Goal: Task Accomplishment & Management: Manage account settings

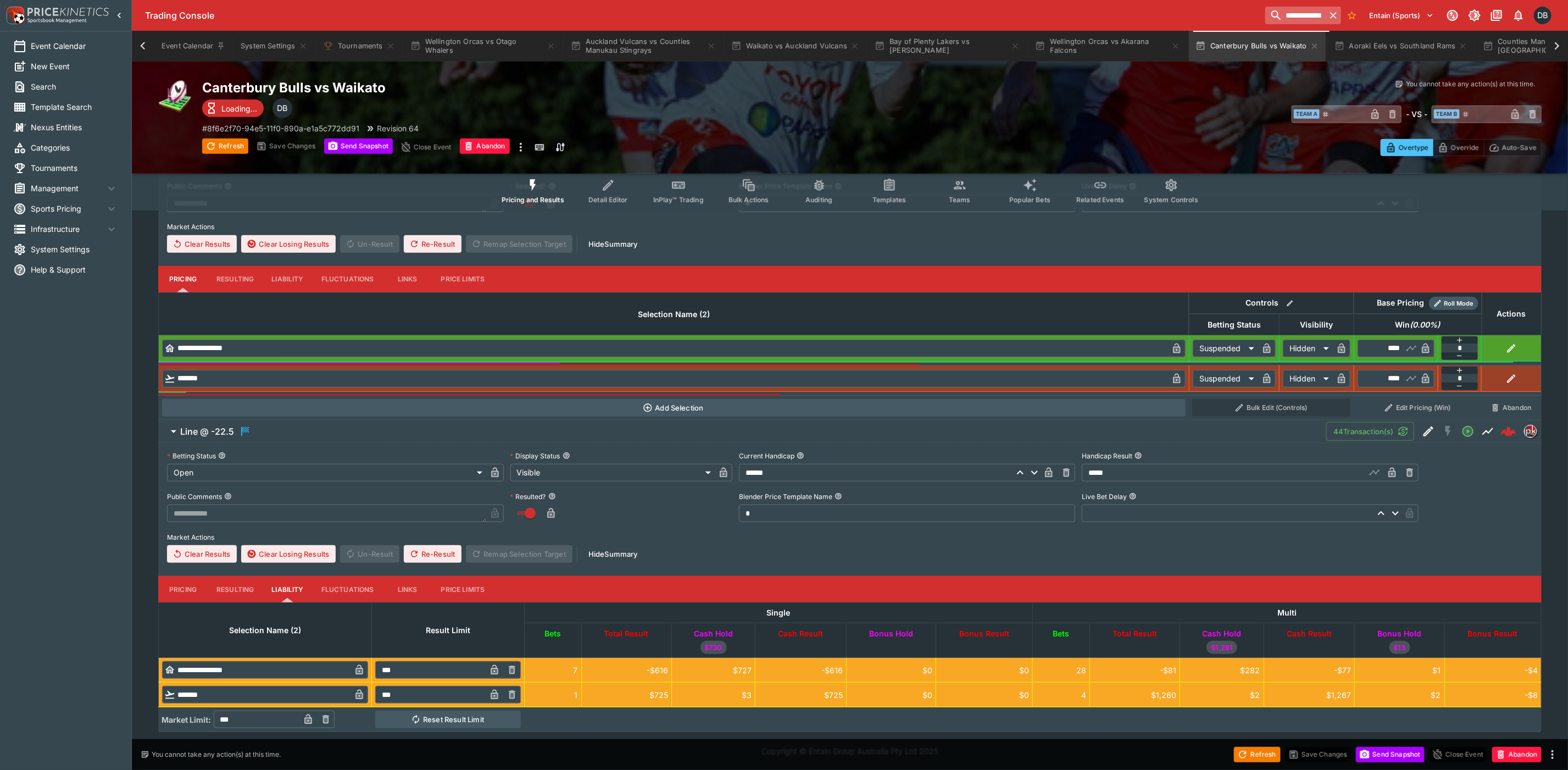
scroll to position [0, 567]
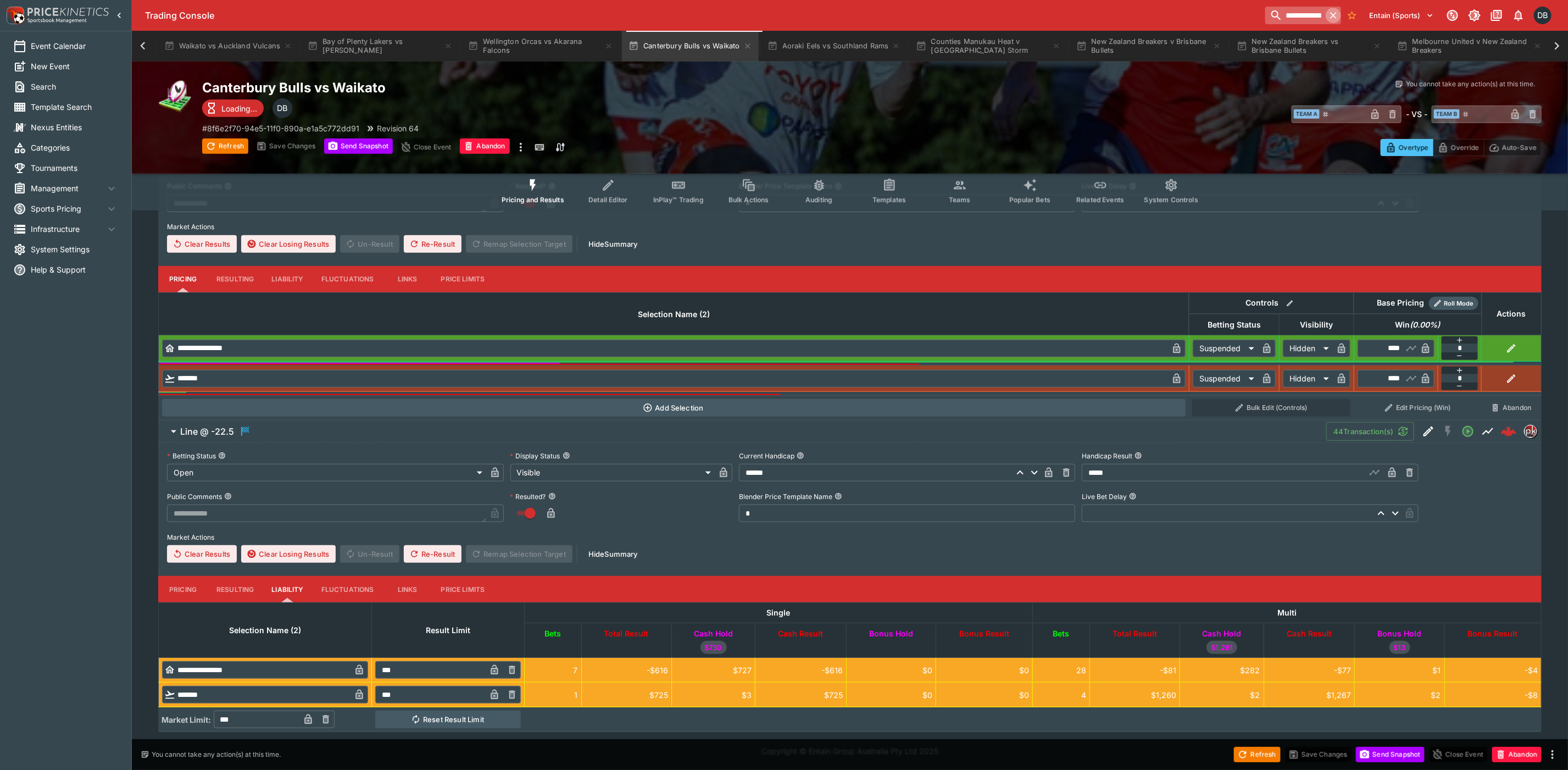
click at [1334, 14] on icon "button" at bounding box center [1334, 15] width 7 height 7
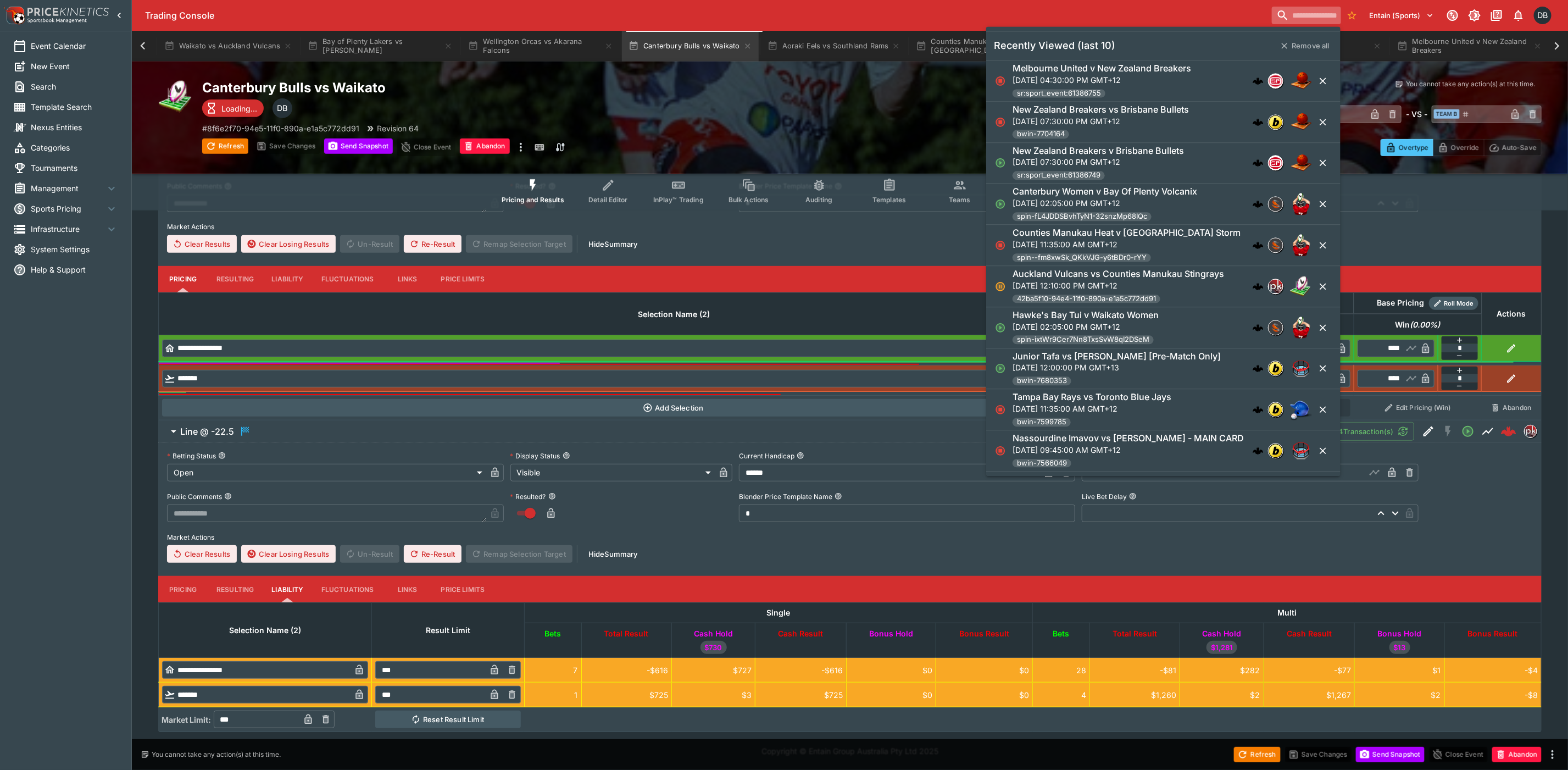
click at [1294, 20] on input "search" at bounding box center [1307, 15] width 69 height 18
paste input "**********"
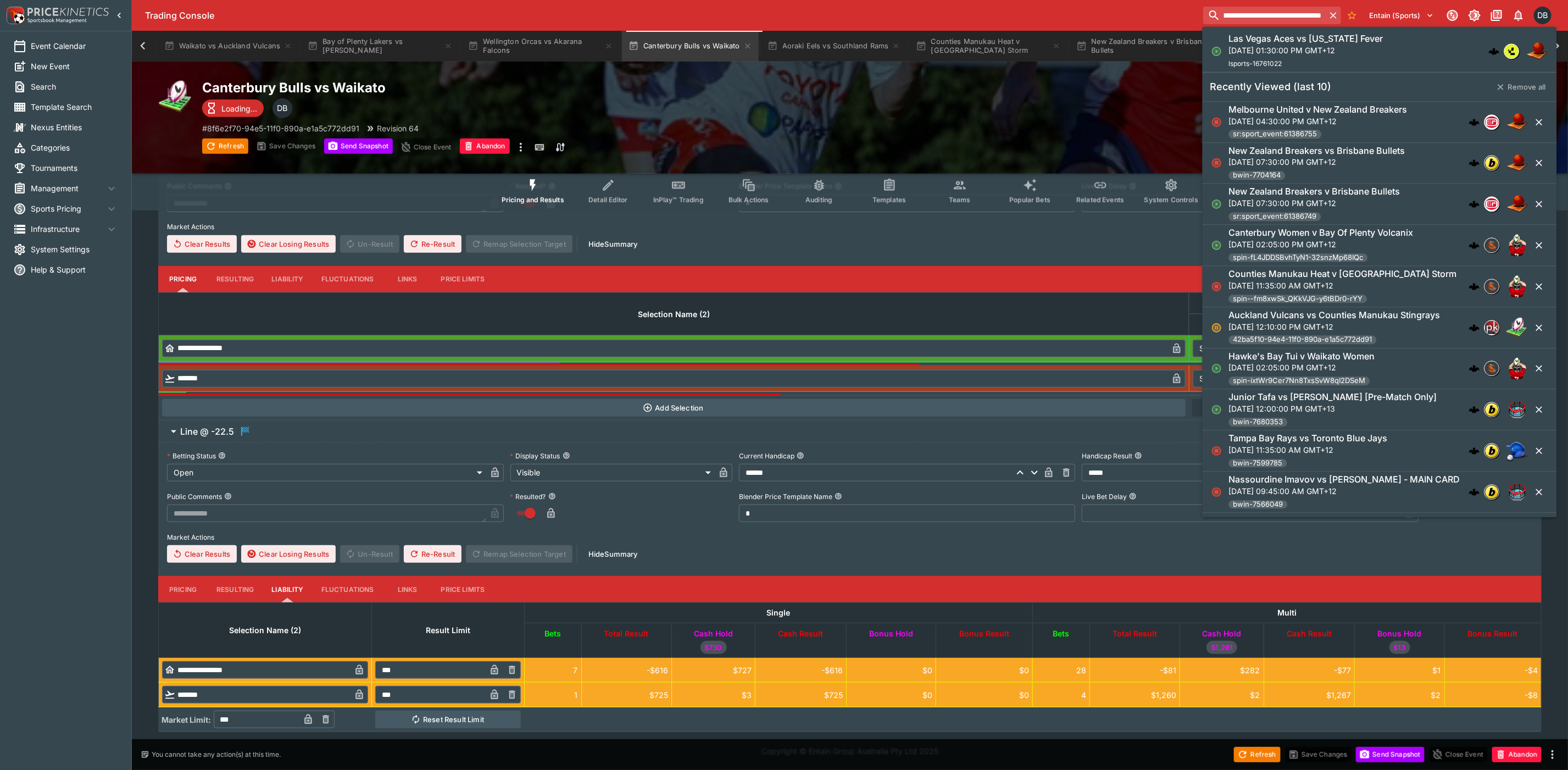
type input "**********"
click at [1281, 45] on p "[DATE] 01:30:00 PM GMT+12" at bounding box center [1307, 50] width 155 height 12
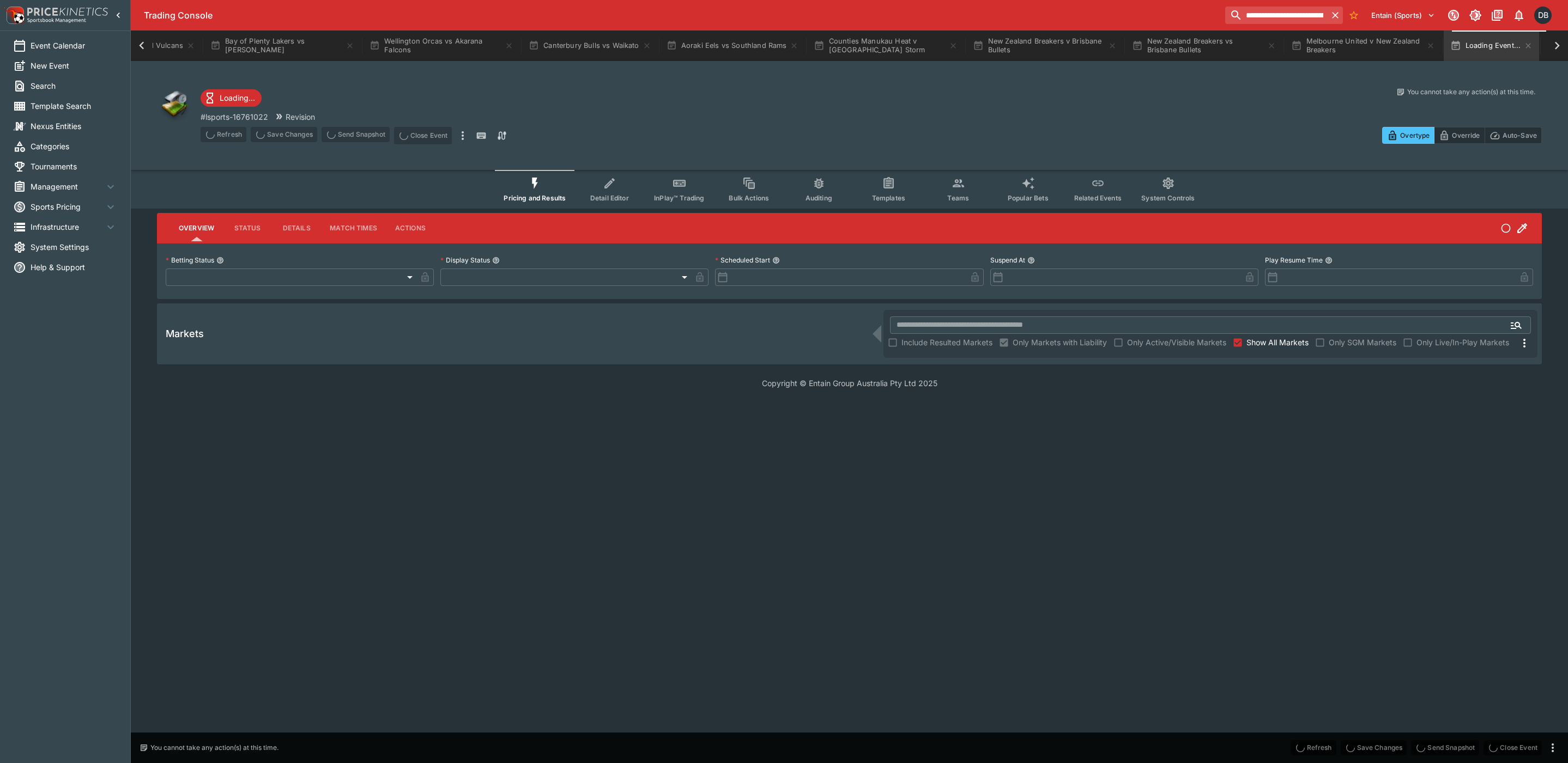
type input "**********"
type input "*******"
type input "**********"
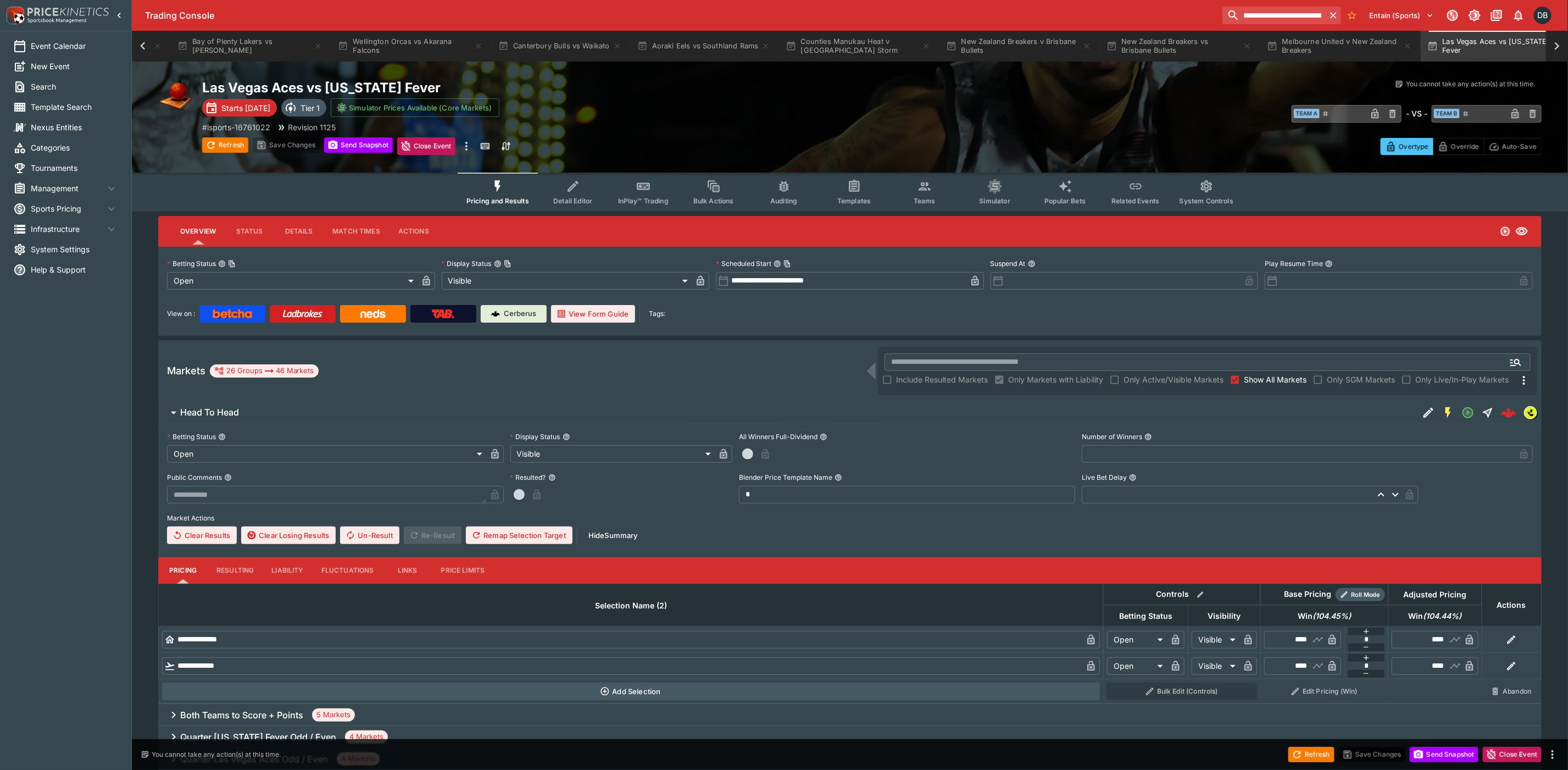
scroll to position [0, 732]
click at [352, 144] on button "Send Snapshot" at bounding box center [358, 145] width 69 height 15
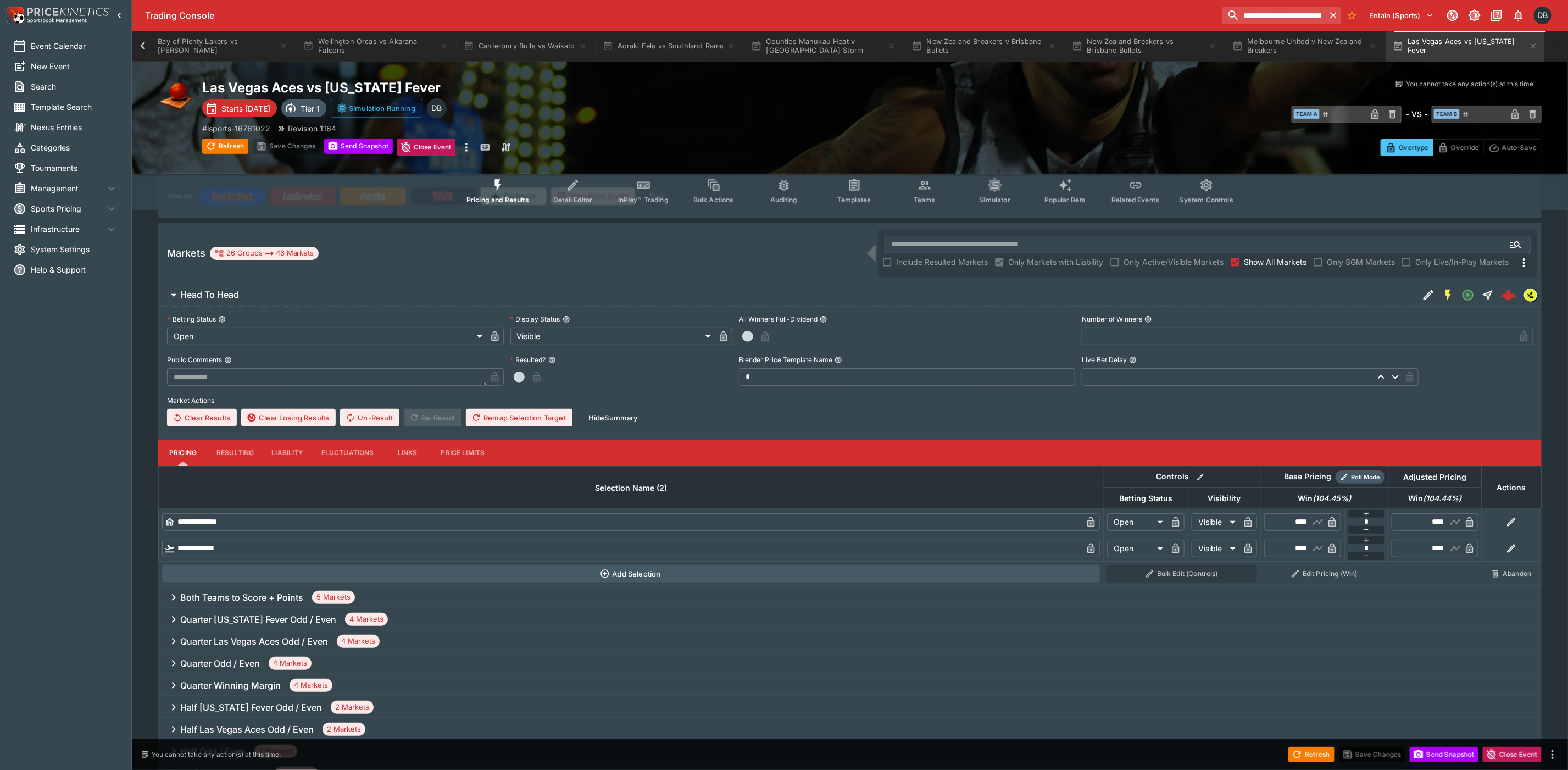
scroll to position [165, 0]
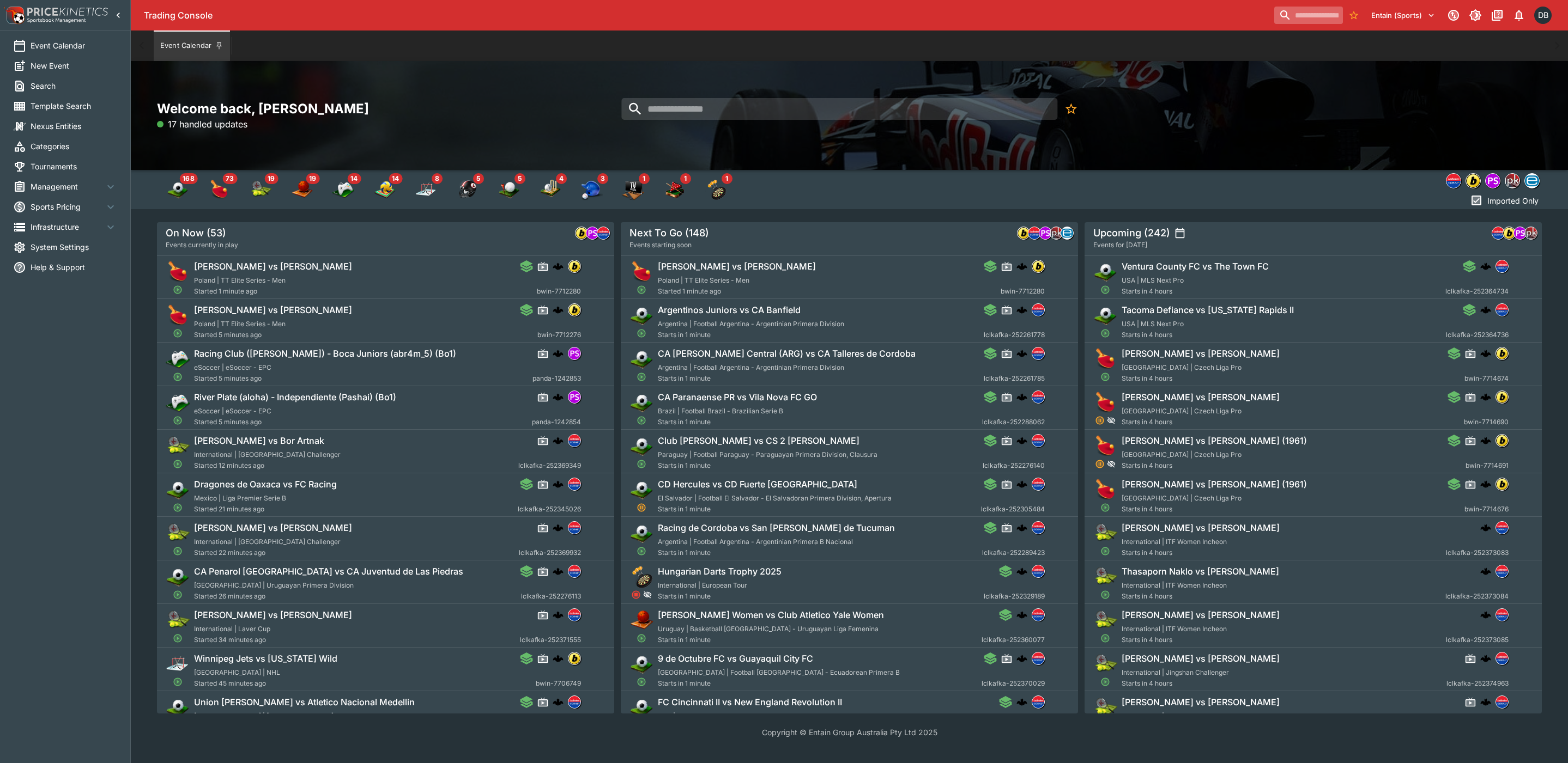
click at [1287, 9] on input "search" at bounding box center [1308, 15] width 69 height 18
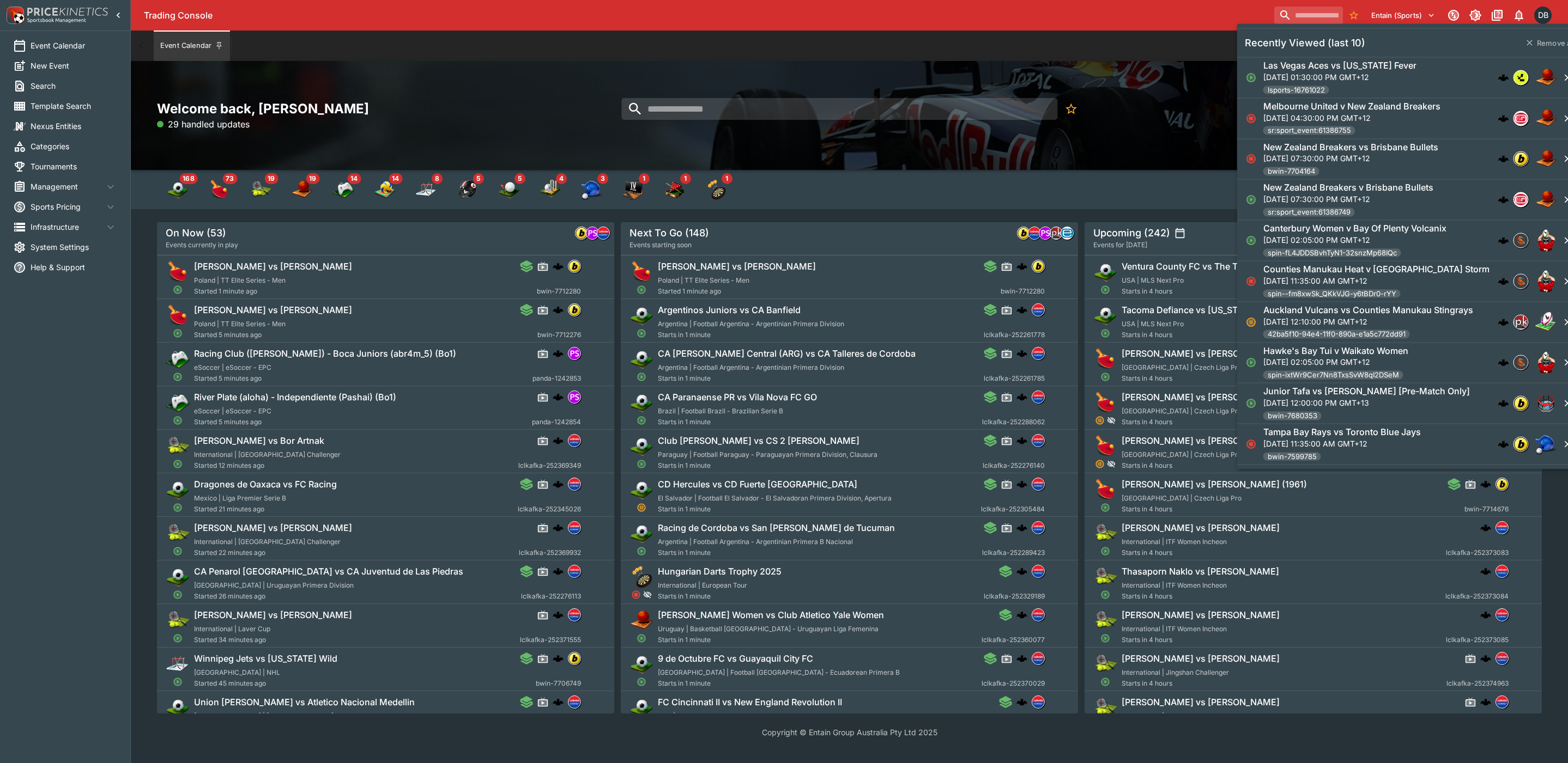
paste input "**********"
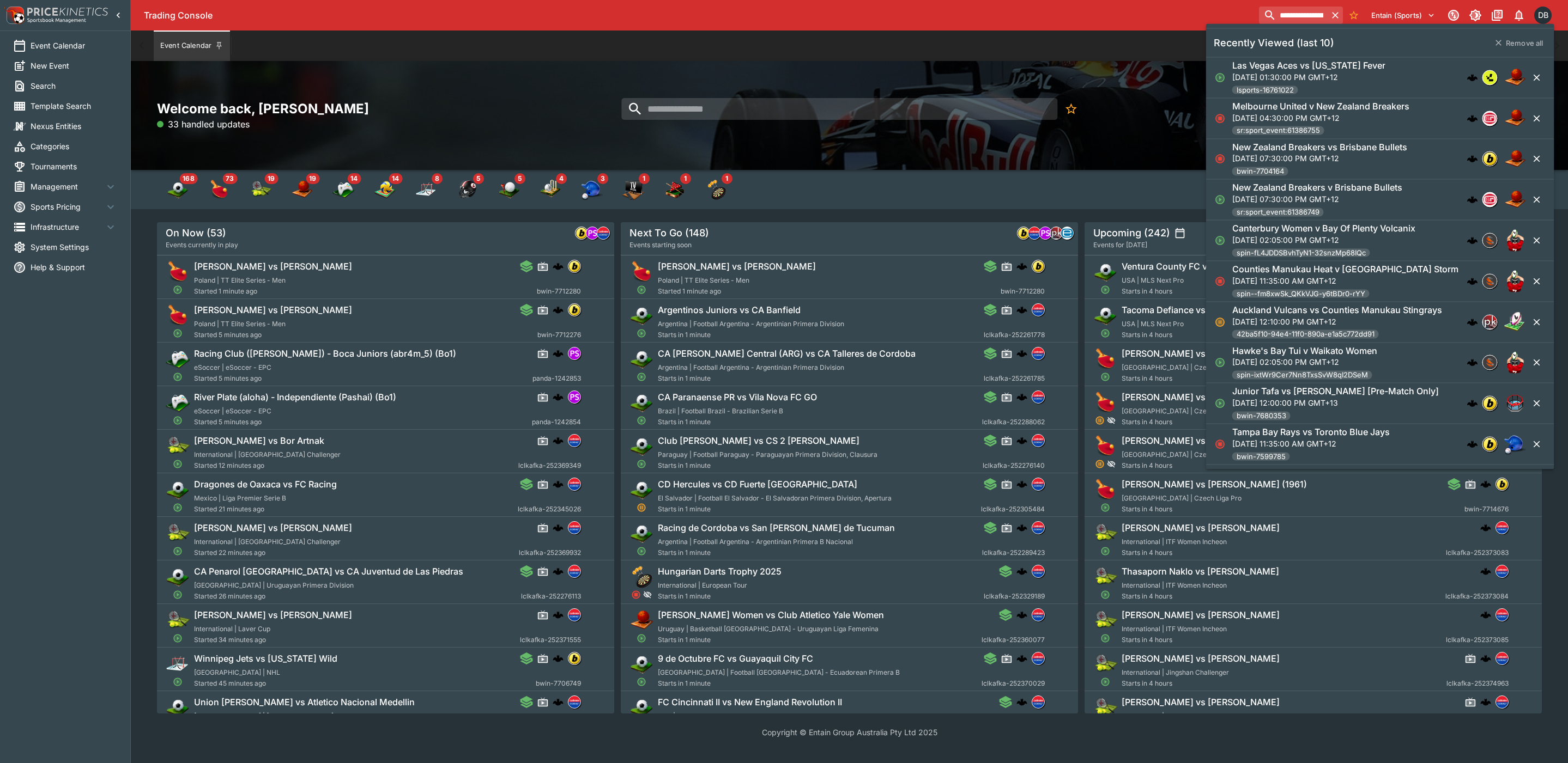
scroll to position [0, 53]
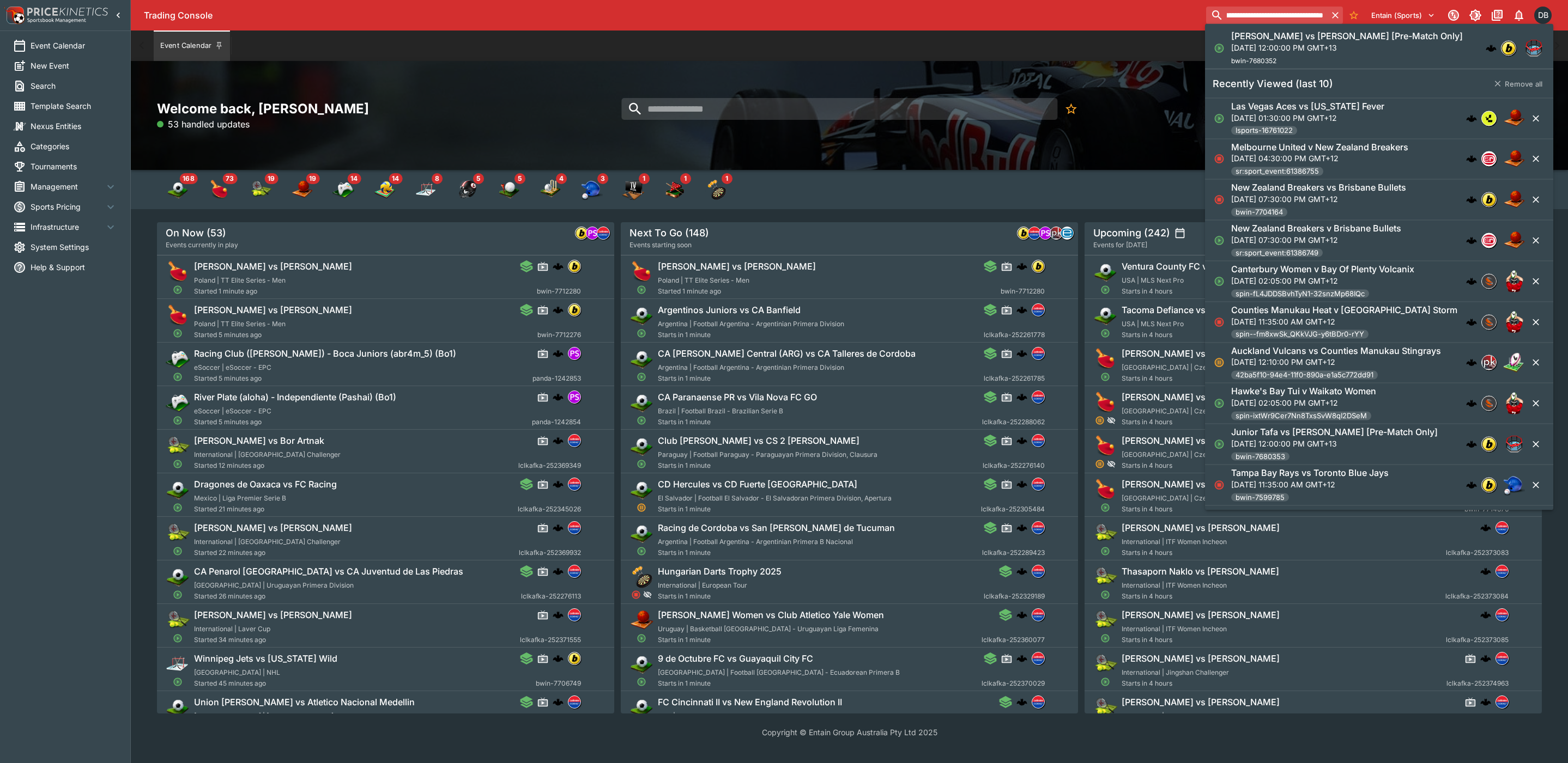
type input "**********"
click at [1267, 43] on p "[DATE] 12:00:00 PM GMT+13" at bounding box center [1347, 47] width 232 height 12
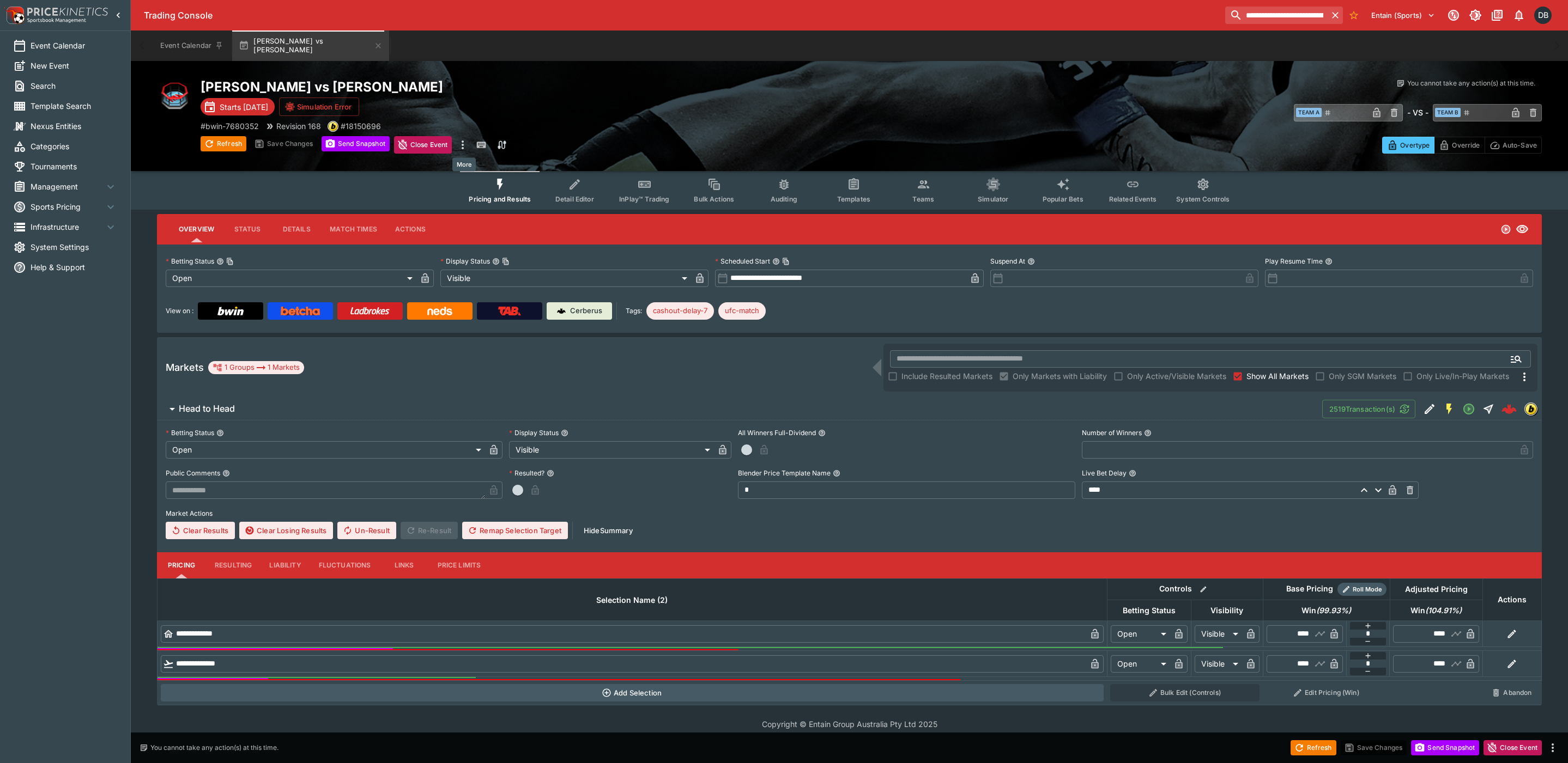
click at [463, 148] on icon "more" at bounding box center [462, 144] width 13 height 13
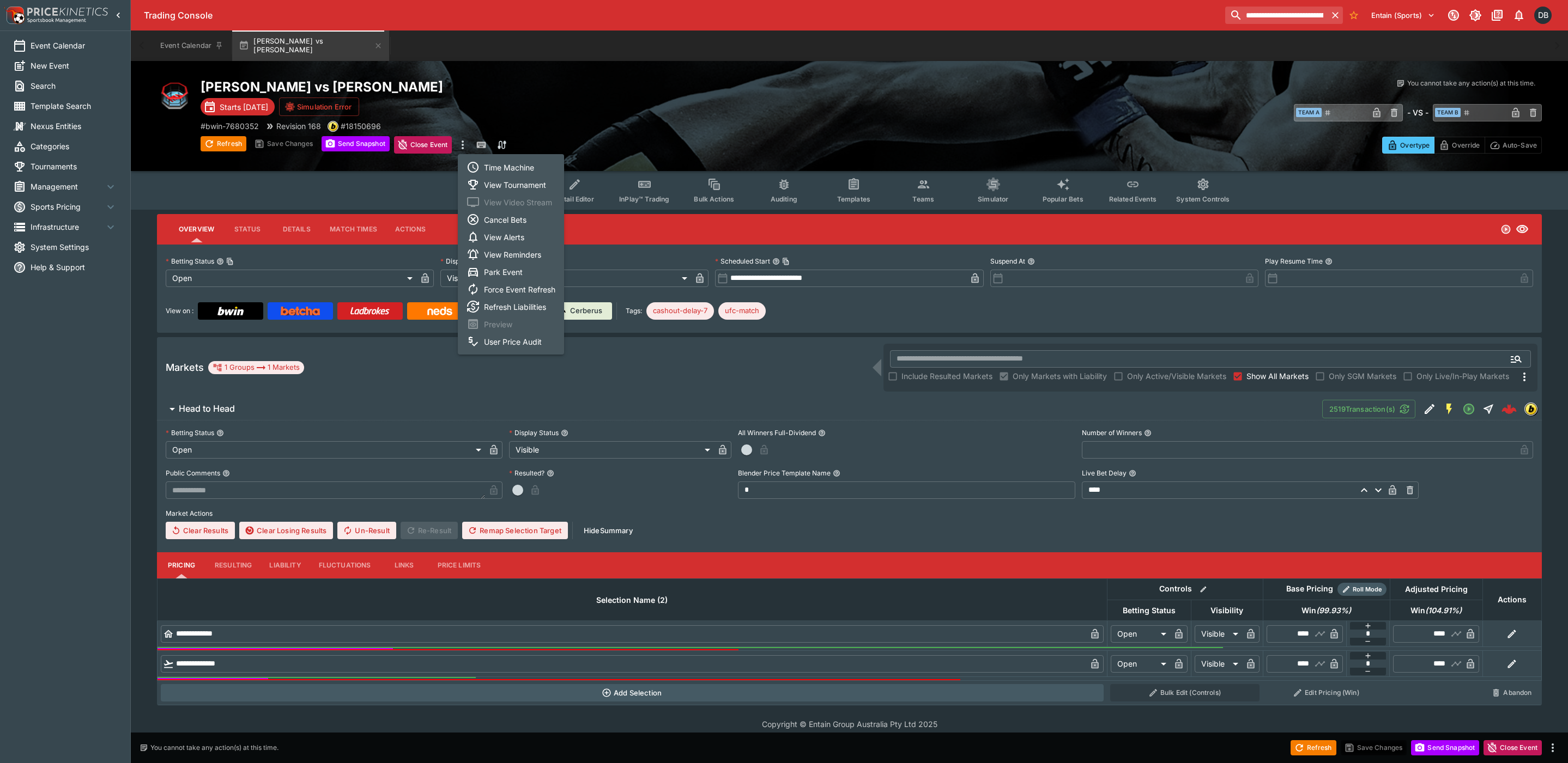
click at [502, 185] on li "View Tournament" at bounding box center [511, 184] width 107 height 18
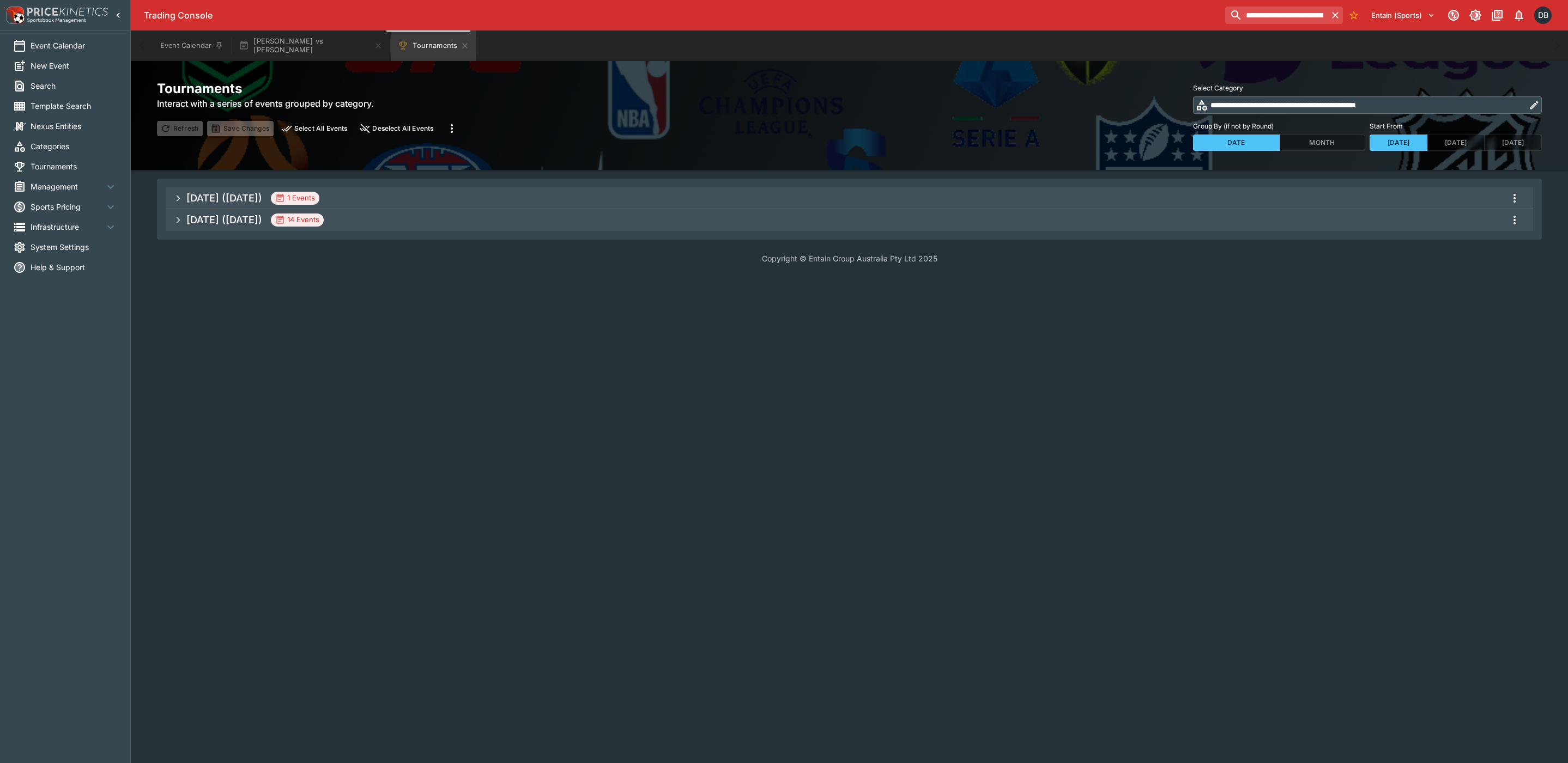
click at [406, 222] on span "[DATE] ([DATE]) 14 Events" at bounding box center [855, 220] width 1338 height 19
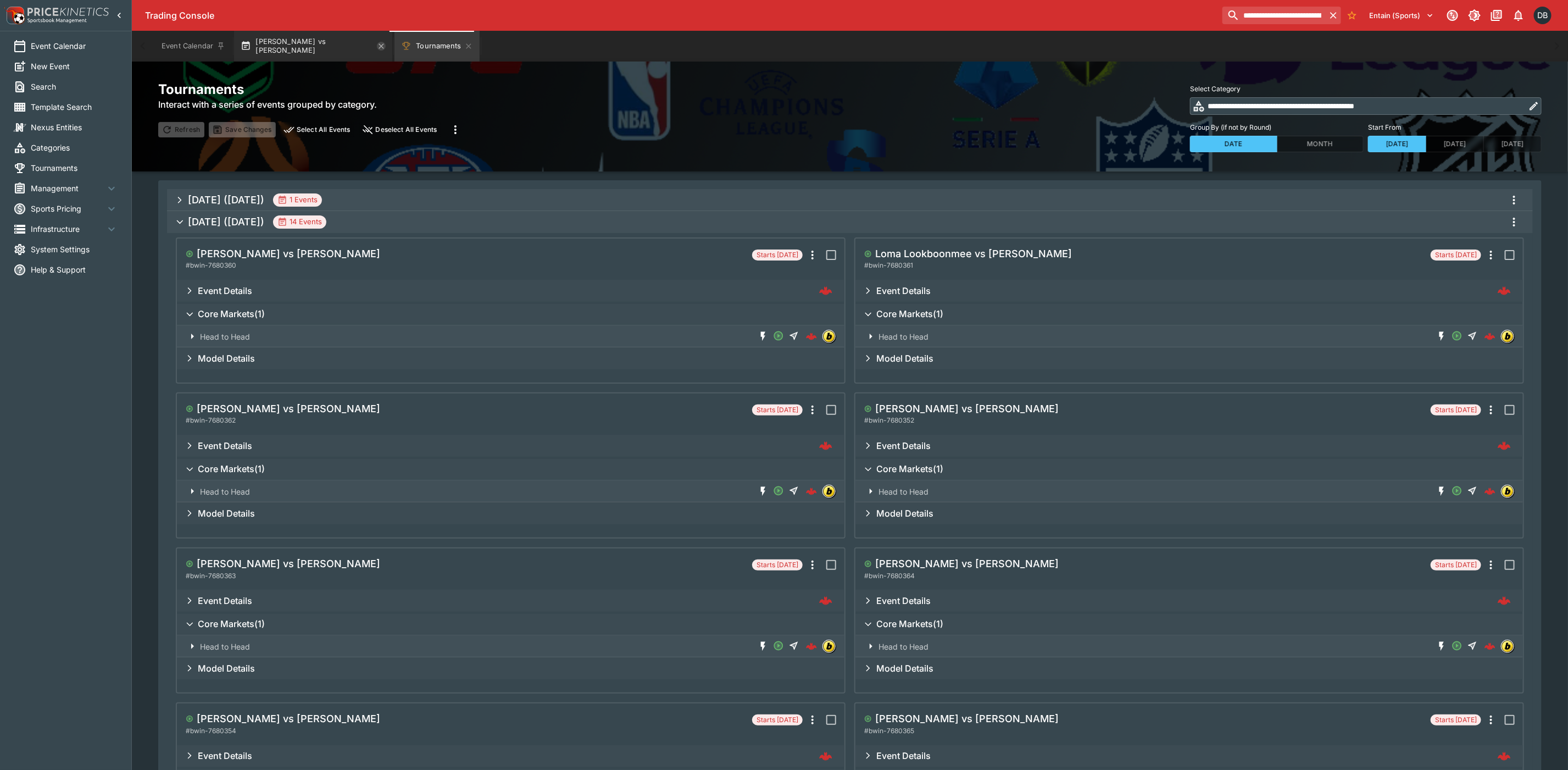
click at [379, 45] on icon "button" at bounding box center [382, 46] width 5 height 5
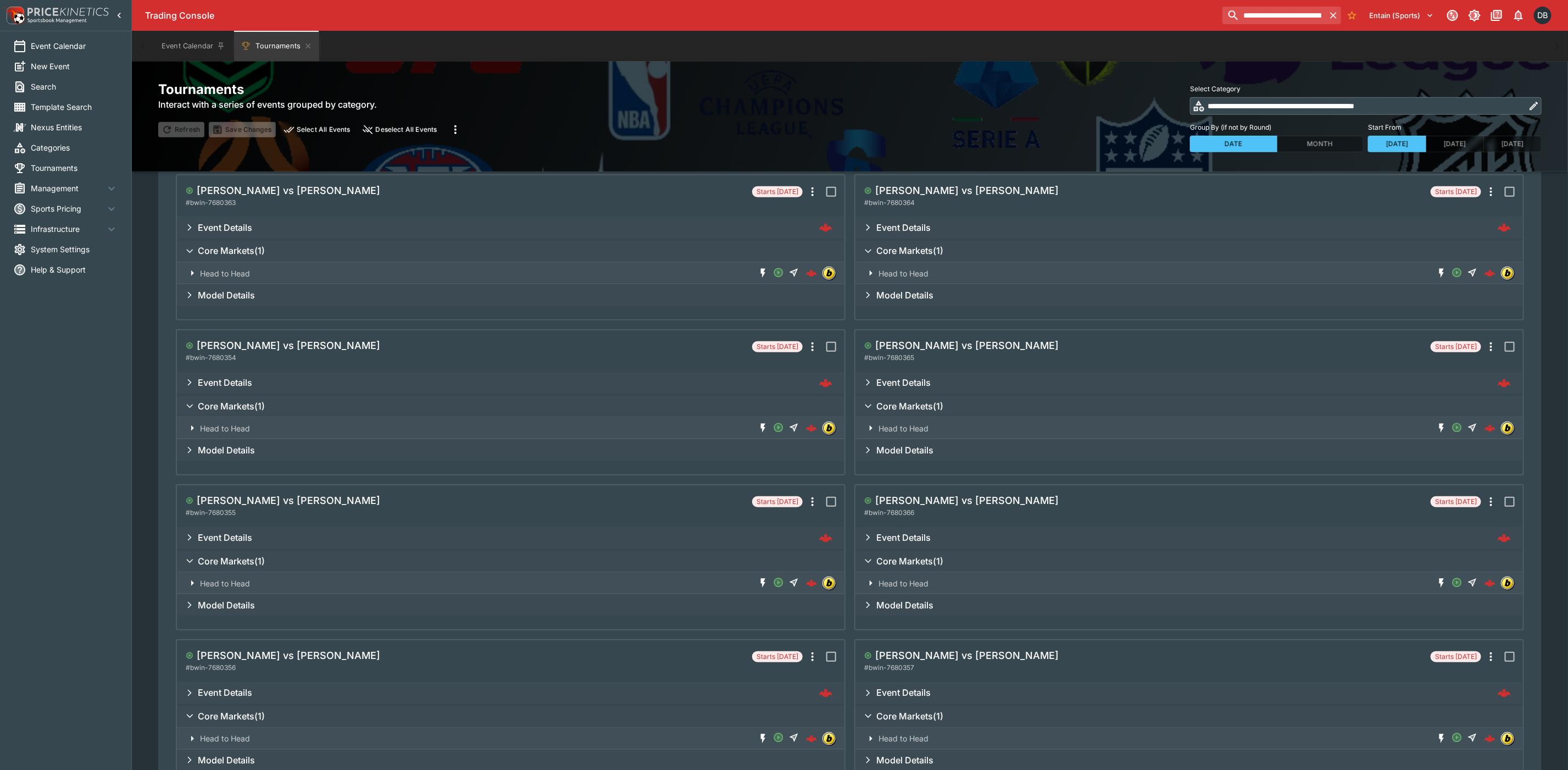
scroll to position [348, 0]
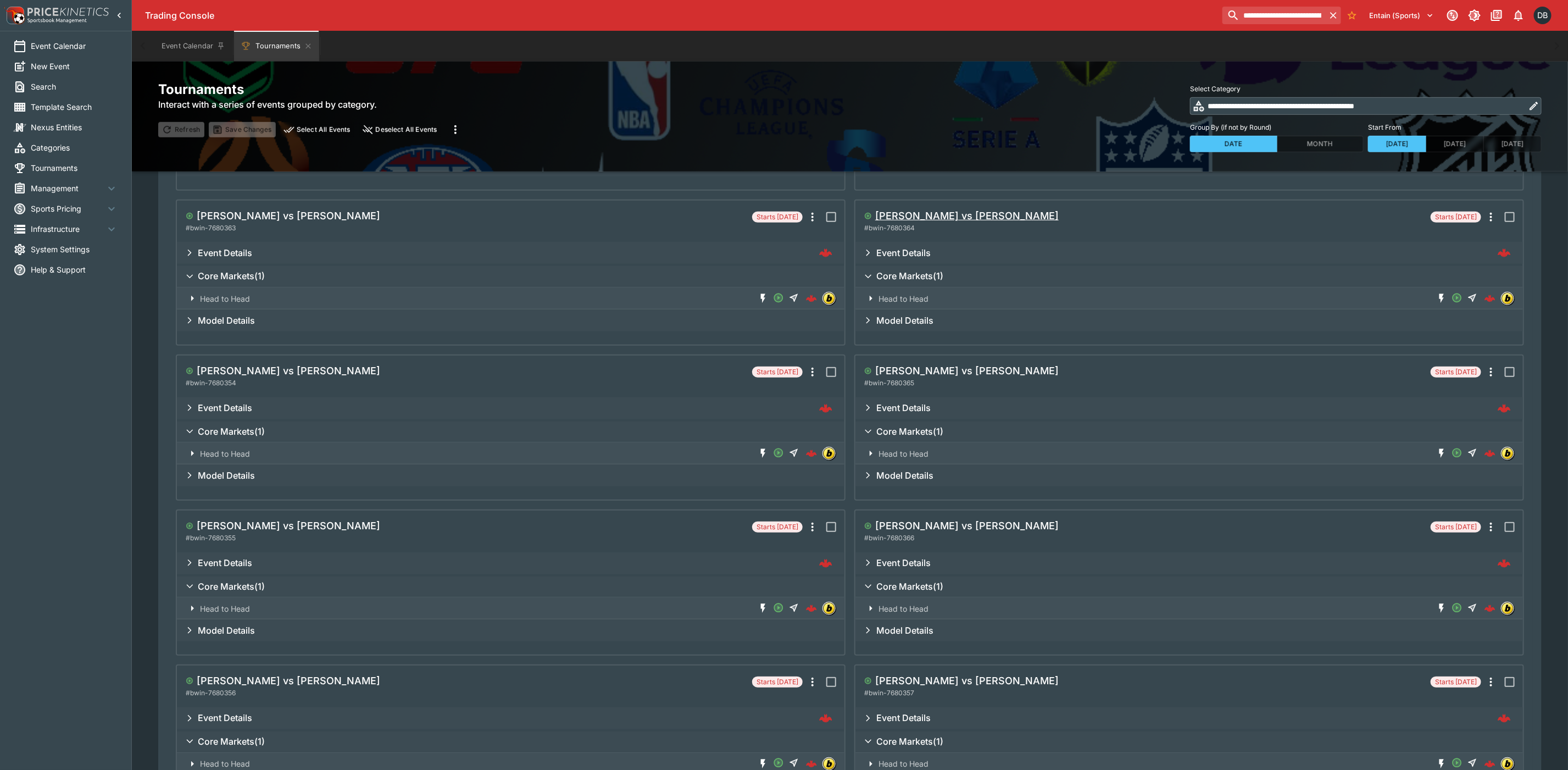
click at [975, 217] on h5 "[PERSON_NAME] vs [PERSON_NAME]" at bounding box center [967, 216] width 183 height 13
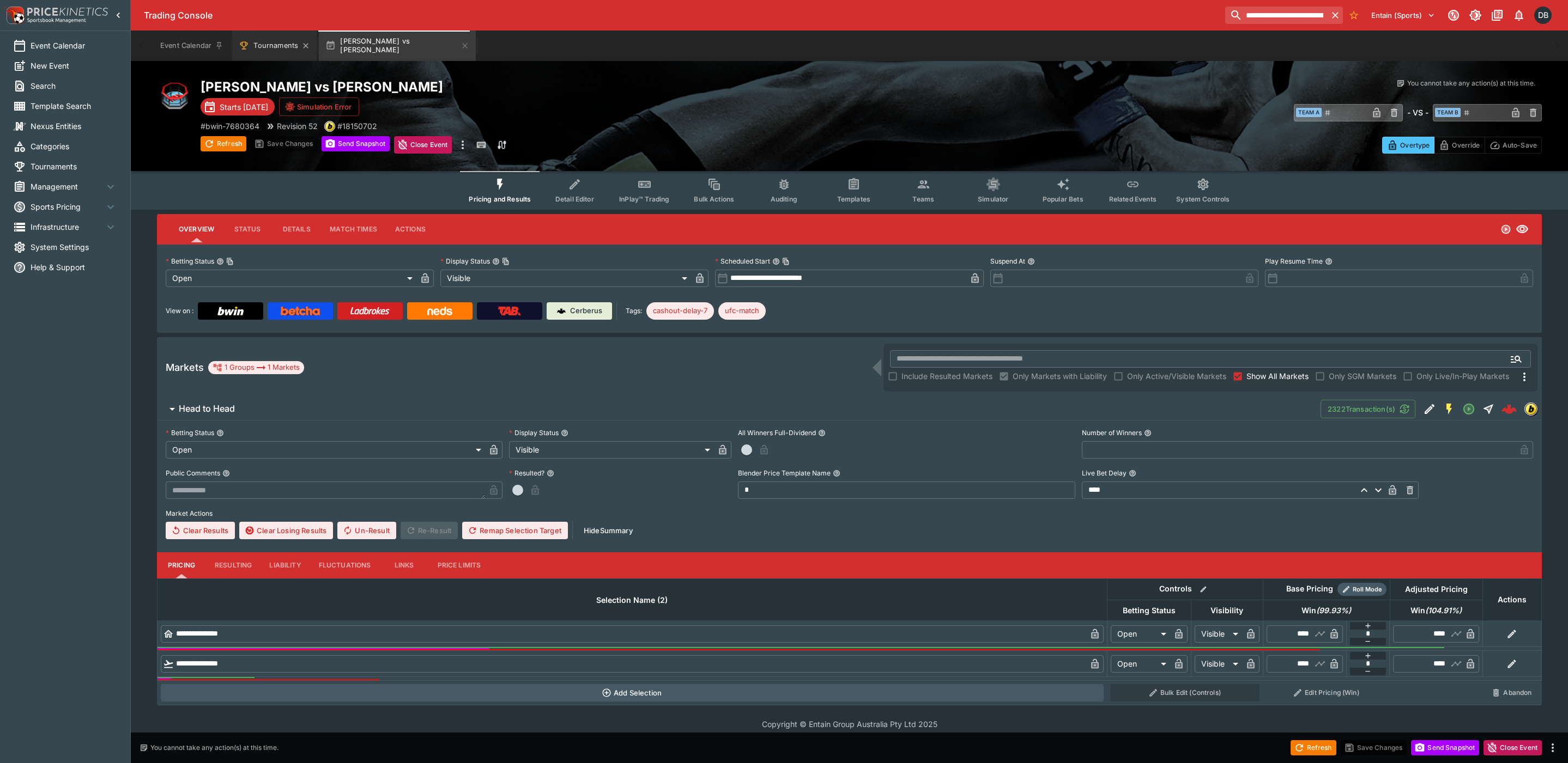
click at [272, 49] on button "Tournaments" at bounding box center [274, 46] width 85 height 30
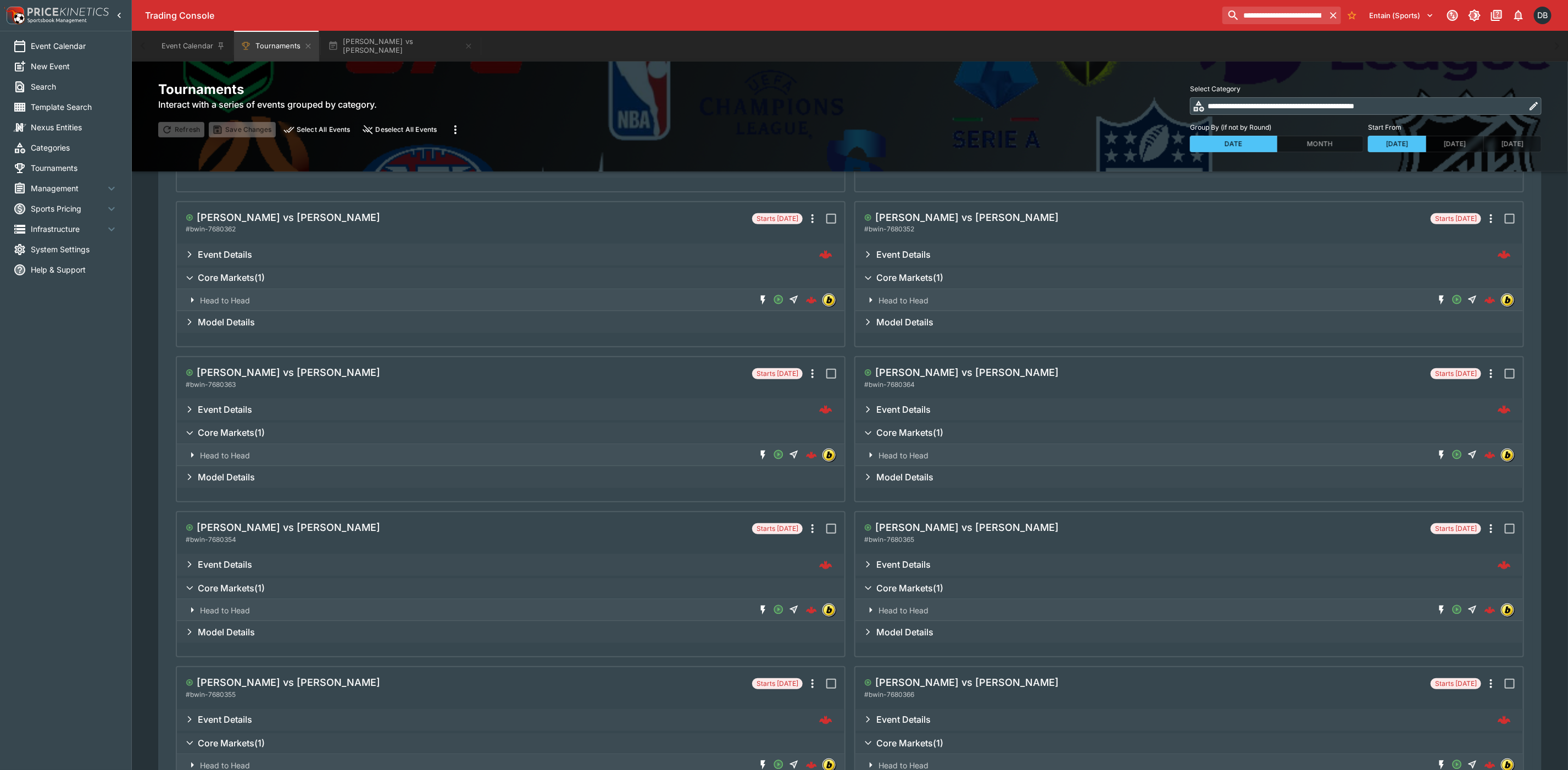
scroll to position [183, 0]
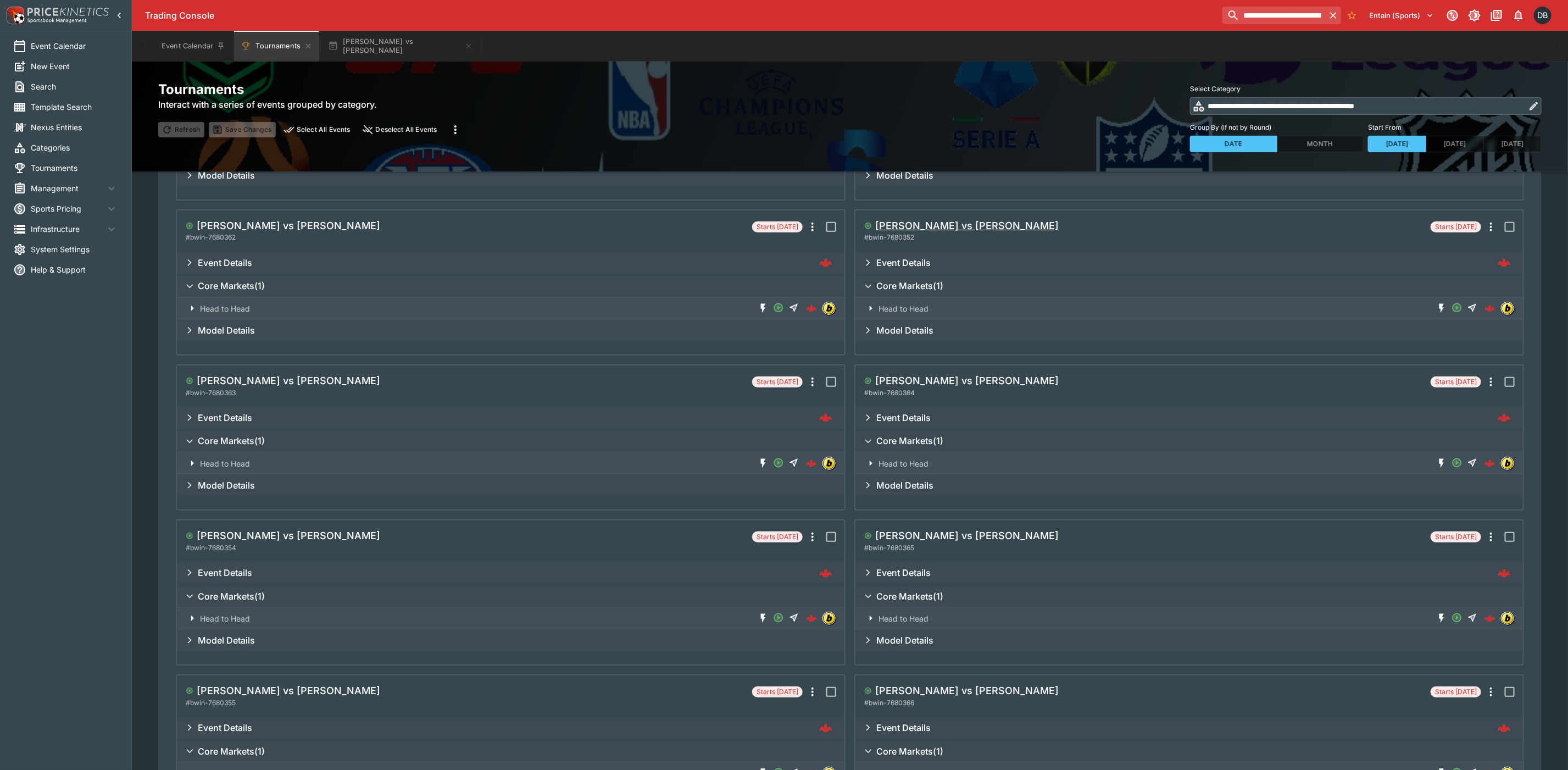
click at [947, 228] on h5 "[PERSON_NAME] vs [PERSON_NAME]" at bounding box center [967, 225] width 183 height 13
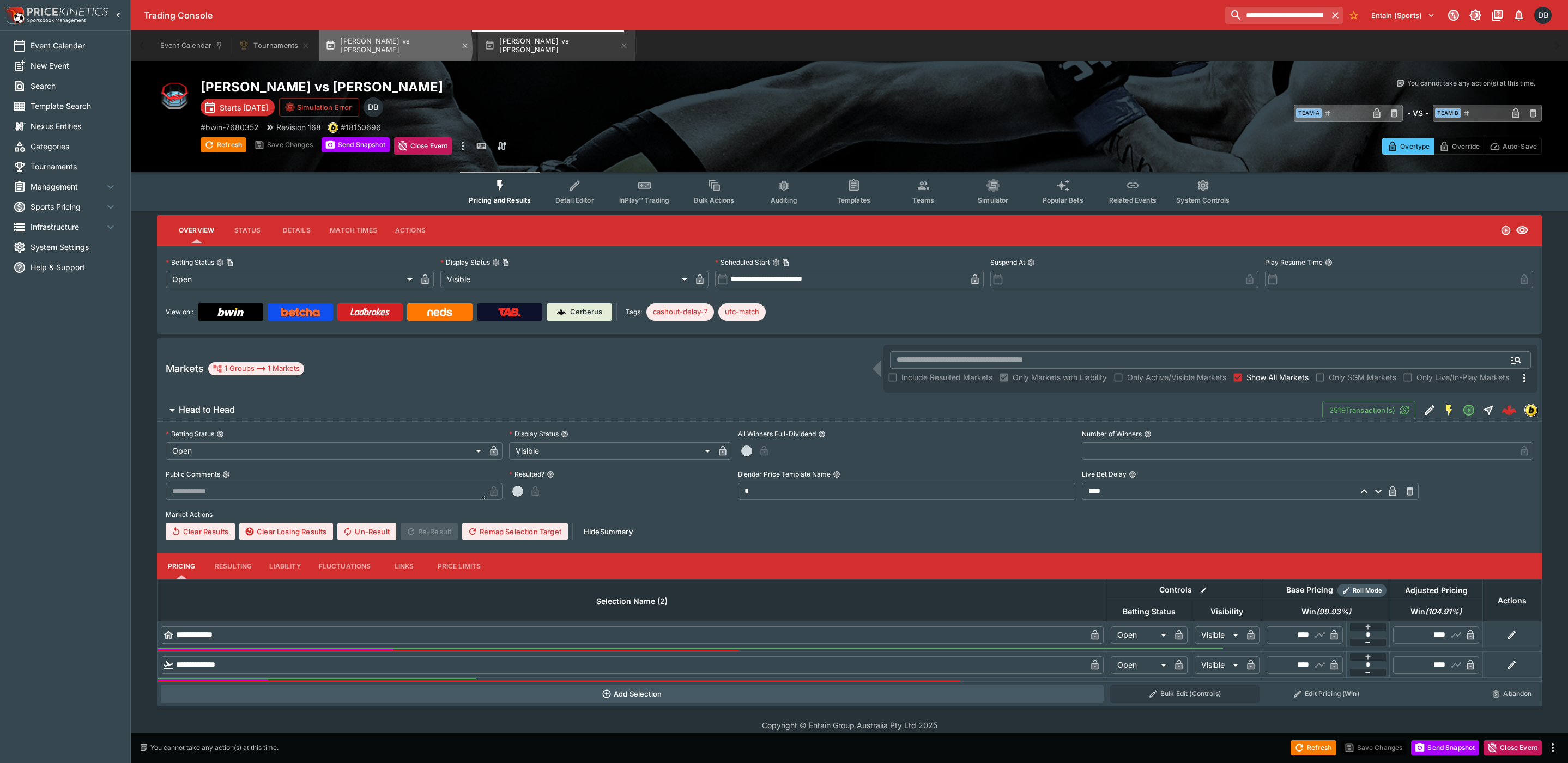
click at [385, 47] on button "[PERSON_NAME] vs [PERSON_NAME]" at bounding box center [397, 46] width 157 height 30
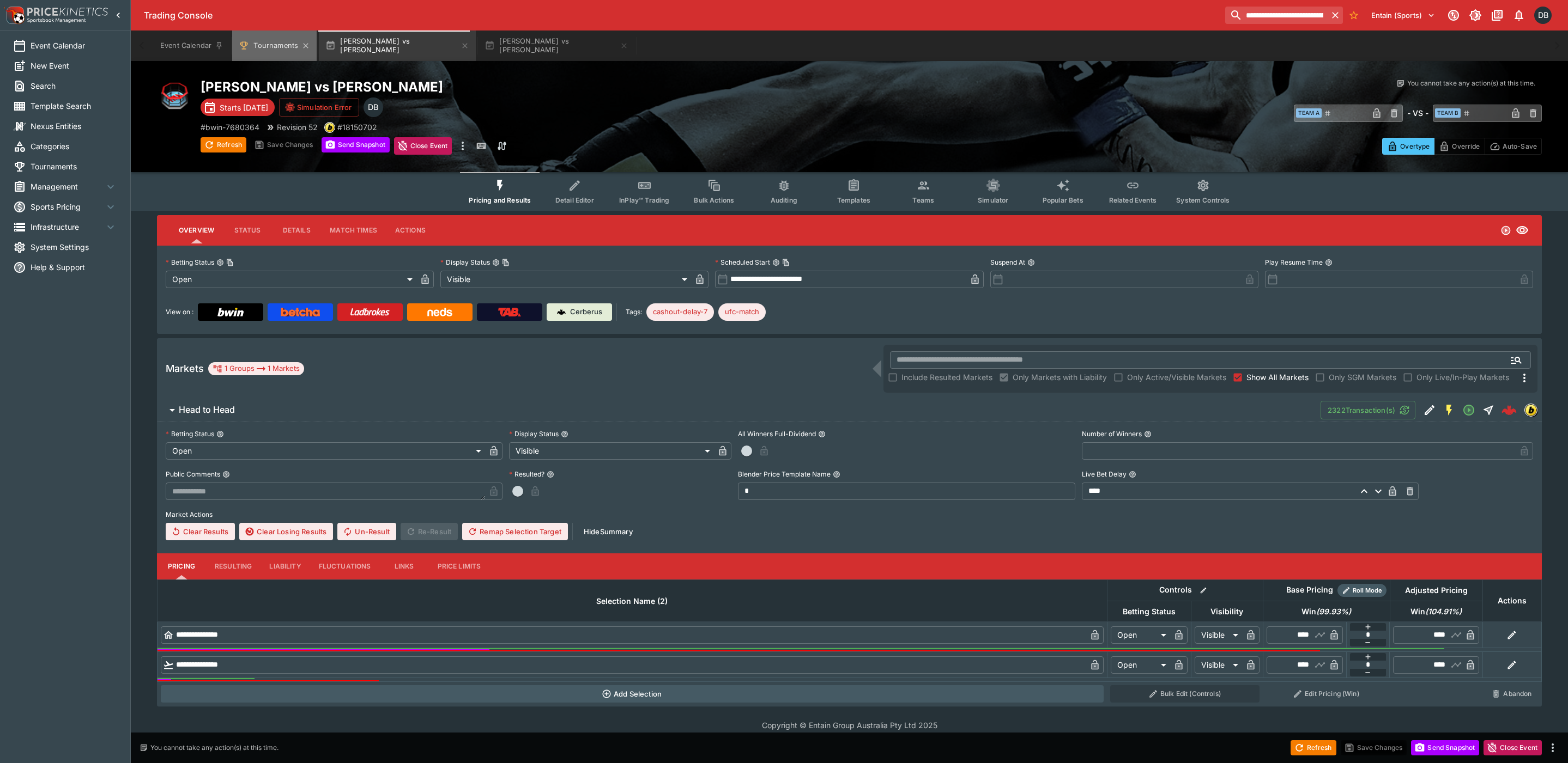
click at [278, 46] on button "Tournaments" at bounding box center [274, 46] width 85 height 30
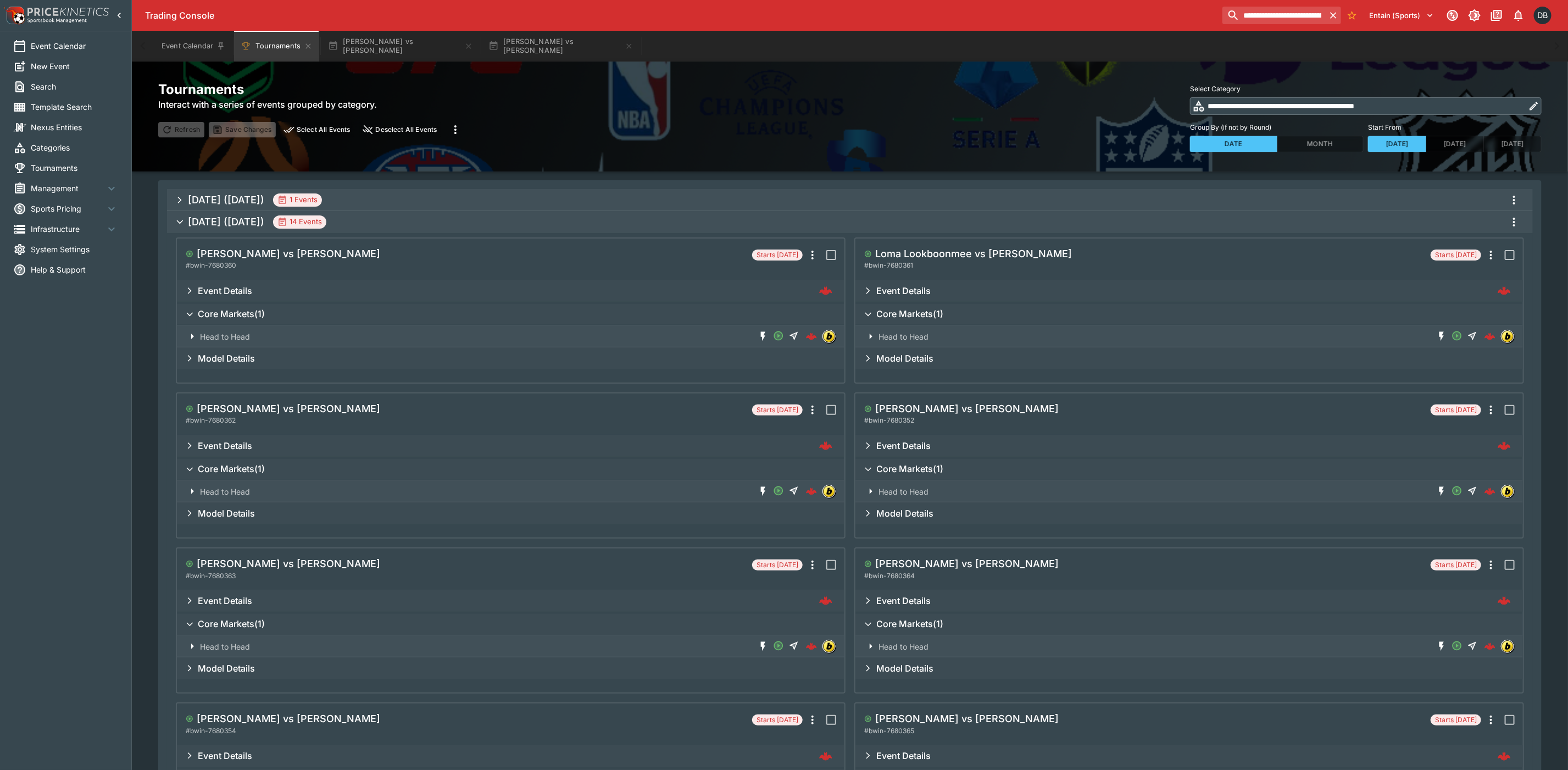
click at [222, 444] on h6 "Event Details" at bounding box center [225, 446] width 55 height 12
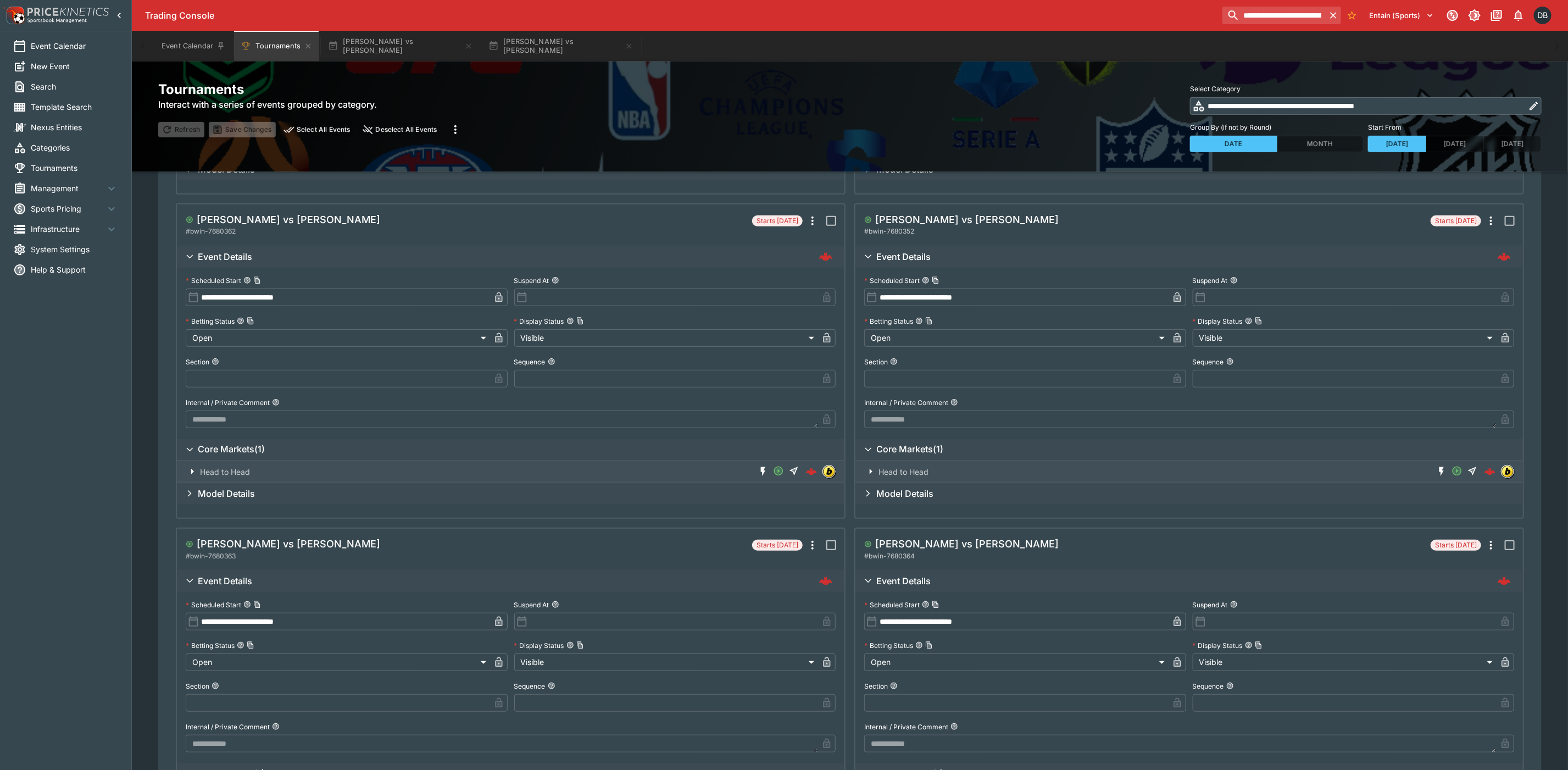
scroll to position [330, 0]
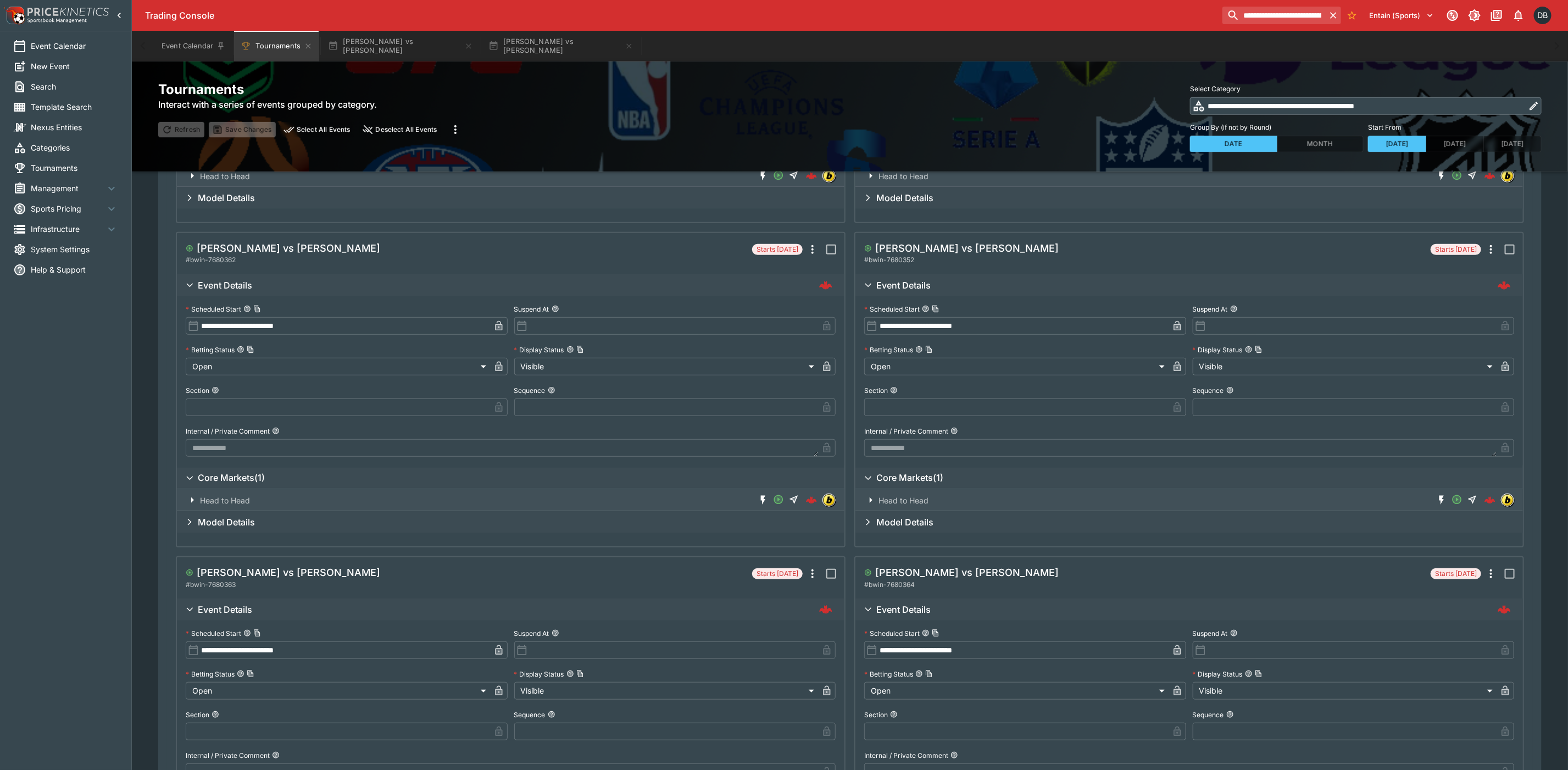
click at [884, 410] on input "text" at bounding box center [1016, 407] width 304 height 18
type input "*"
click at [1199, 408] on input "text" at bounding box center [1345, 407] width 304 height 18
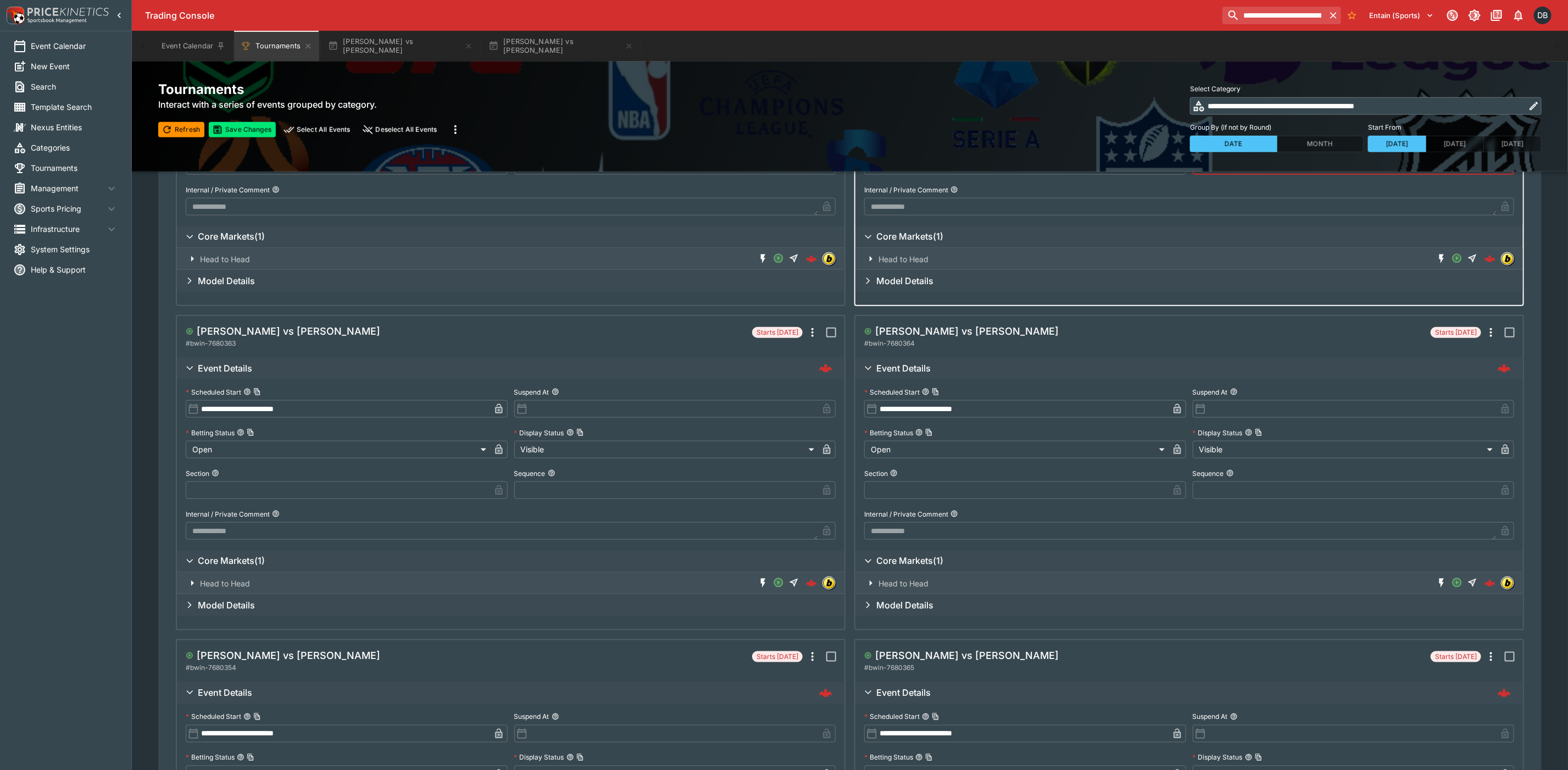
scroll to position [659, 0]
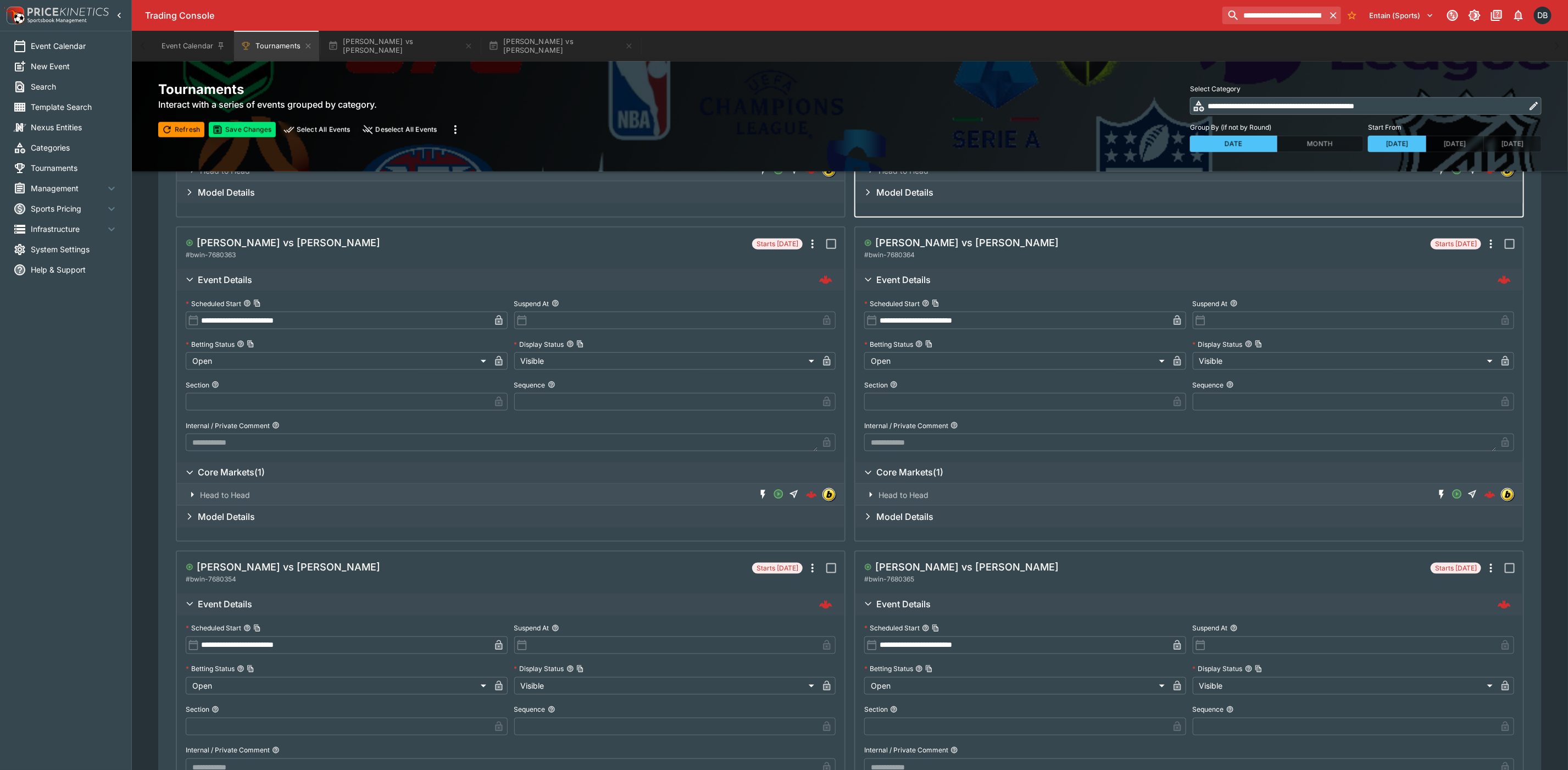
type input "*"
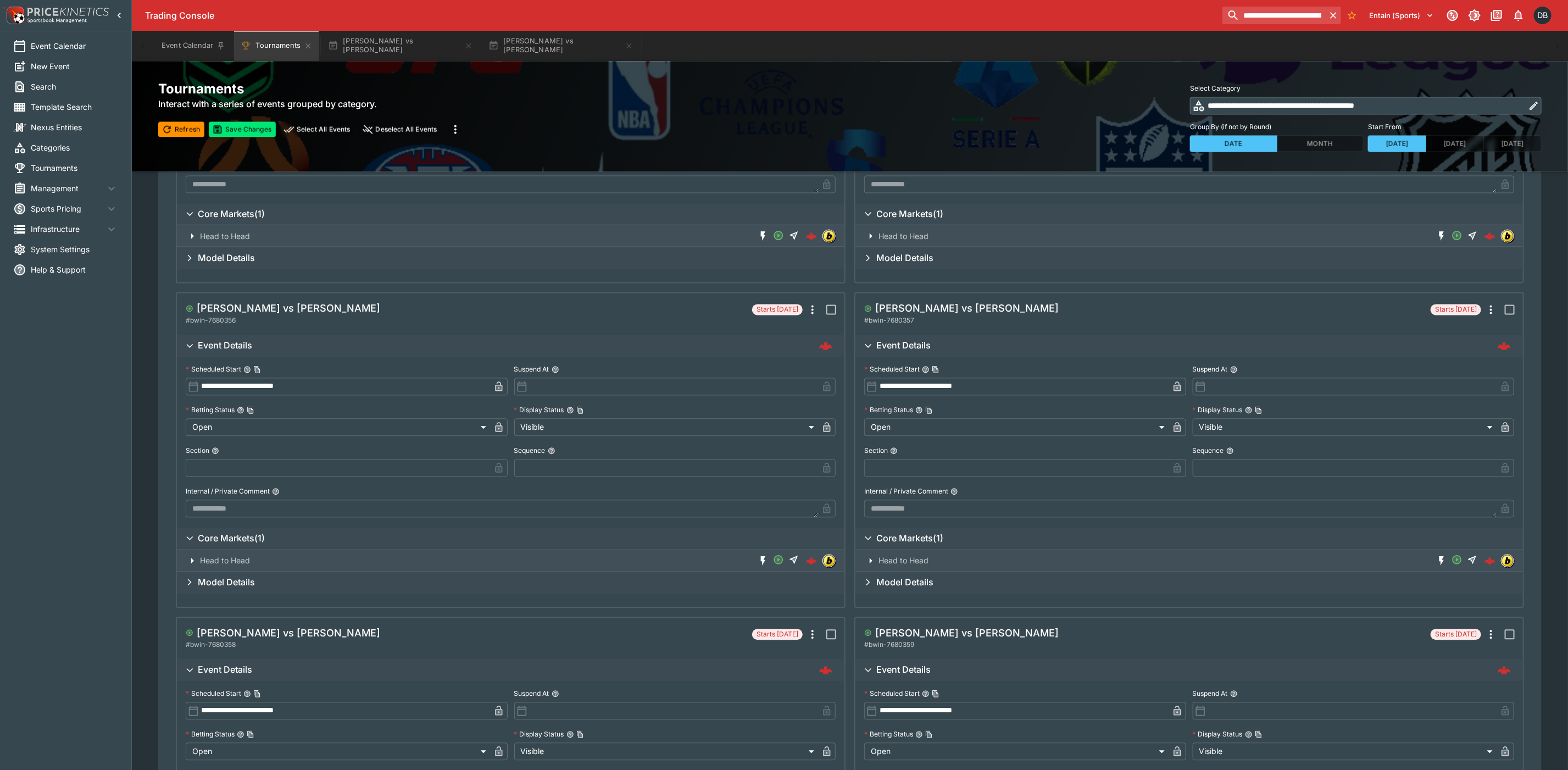
scroll to position [1649, 0]
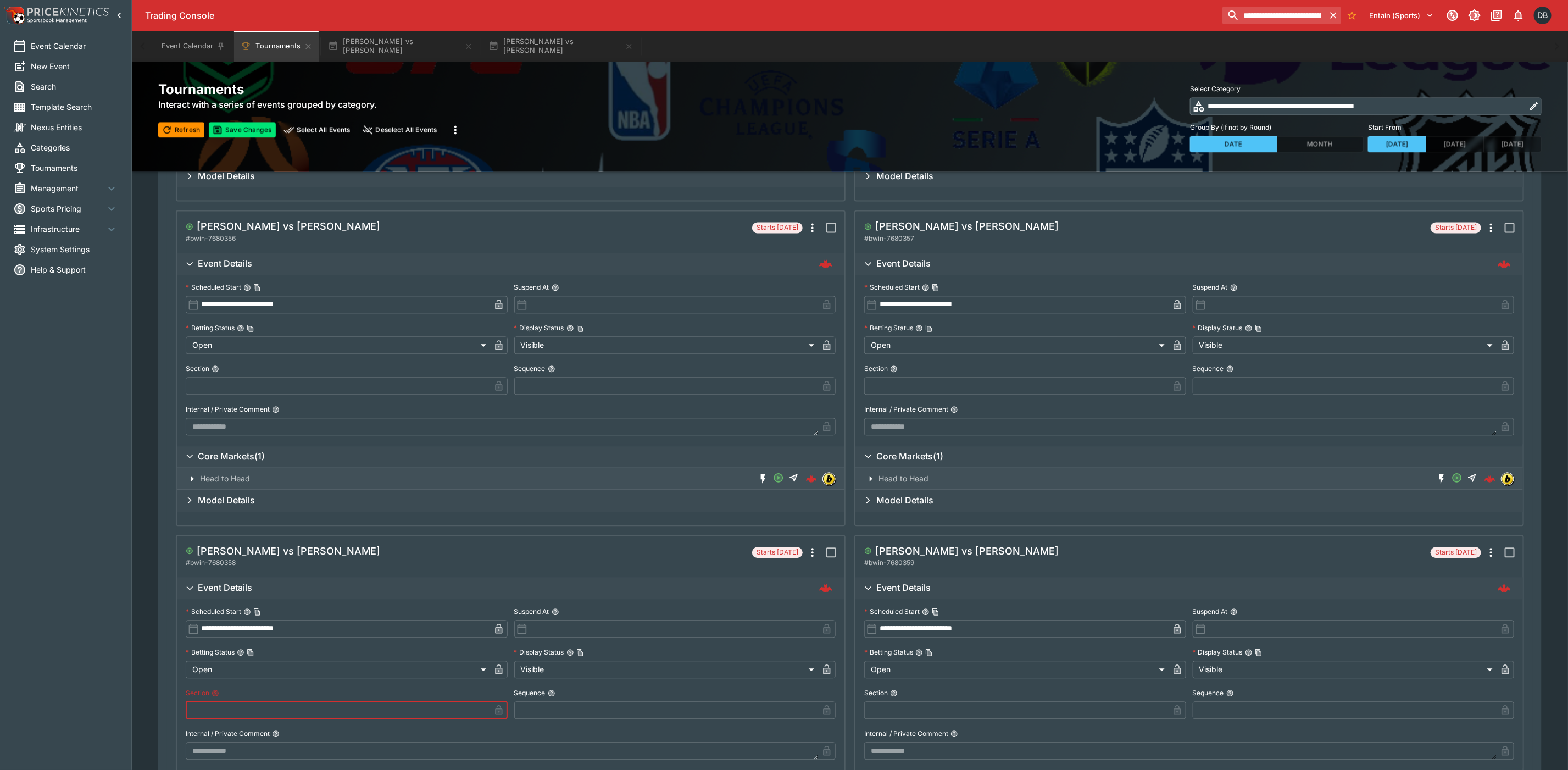
click at [225, 702] on input "text" at bounding box center [338, 710] width 304 height 18
type input "*"
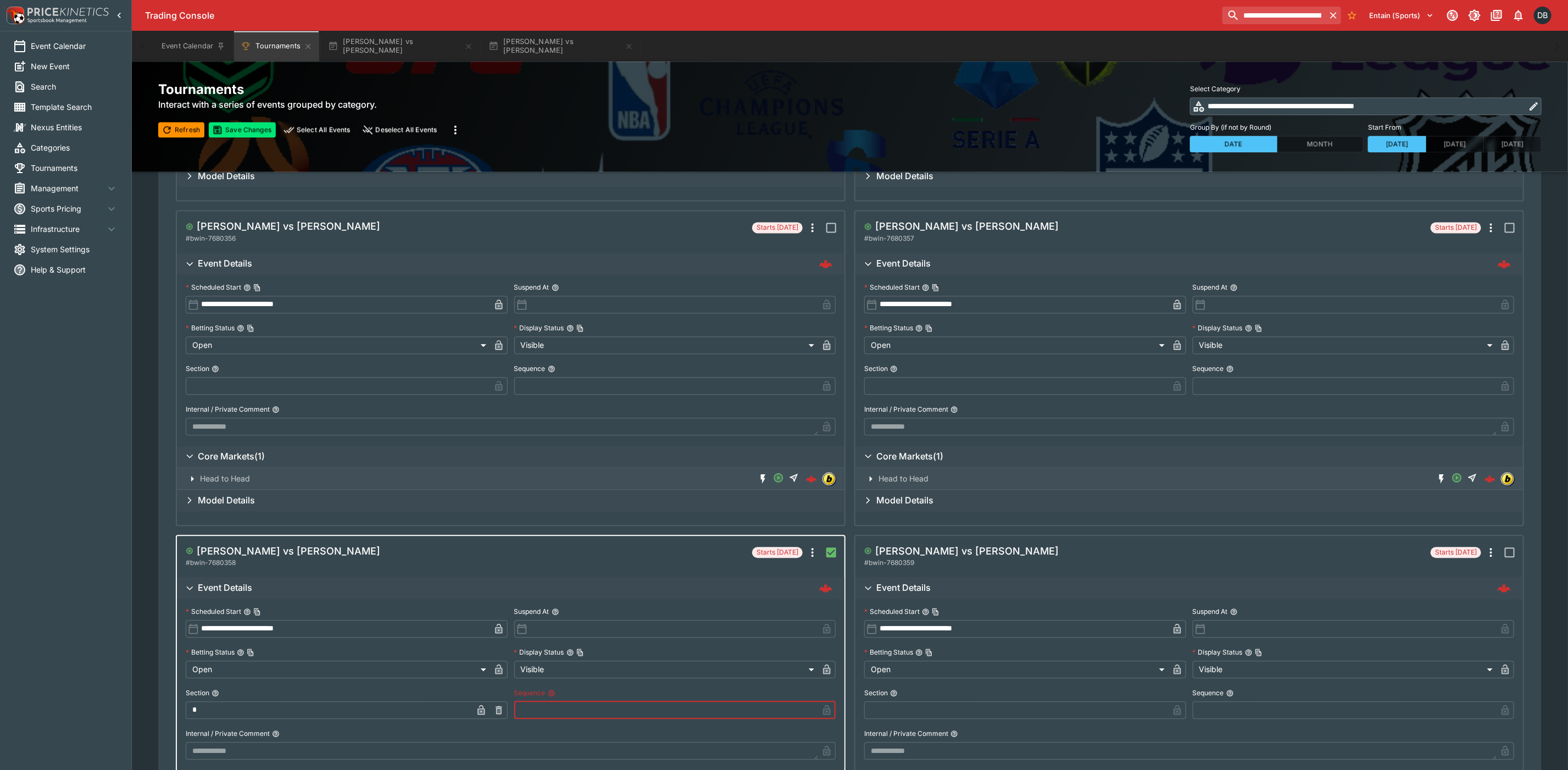
click at [543, 714] on input "text" at bounding box center [666, 710] width 304 height 18
type input "*"
click at [203, 383] on input "text" at bounding box center [338, 386] width 304 height 18
type input "*"
click at [562, 383] on input "text" at bounding box center [666, 386] width 304 height 18
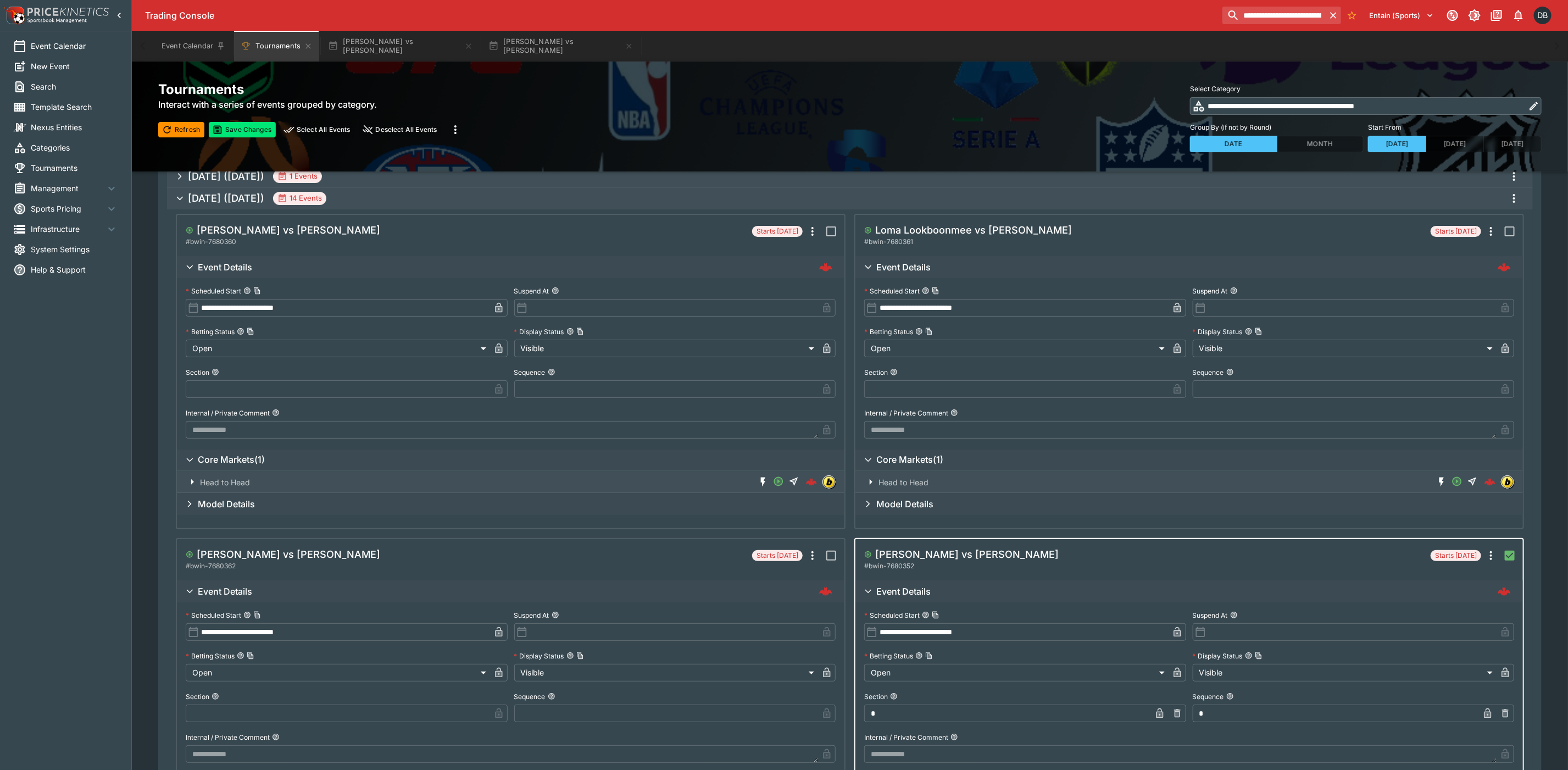
scroll to position [0, 0]
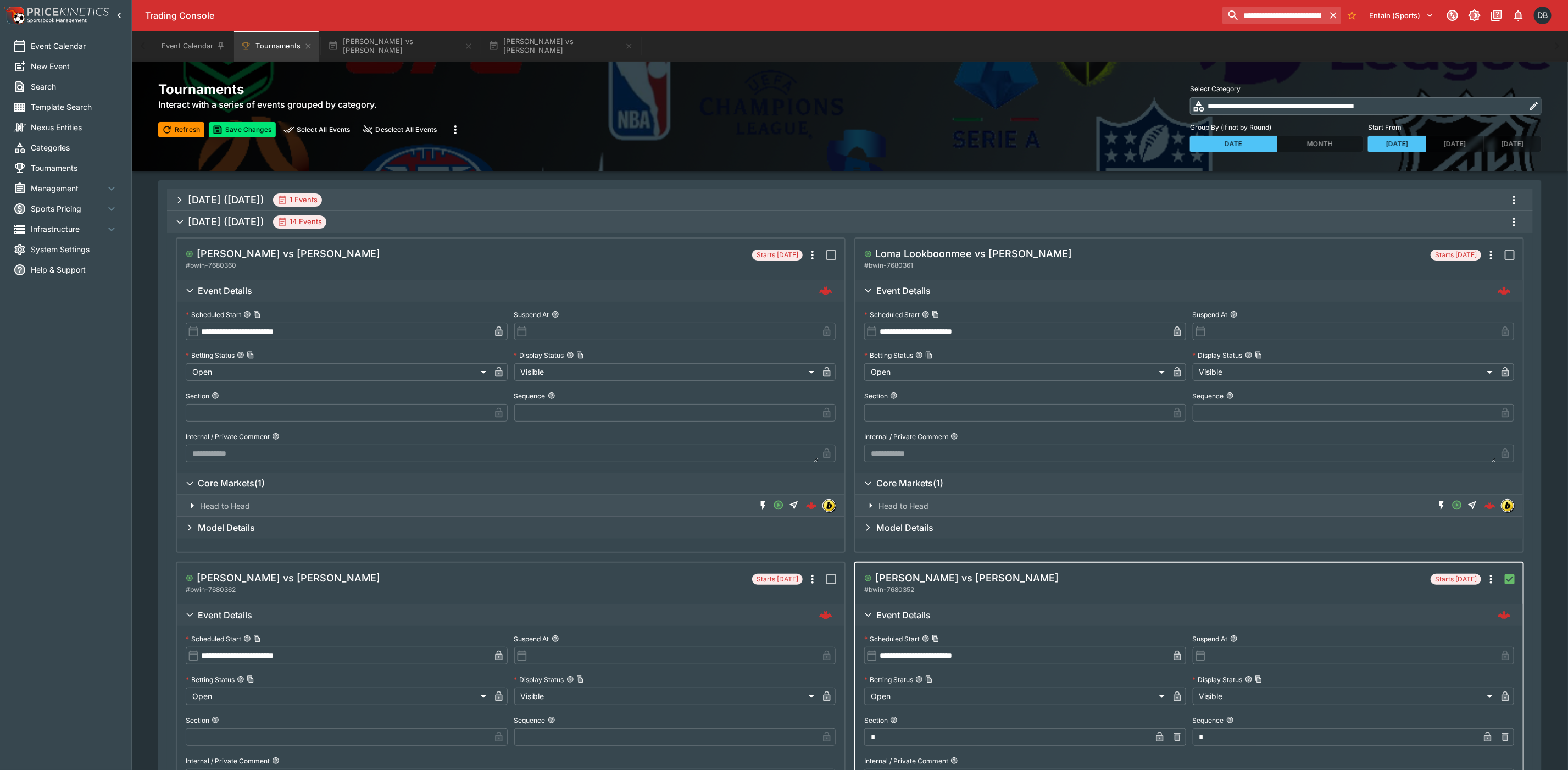
type input "*"
click at [251, 405] on input "text" at bounding box center [338, 413] width 304 height 18
type input "*"
click at [550, 416] on input "text" at bounding box center [666, 413] width 304 height 18
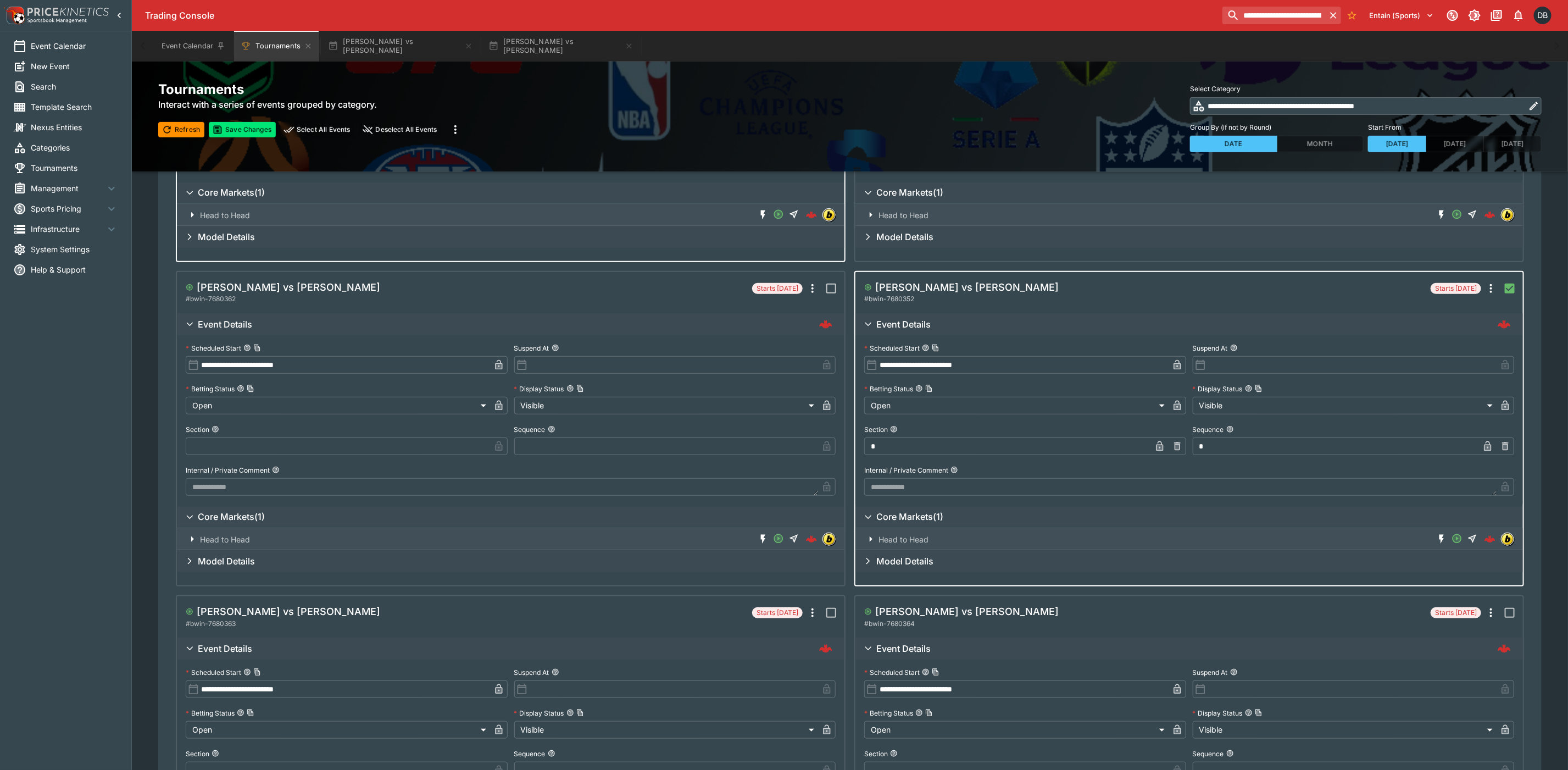
scroll to position [413, 0]
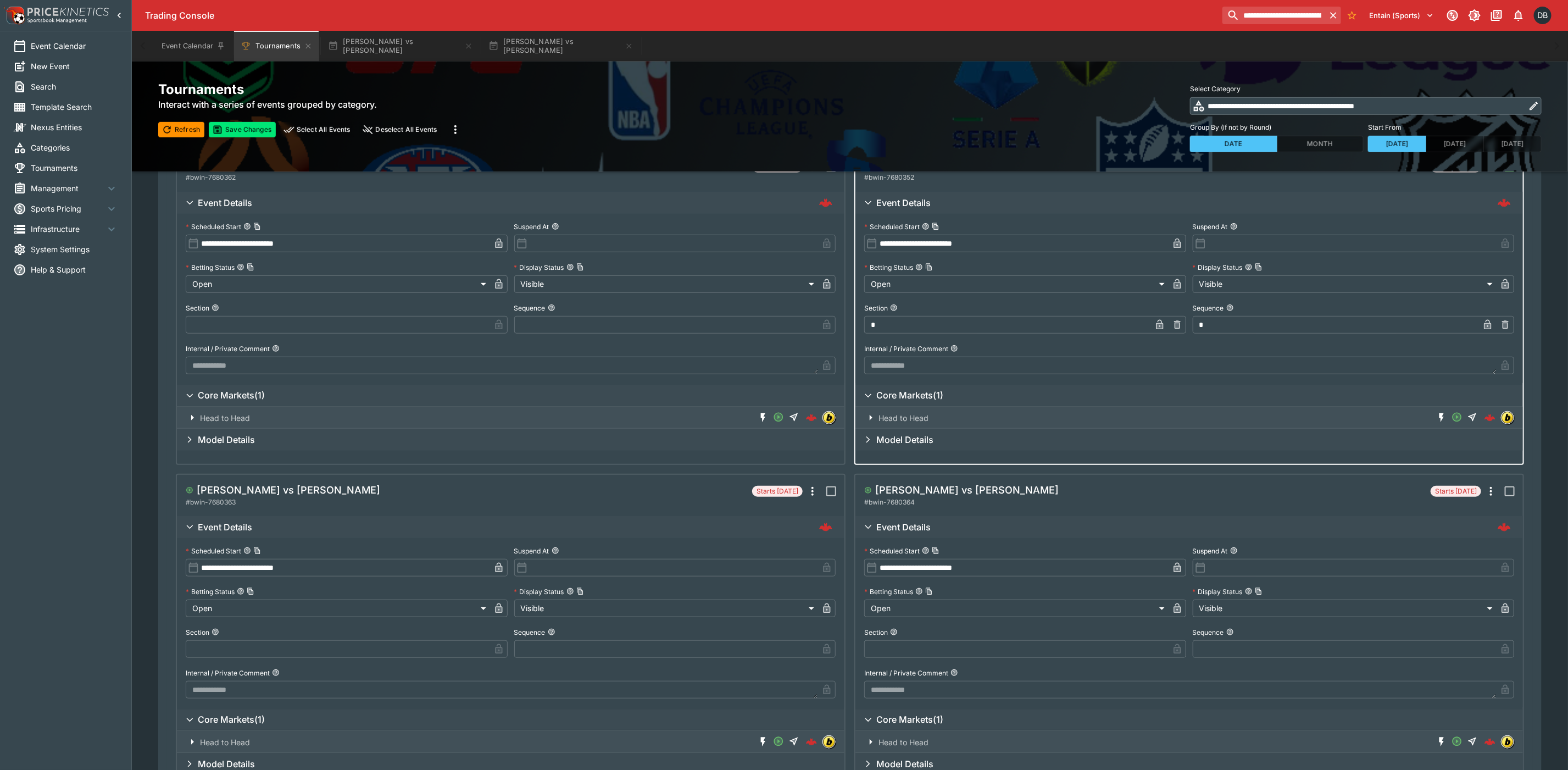
type input "*"
click at [272, 644] on input "text" at bounding box center [338, 649] width 304 height 18
type input "*"
click at [601, 642] on input "text" at bounding box center [666, 649] width 304 height 18
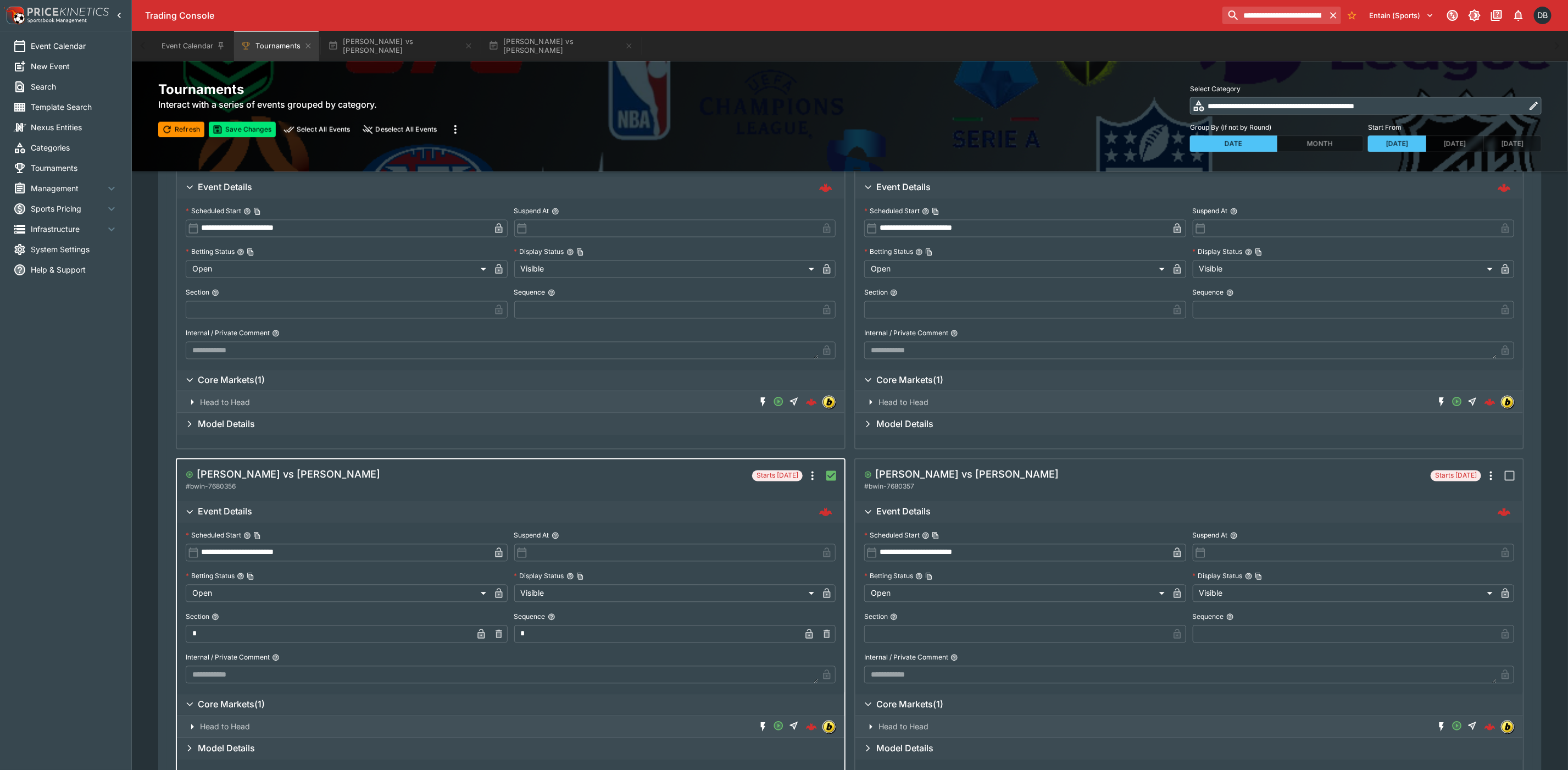
scroll to position [1402, 0]
type input "*"
click at [894, 636] on input "text" at bounding box center [1016, 633] width 304 height 18
type input "*"
click at [1272, 631] on input "text" at bounding box center [1345, 633] width 304 height 18
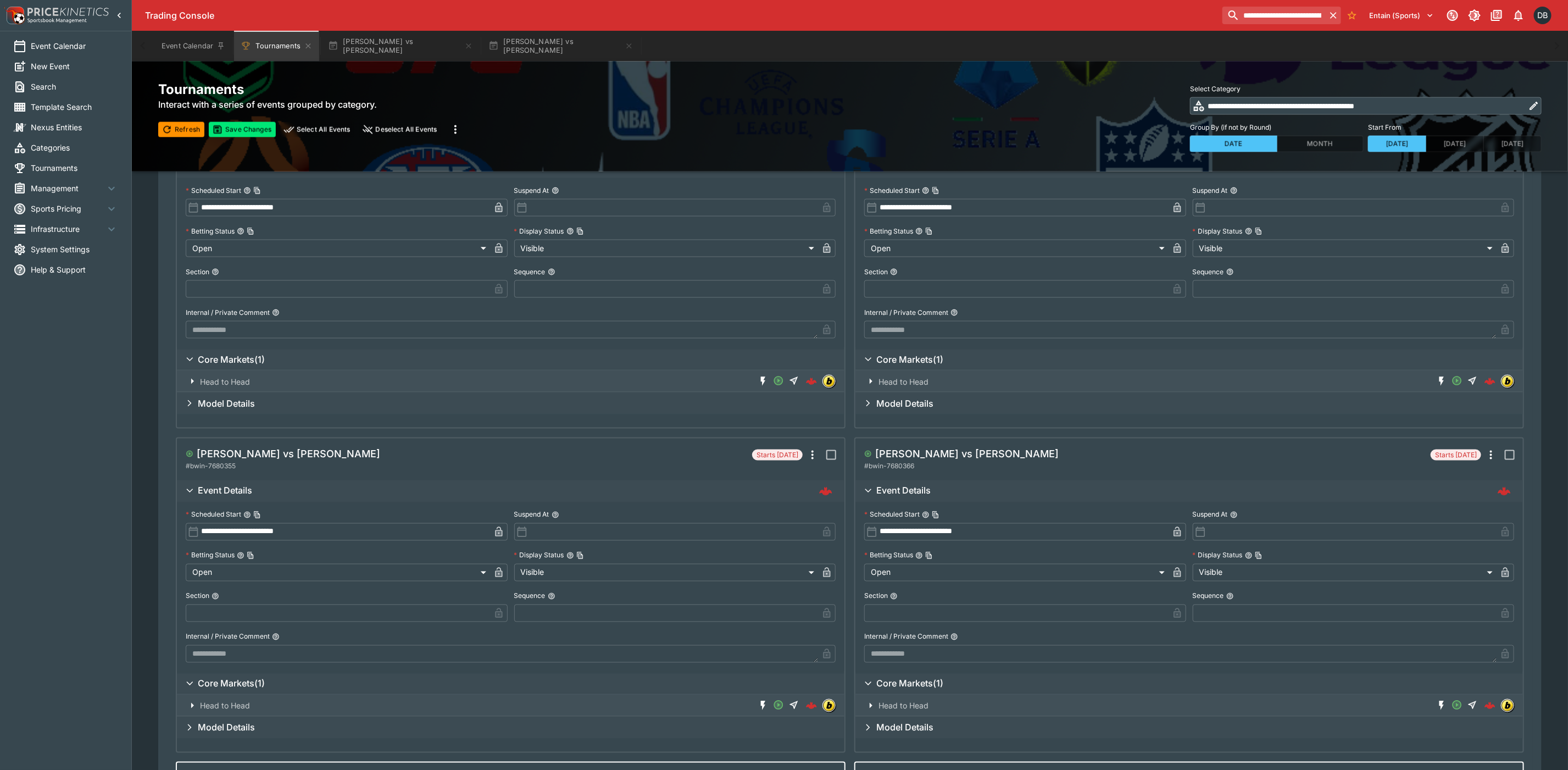
scroll to position [1072, 0]
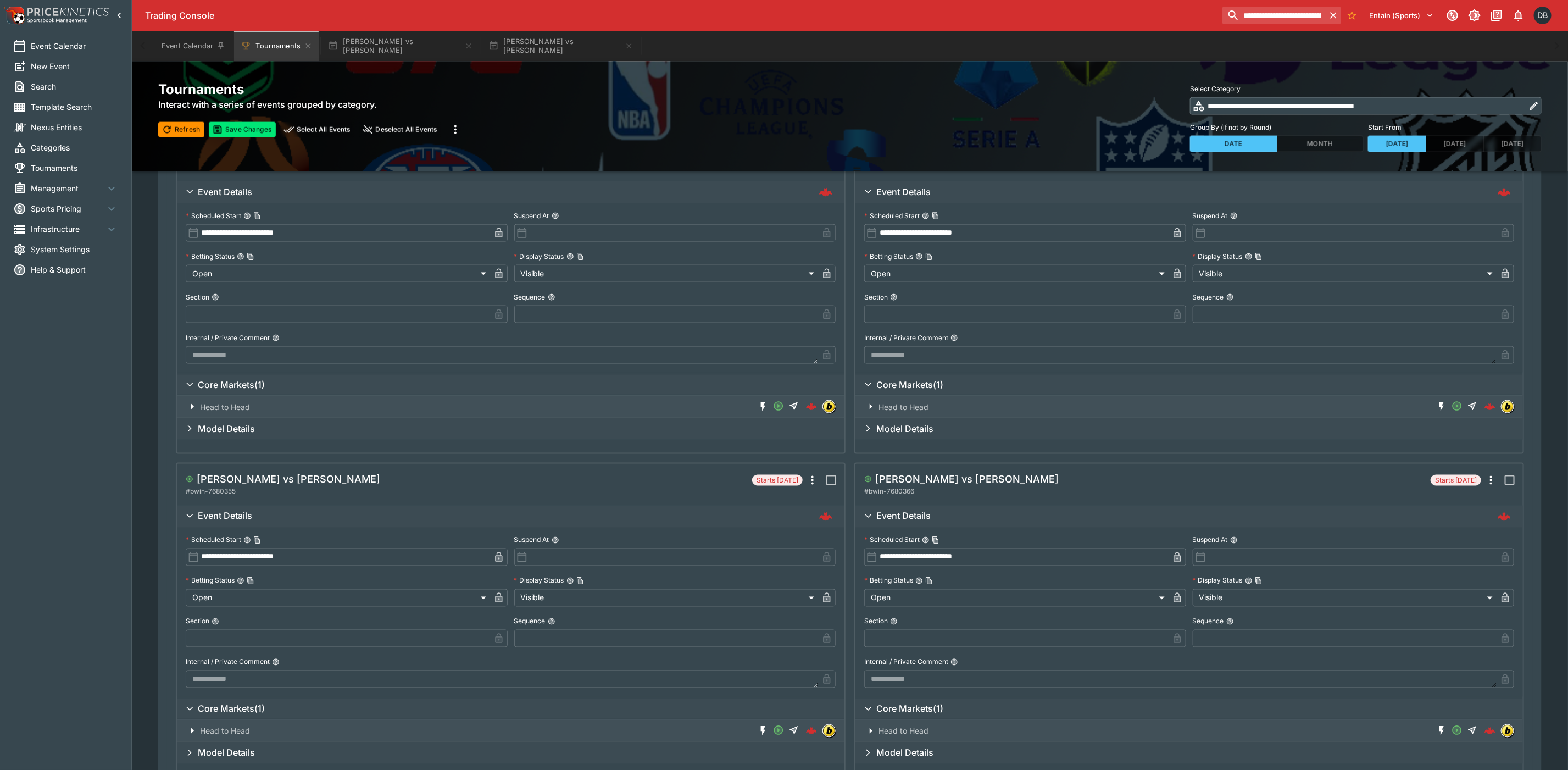
type input "*"
click at [239, 642] on input "text" at bounding box center [338, 639] width 304 height 18
type input "*"
click at [570, 630] on input "text" at bounding box center [666, 639] width 304 height 18
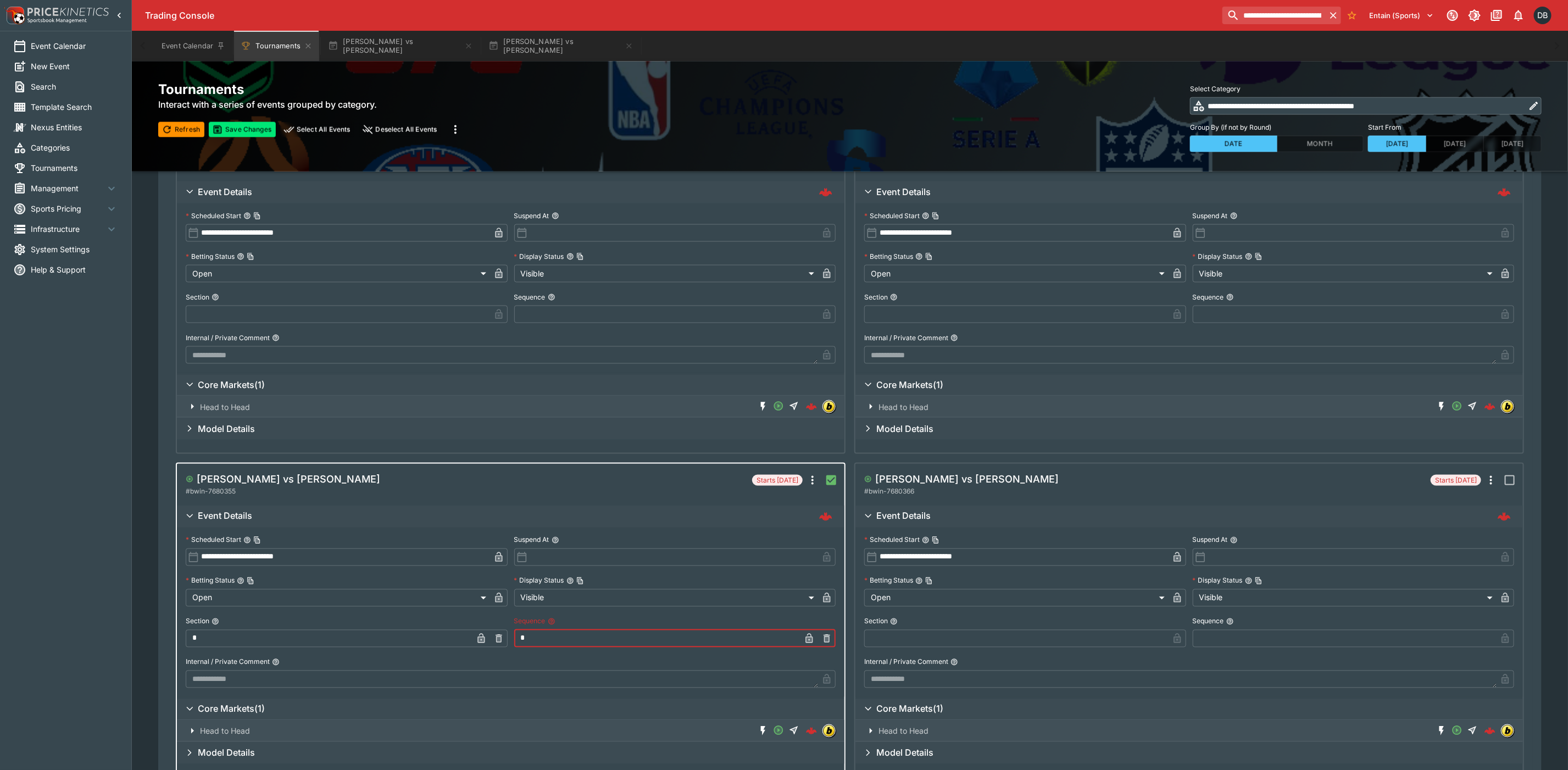
type input "*"
click at [898, 639] on input "text" at bounding box center [1016, 639] width 304 height 18
type input "*"
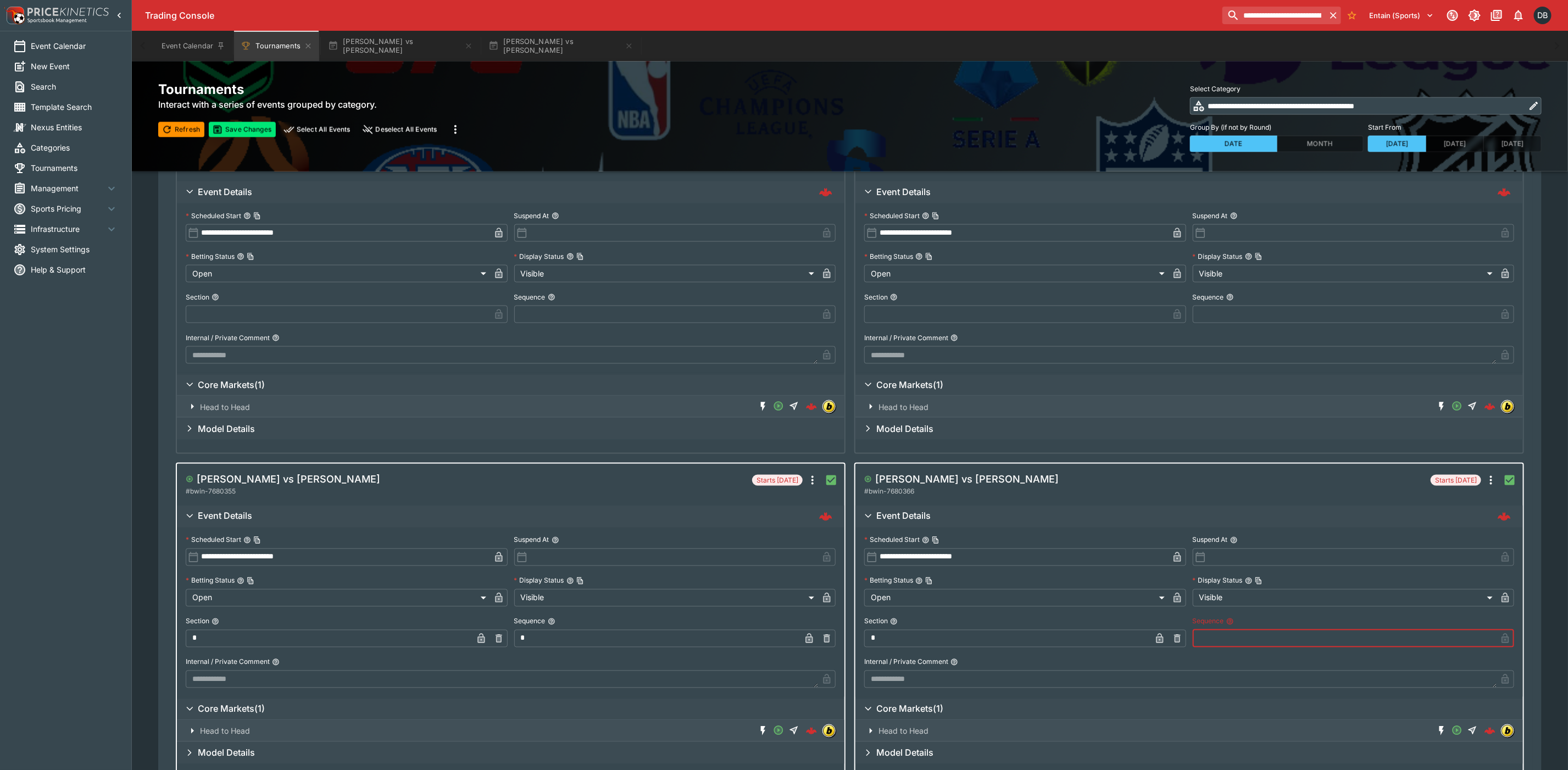
click at [1216, 635] on input "text" at bounding box center [1345, 639] width 304 height 18
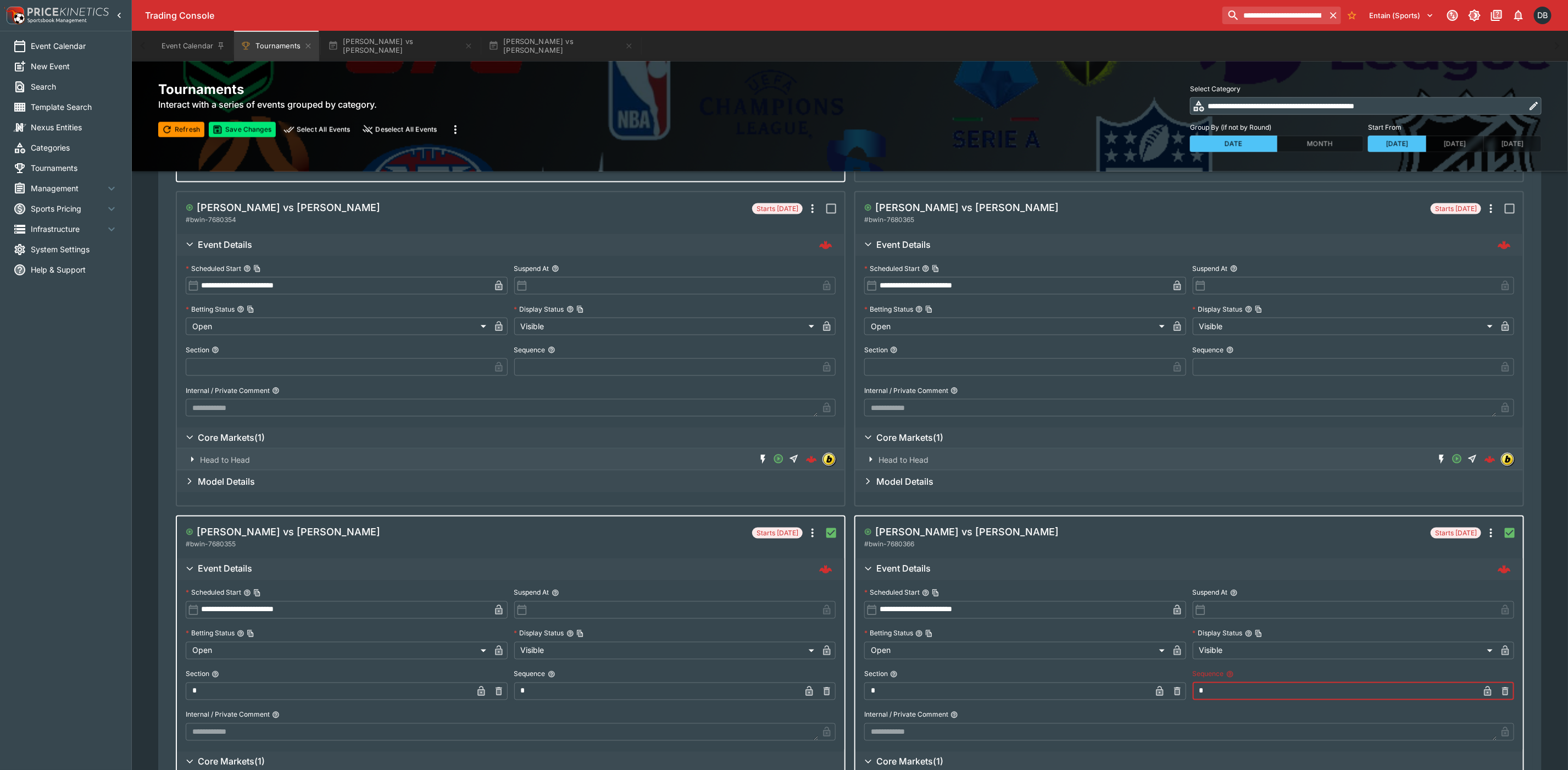
scroll to position [990, 0]
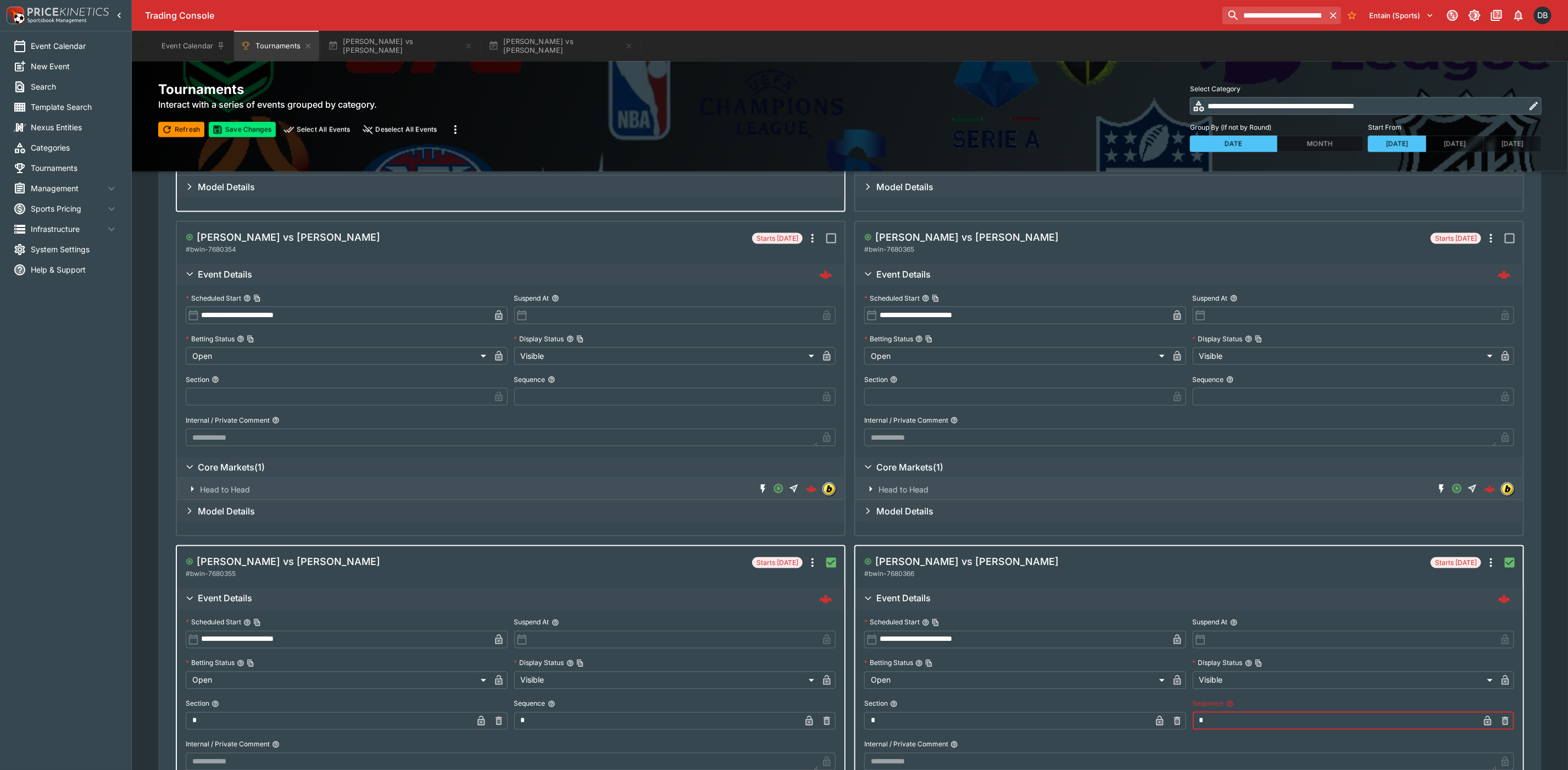
type input "*"
click at [238, 402] on input "text" at bounding box center [338, 397] width 304 height 18
type input "*"
click at [625, 390] on input "text" at bounding box center [666, 397] width 304 height 18
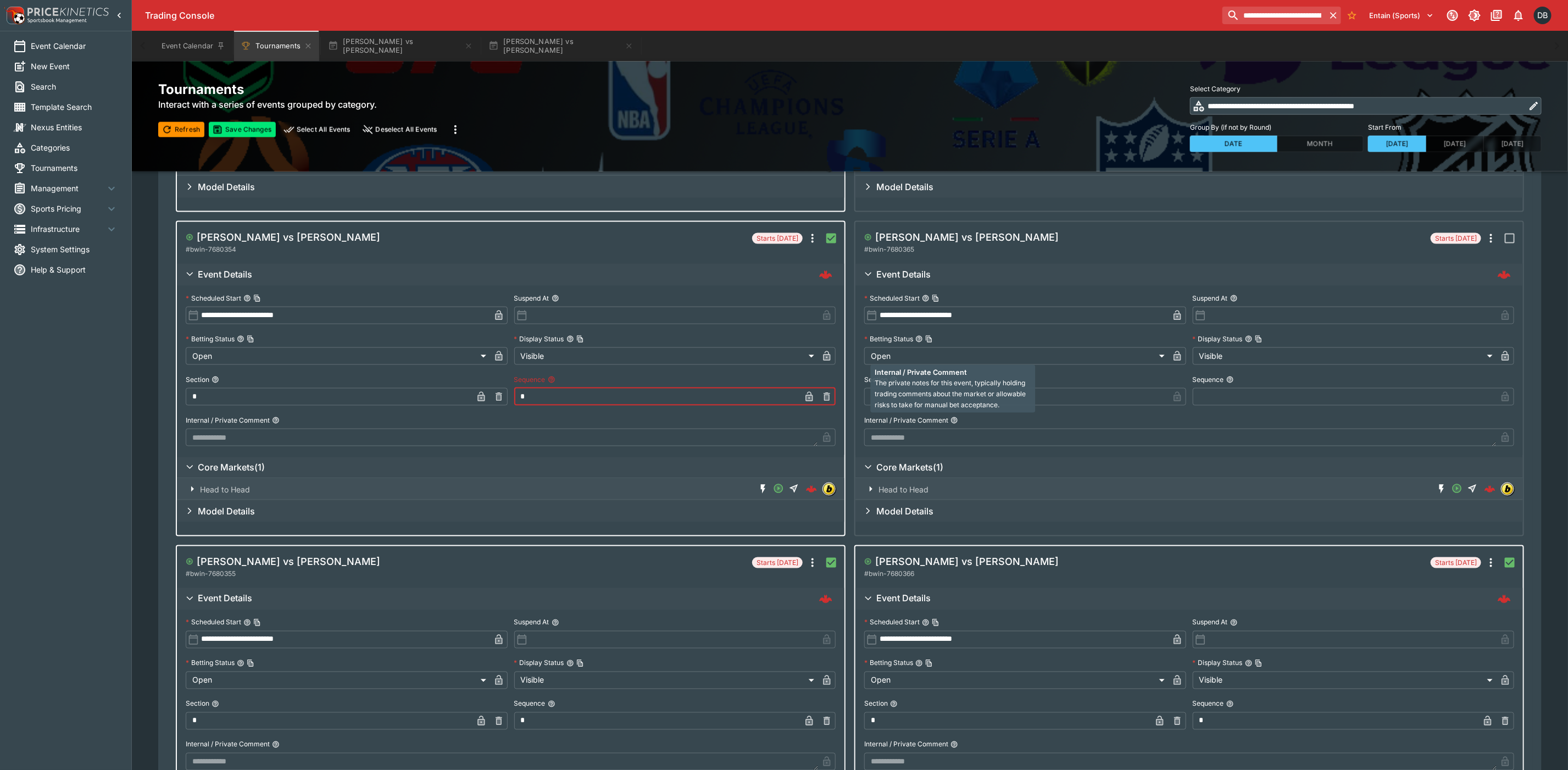
type input "*"
click at [940, 392] on span "The private notes for this event, typically holding trading comments about the …" at bounding box center [951, 394] width 151 height 30
click at [1052, 392] on input "text" at bounding box center [1016, 397] width 304 height 18
type input "*"
click at [1237, 388] on input "text" at bounding box center [1345, 397] width 304 height 18
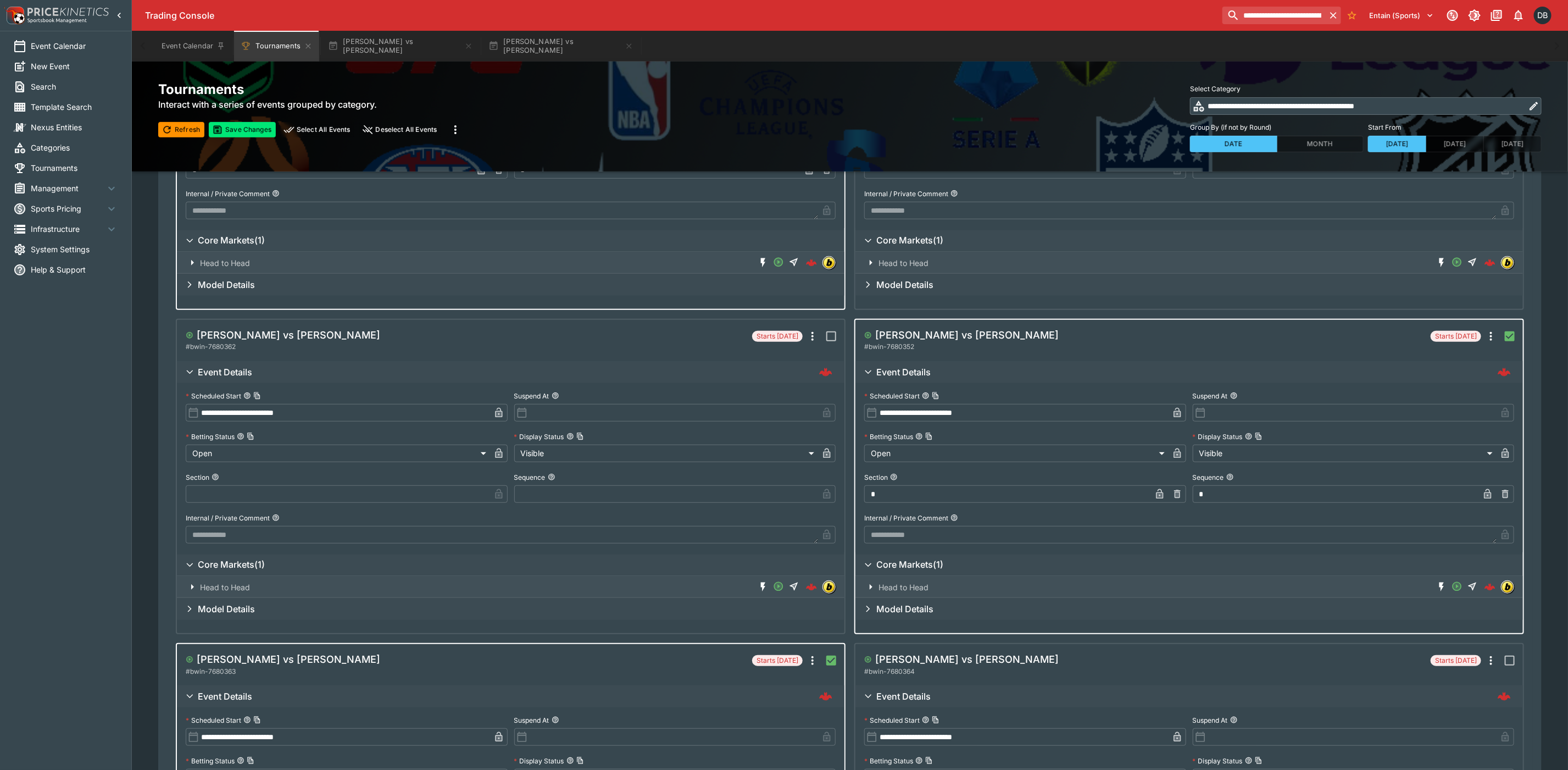
scroll to position [247, 0]
type input "*"
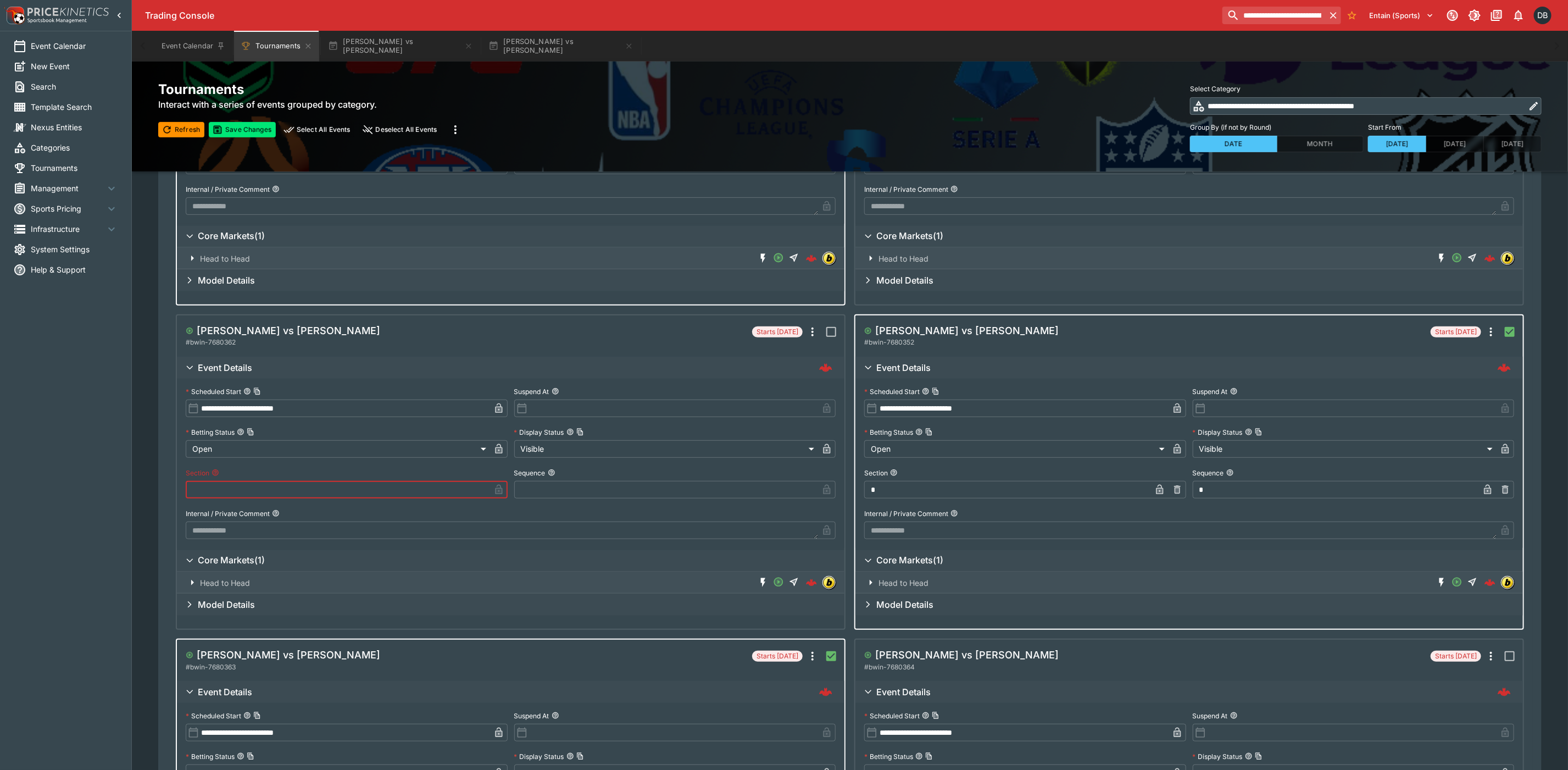
click at [244, 486] on input "text" at bounding box center [338, 489] width 304 height 18
type input "*"
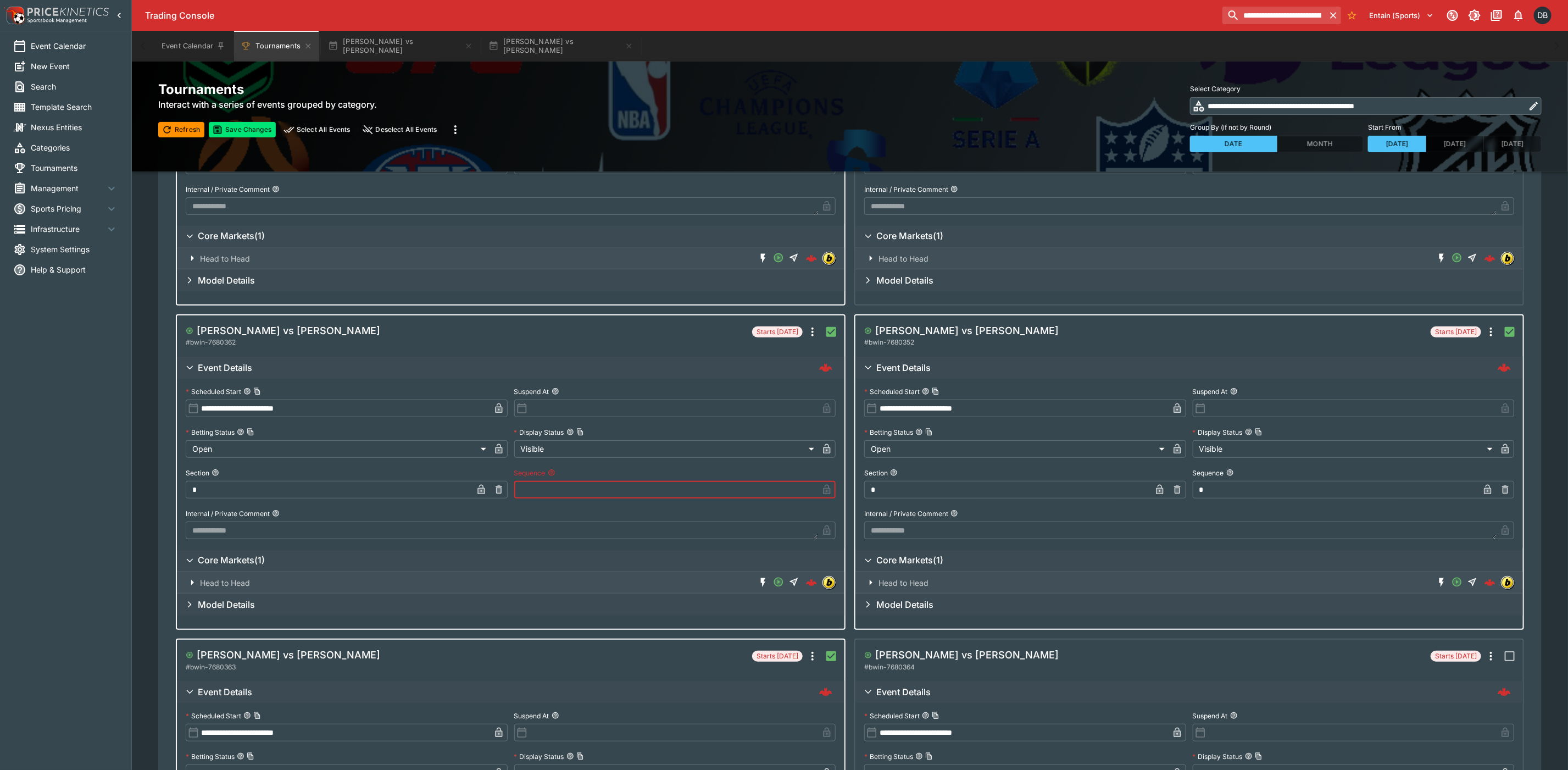
click at [548, 483] on input "text" at bounding box center [666, 489] width 304 height 18
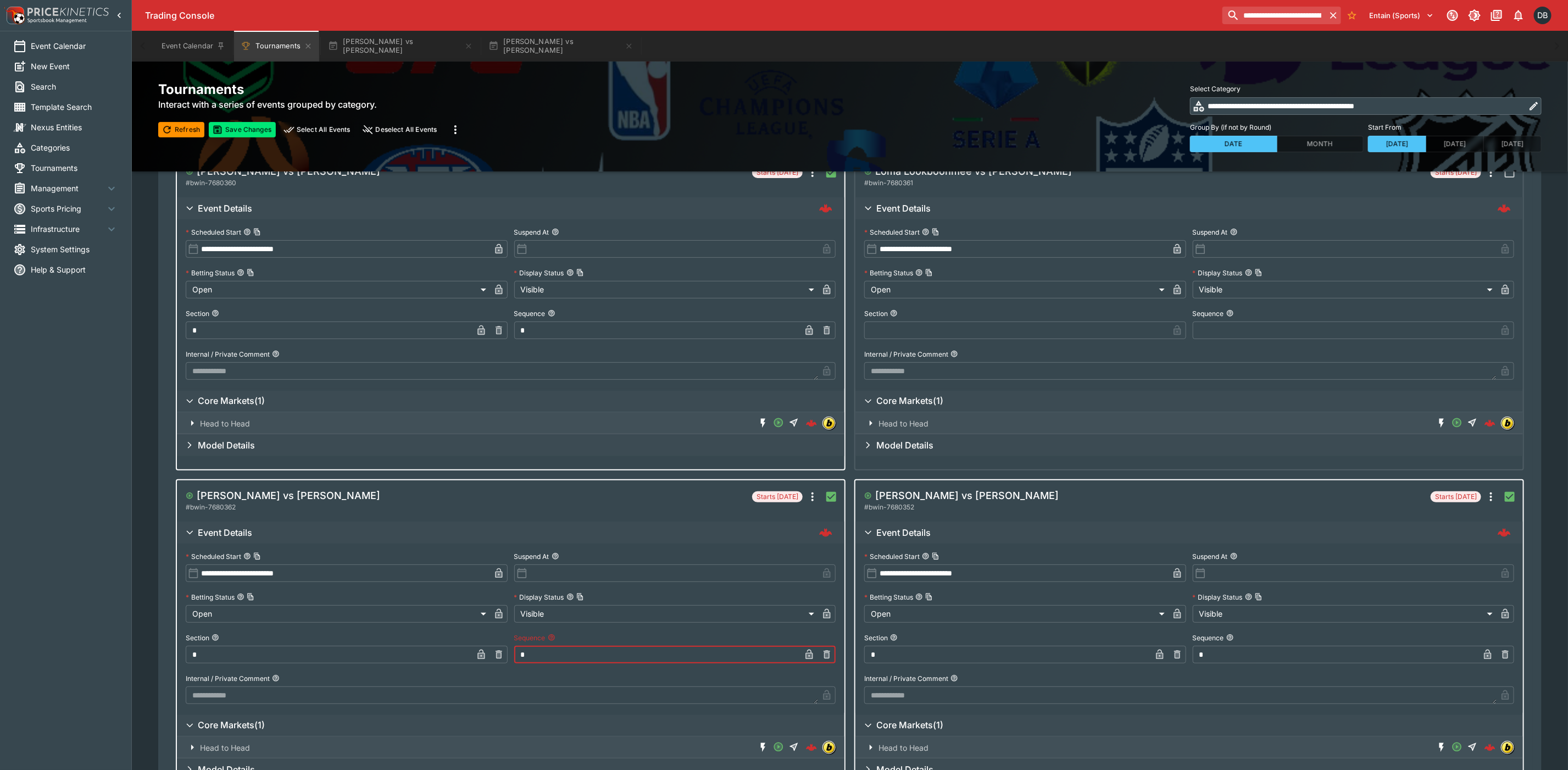
scroll to position [0, 0]
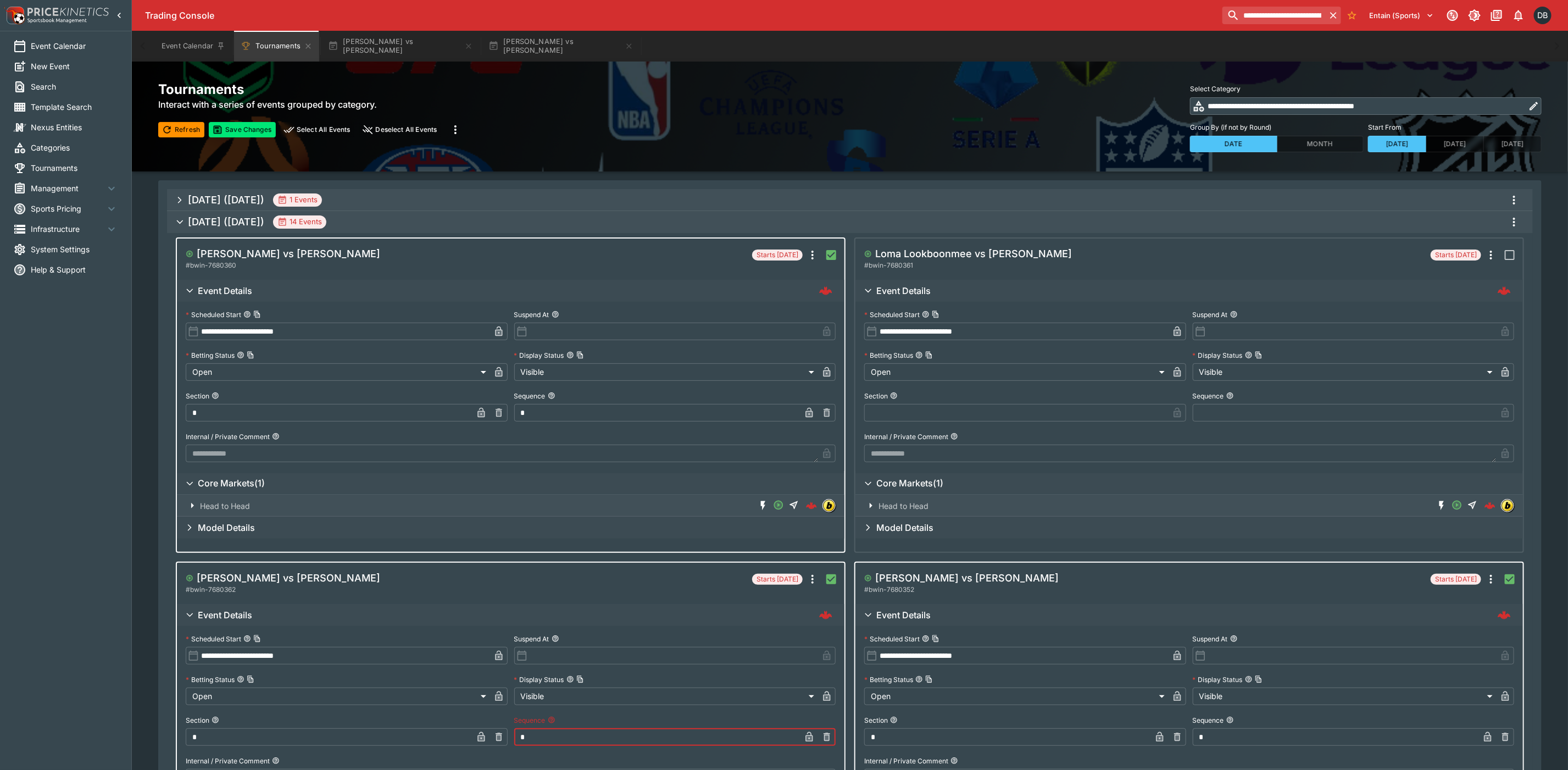
type input "*"
click at [917, 411] on input "text" at bounding box center [1016, 413] width 304 height 18
type input "*"
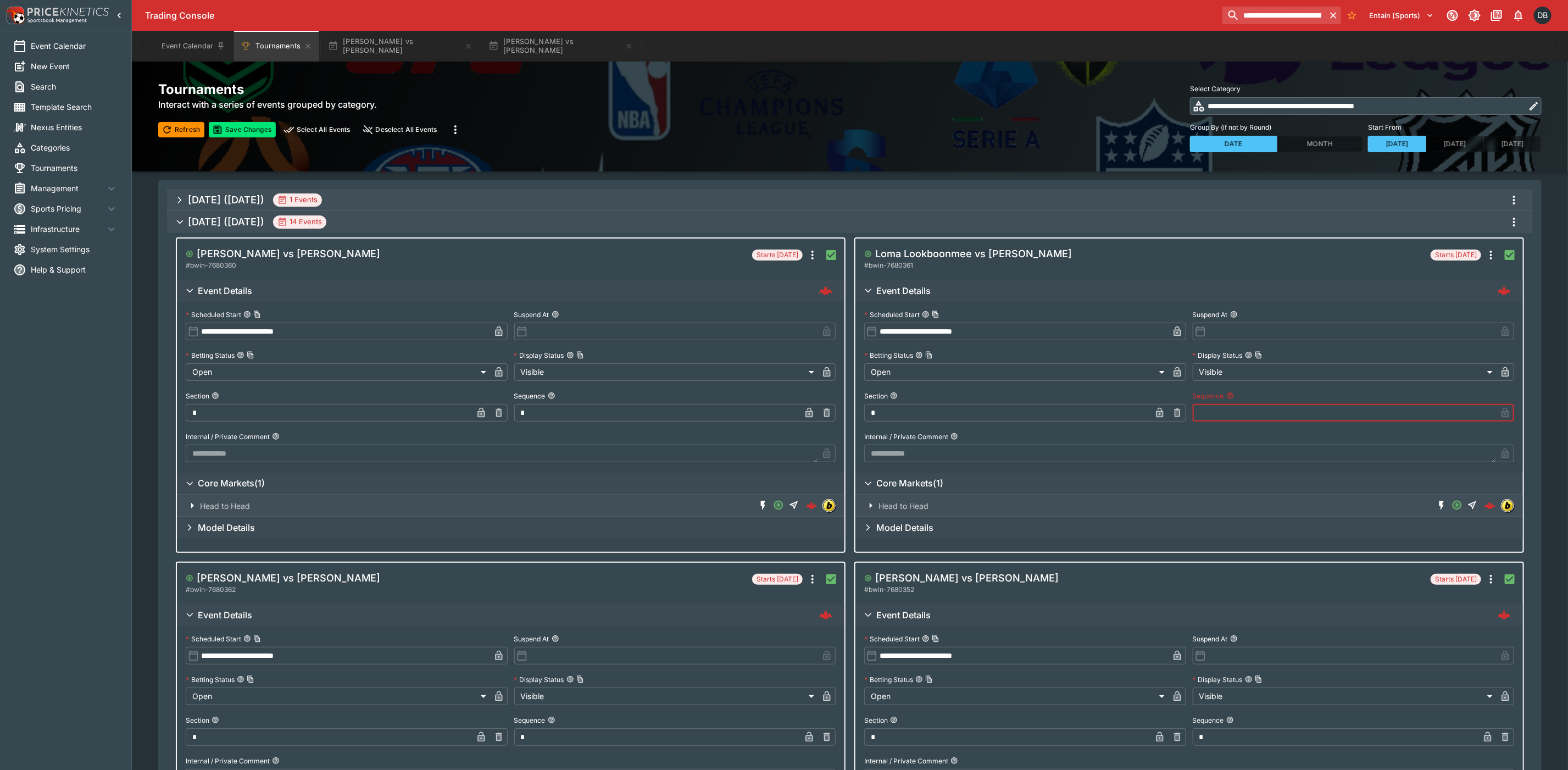
click at [1228, 408] on input "text" at bounding box center [1345, 413] width 304 height 18
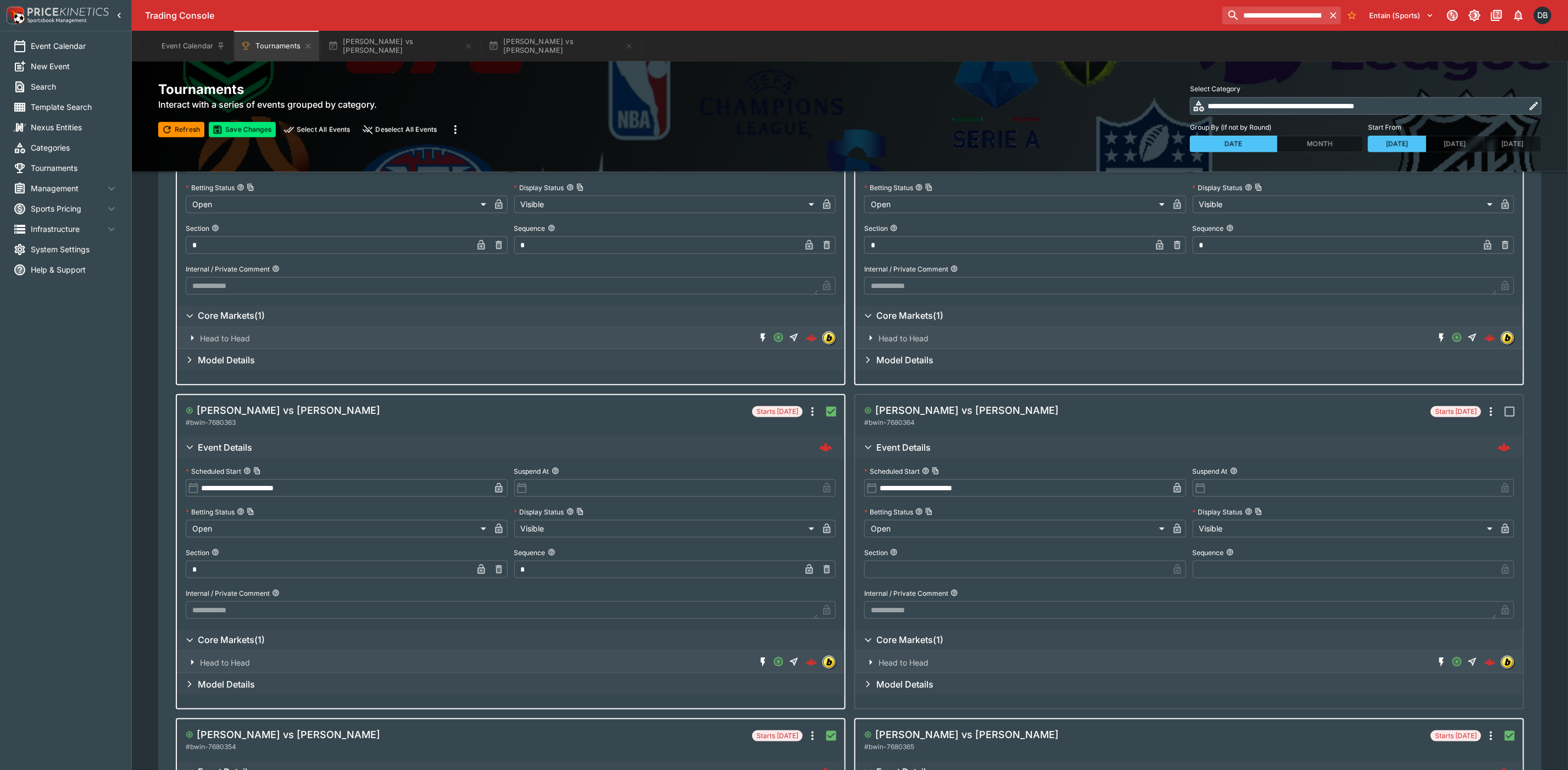
scroll to position [495, 0]
type input "*"
click at [968, 564] on input "text" at bounding box center [1016, 567] width 304 height 18
type input "*"
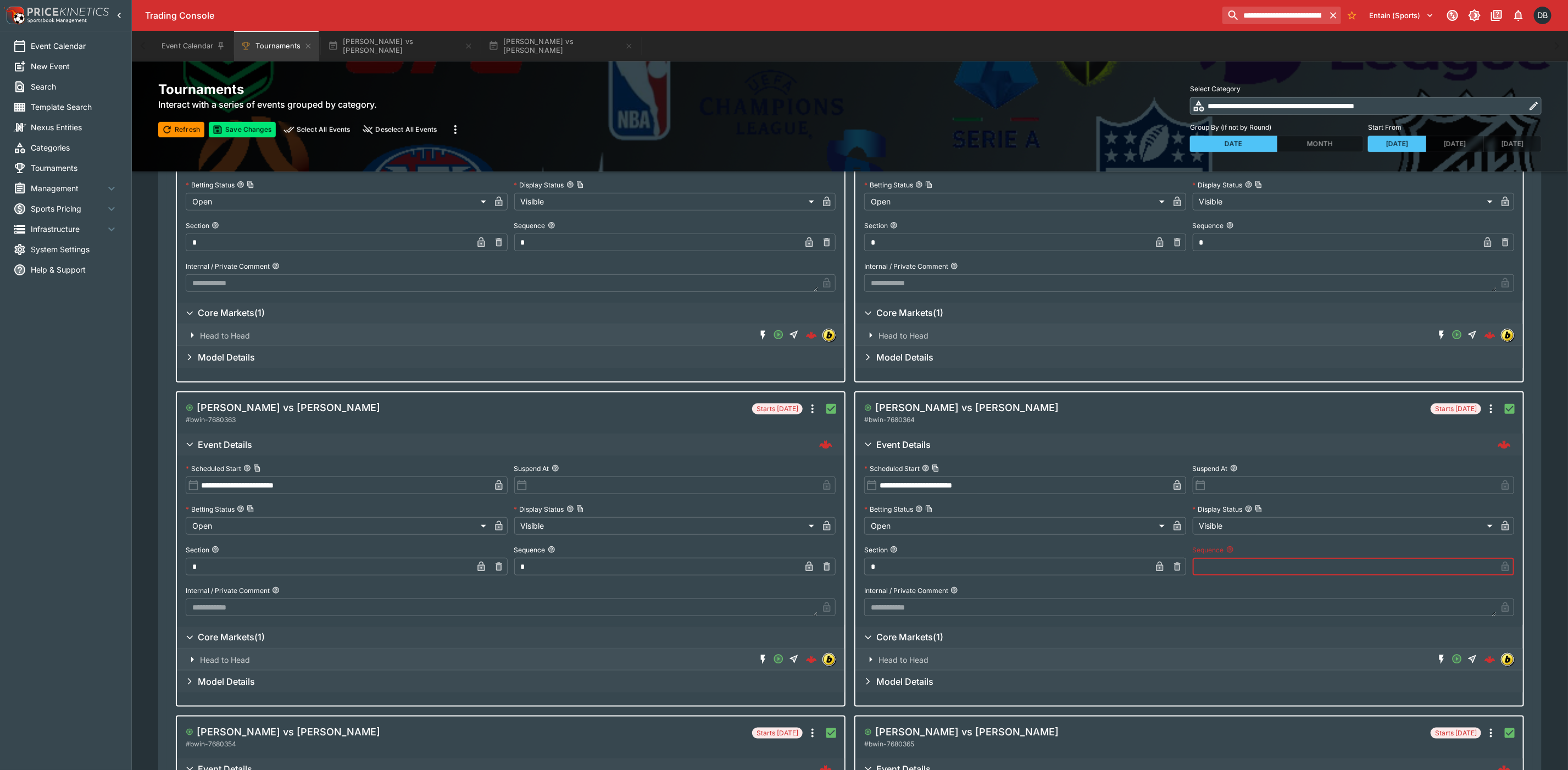
click at [1234, 558] on input "text" at bounding box center [1345, 567] width 304 height 18
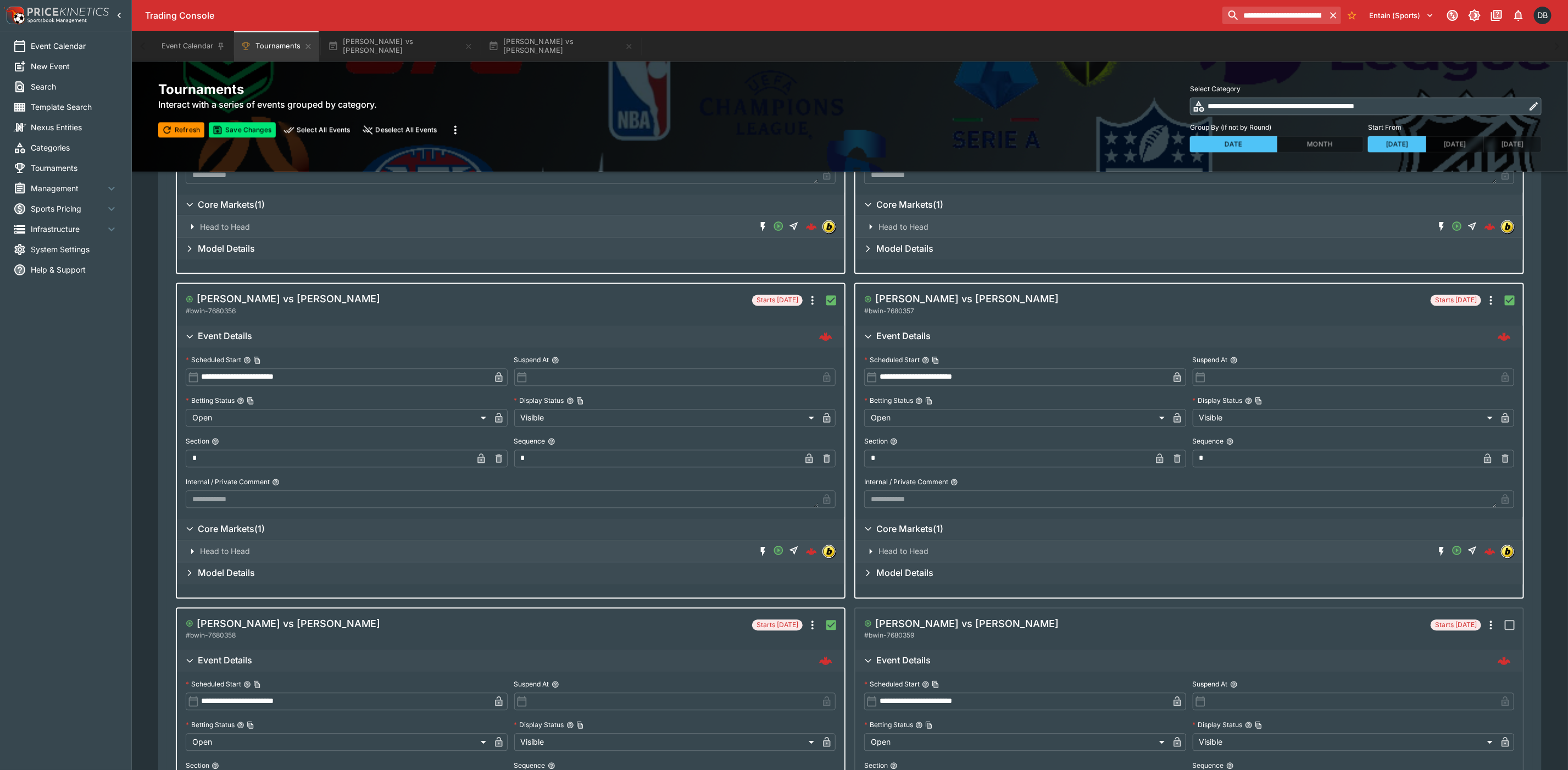
scroll to position [1780, 0]
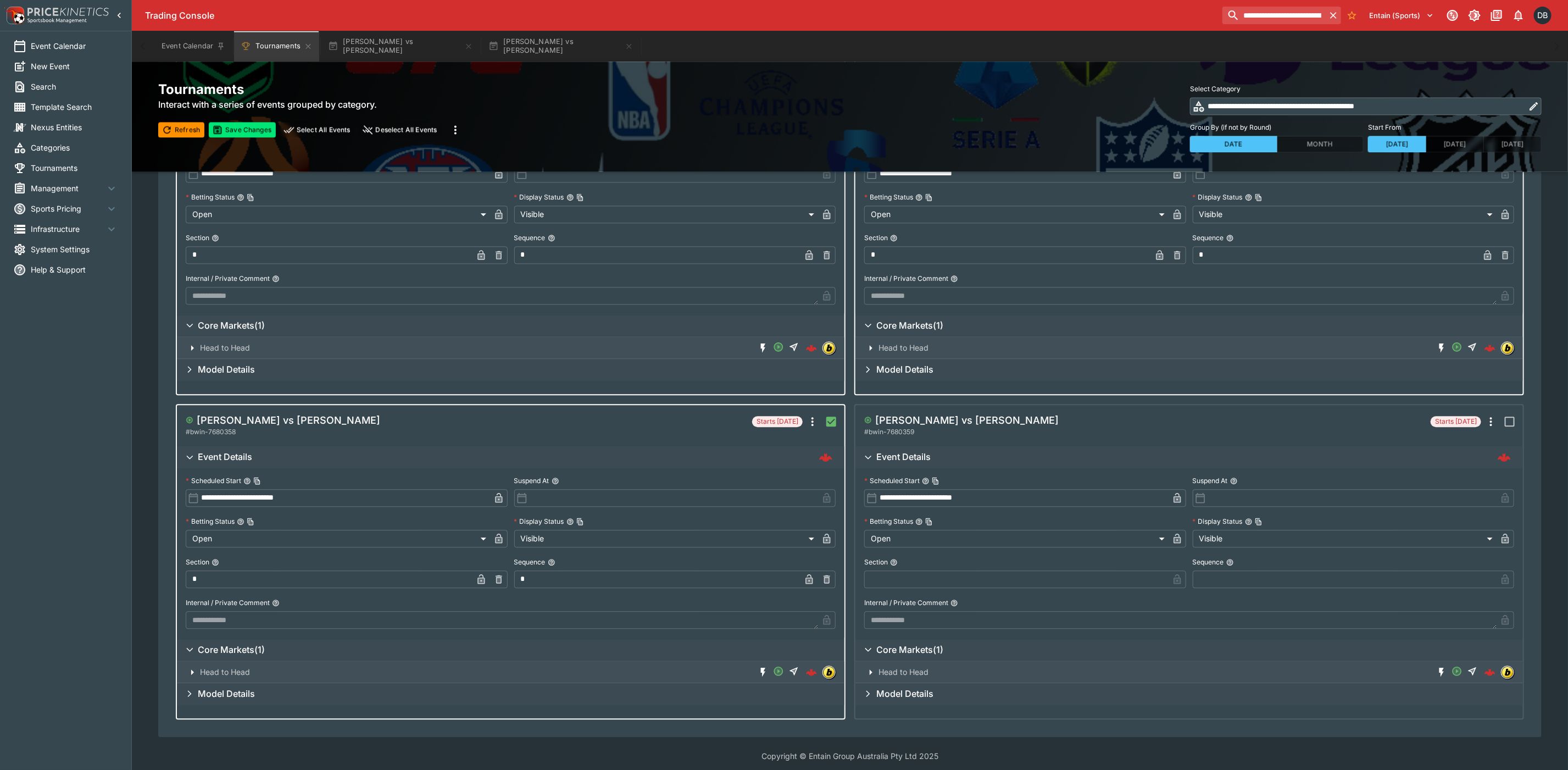
type input "*"
click at [880, 570] on input "text" at bounding box center [1016, 579] width 304 height 18
type input "*"
click at [1224, 579] on input "text" at bounding box center [1345, 579] width 304 height 18
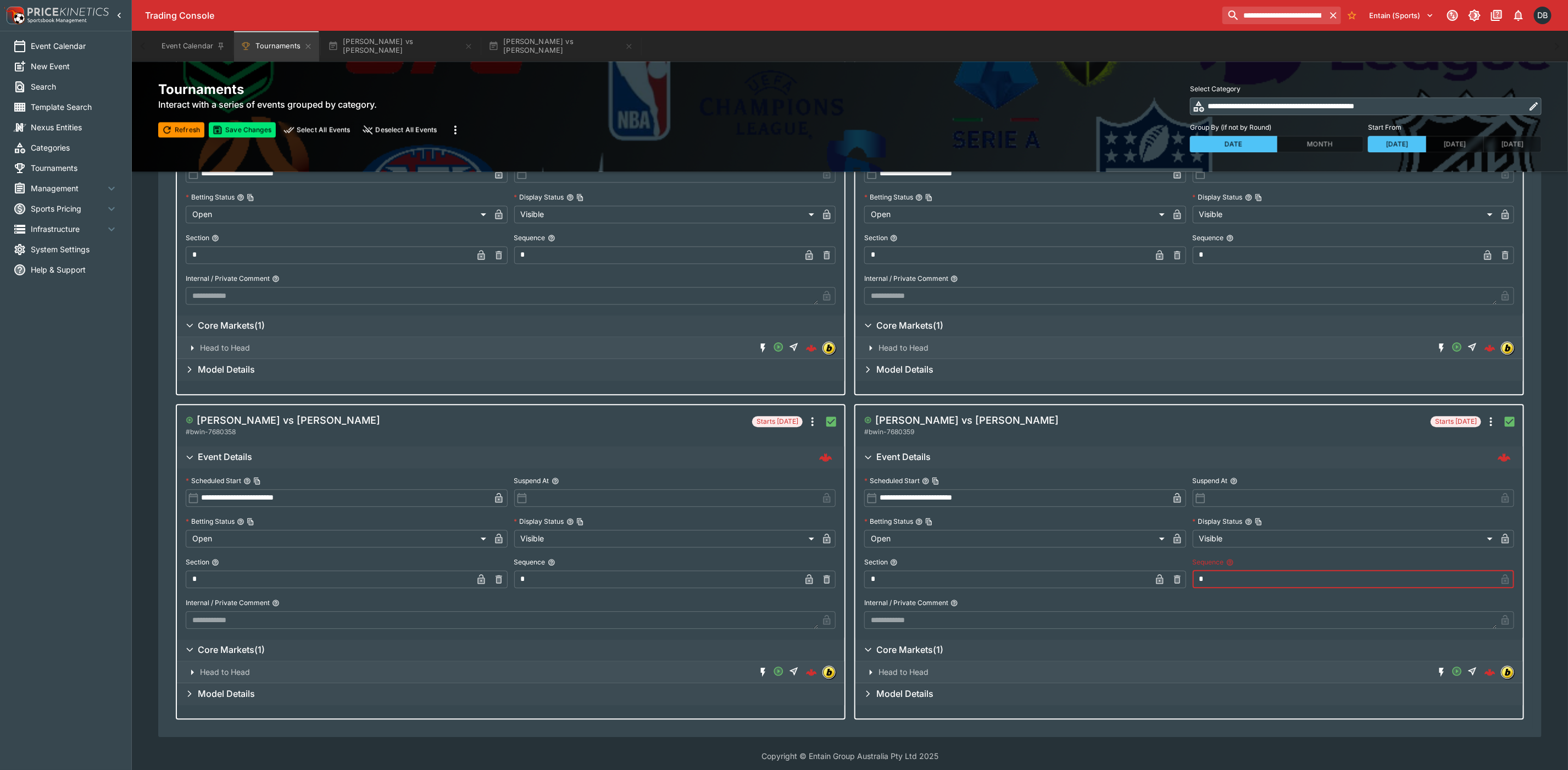
type input "*"
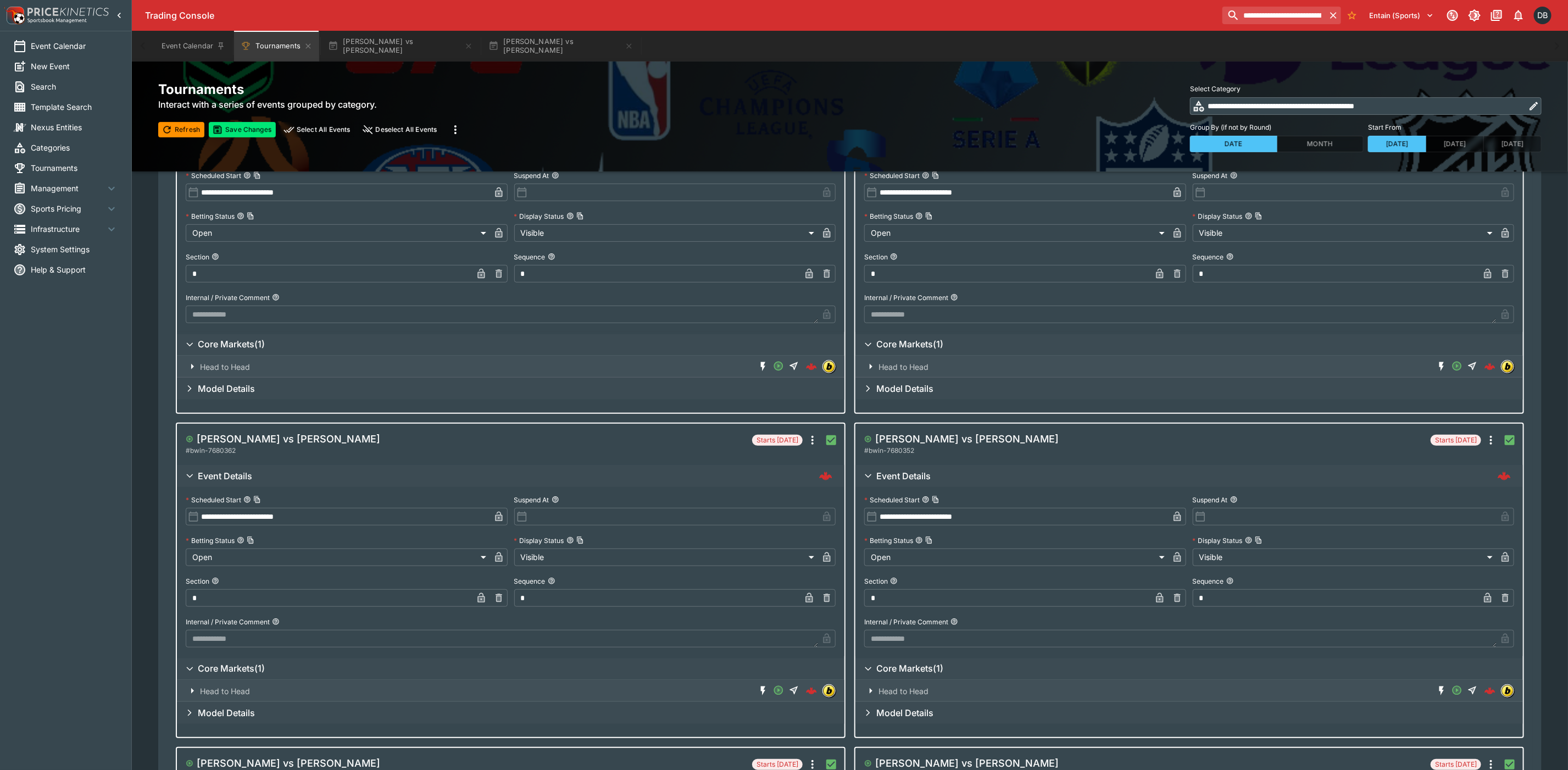
scroll to position [0, 0]
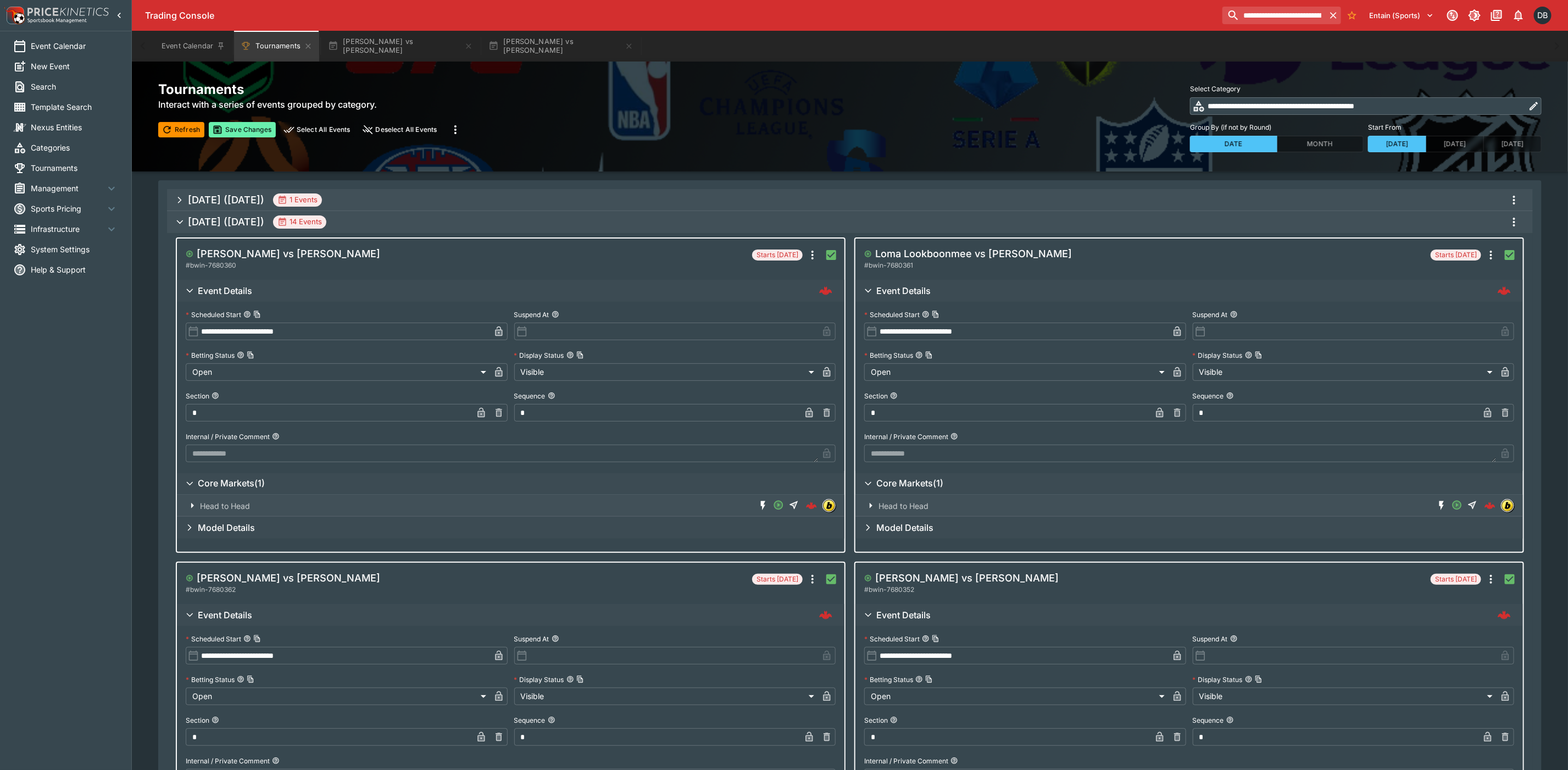
click at [234, 128] on button "Save Changes" at bounding box center [242, 130] width 67 height 15
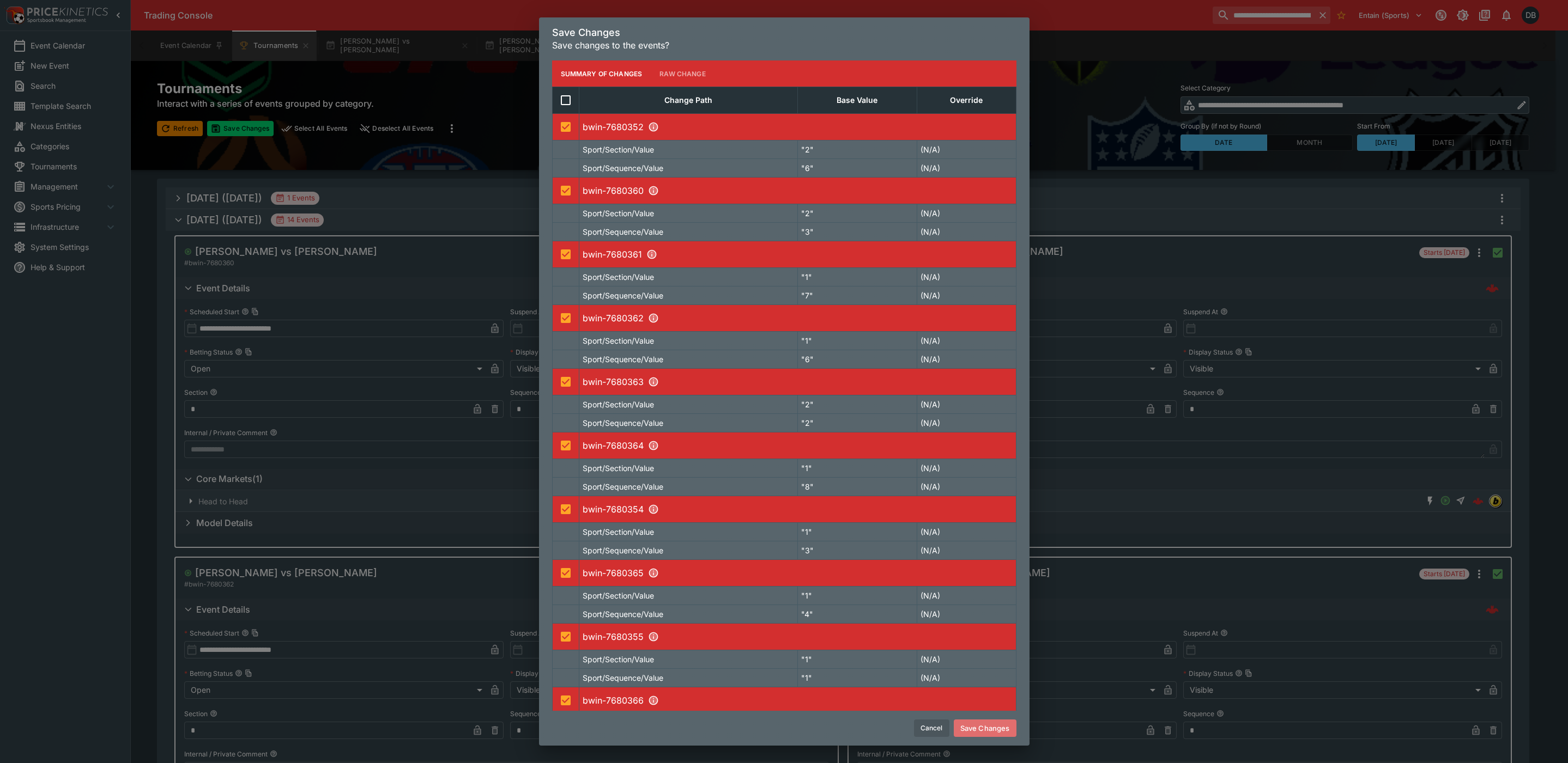
click at [980, 726] on button "Save Changes" at bounding box center [985, 728] width 63 height 18
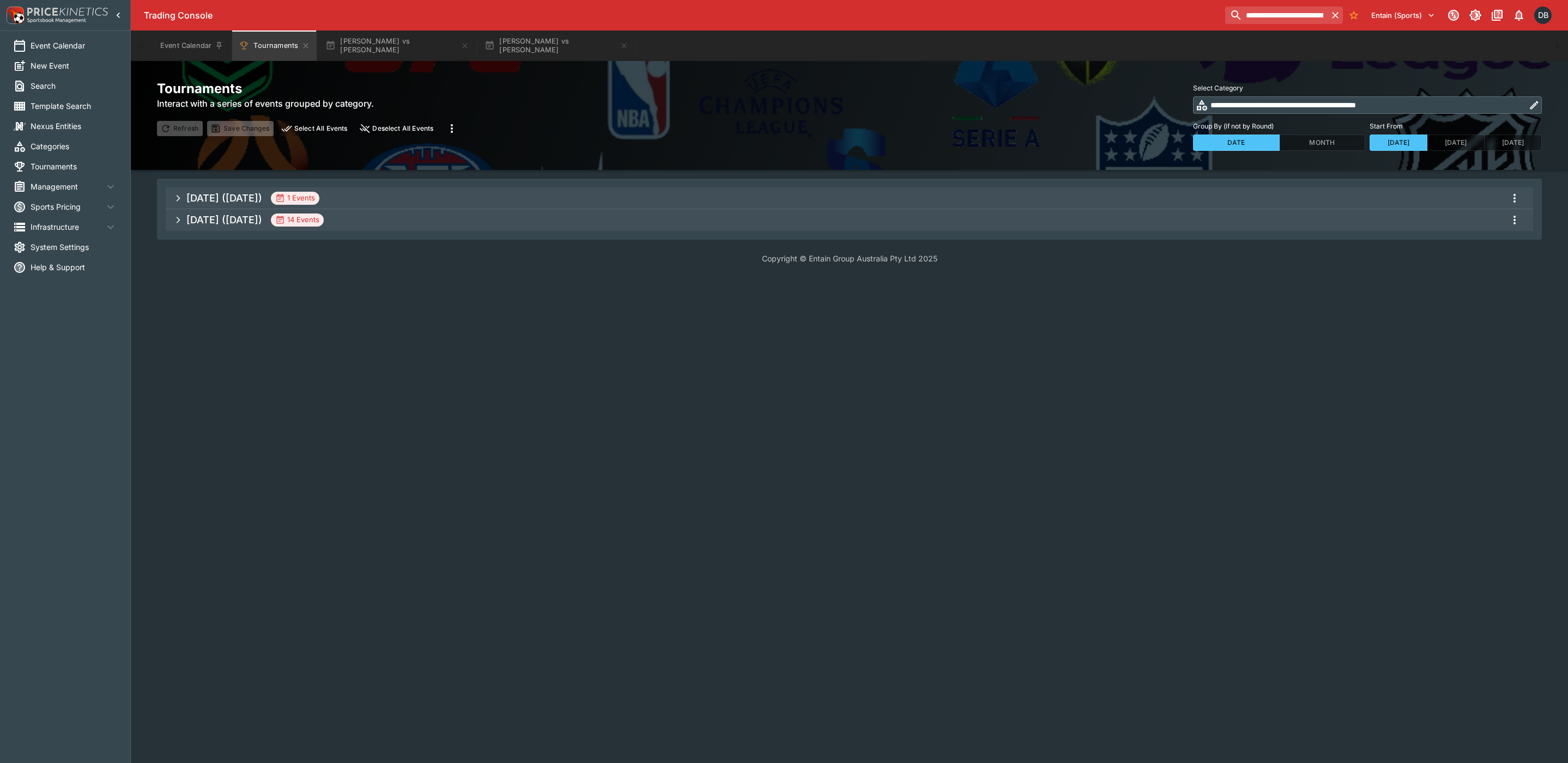
click at [407, 221] on span "[DATE] ([DATE]) 14 Events" at bounding box center [855, 220] width 1338 height 19
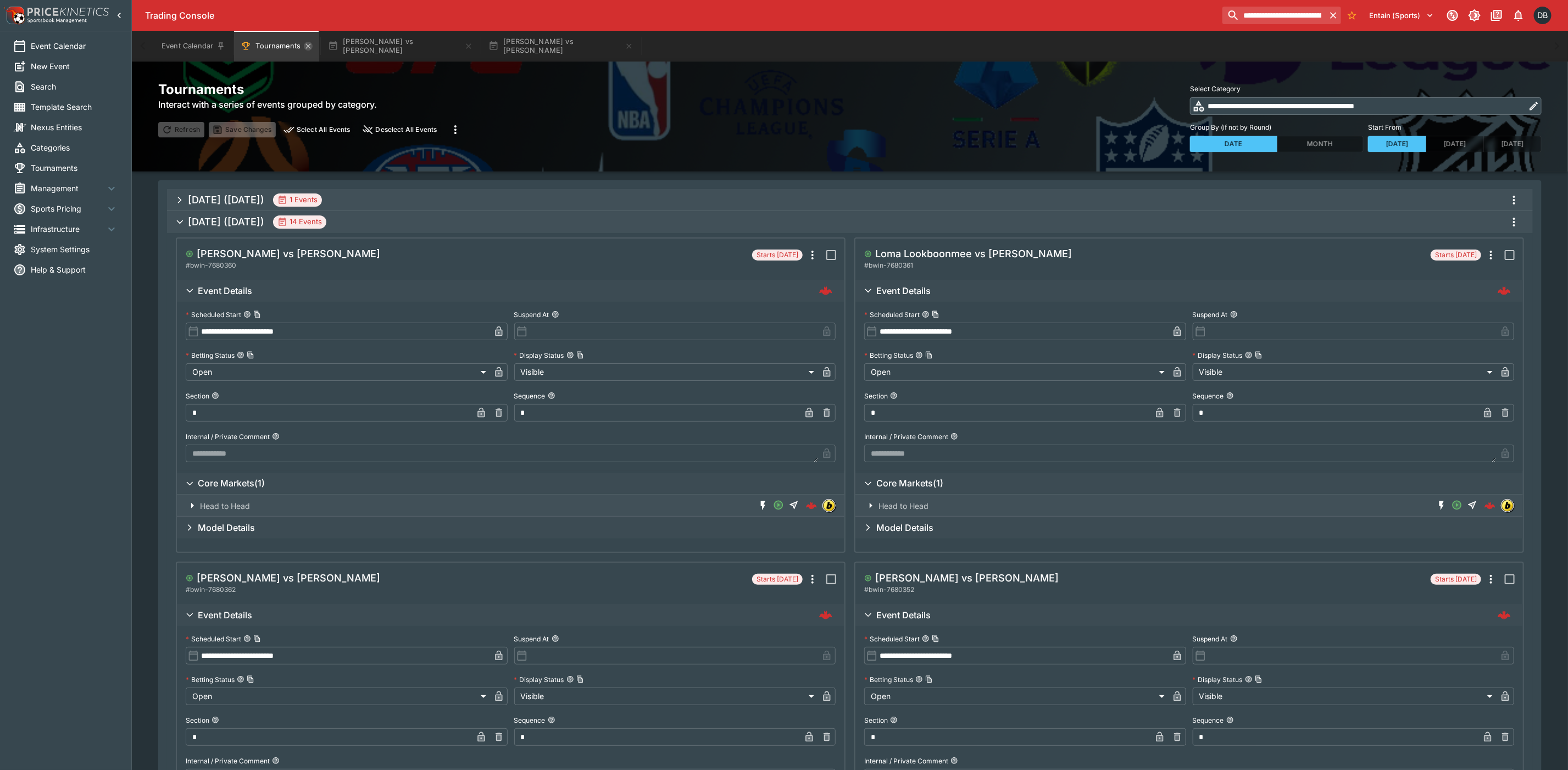
click at [307, 48] on icon "Tournaments" at bounding box center [309, 46] width 5 height 5
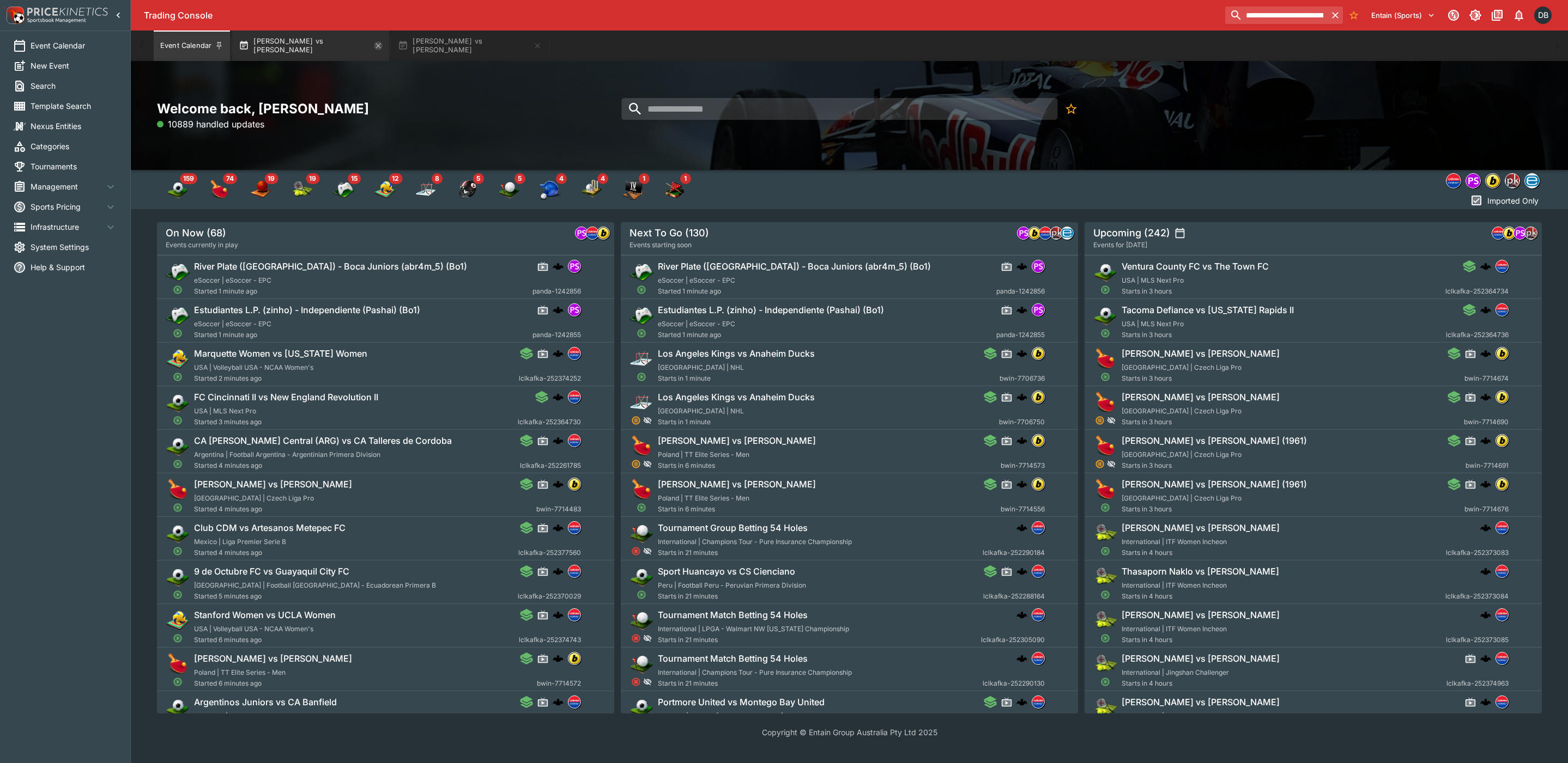
click at [376, 46] on icon "button" at bounding box center [379, 46] width 5 height 5
click at [326, 55] on button "[PERSON_NAME] vs [PERSON_NAME]" at bounding box center [310, 46] width 157 height 30
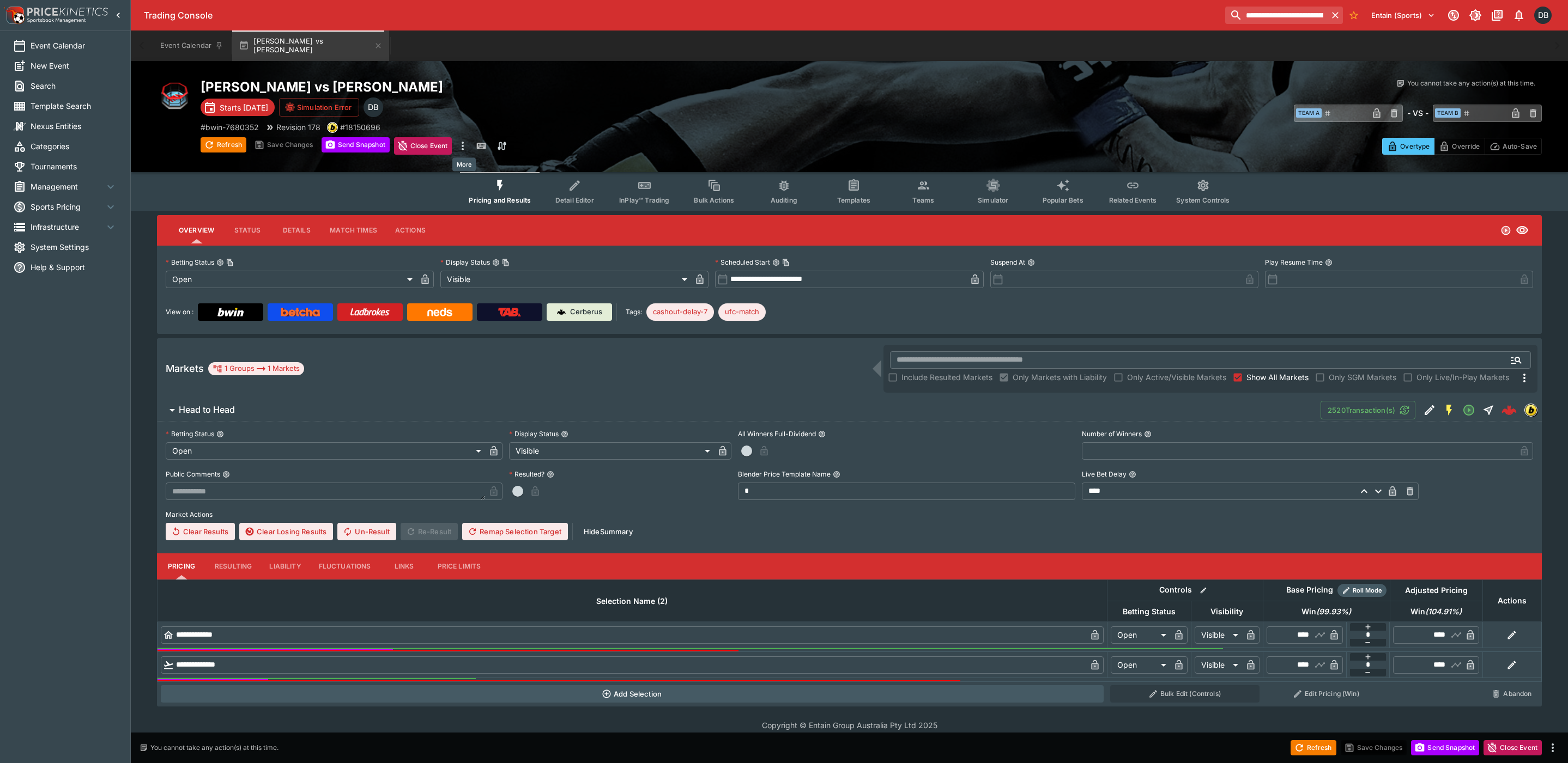
click at [463, 141] on icon "more" at bounding box center [462, 145] width 13 height 13
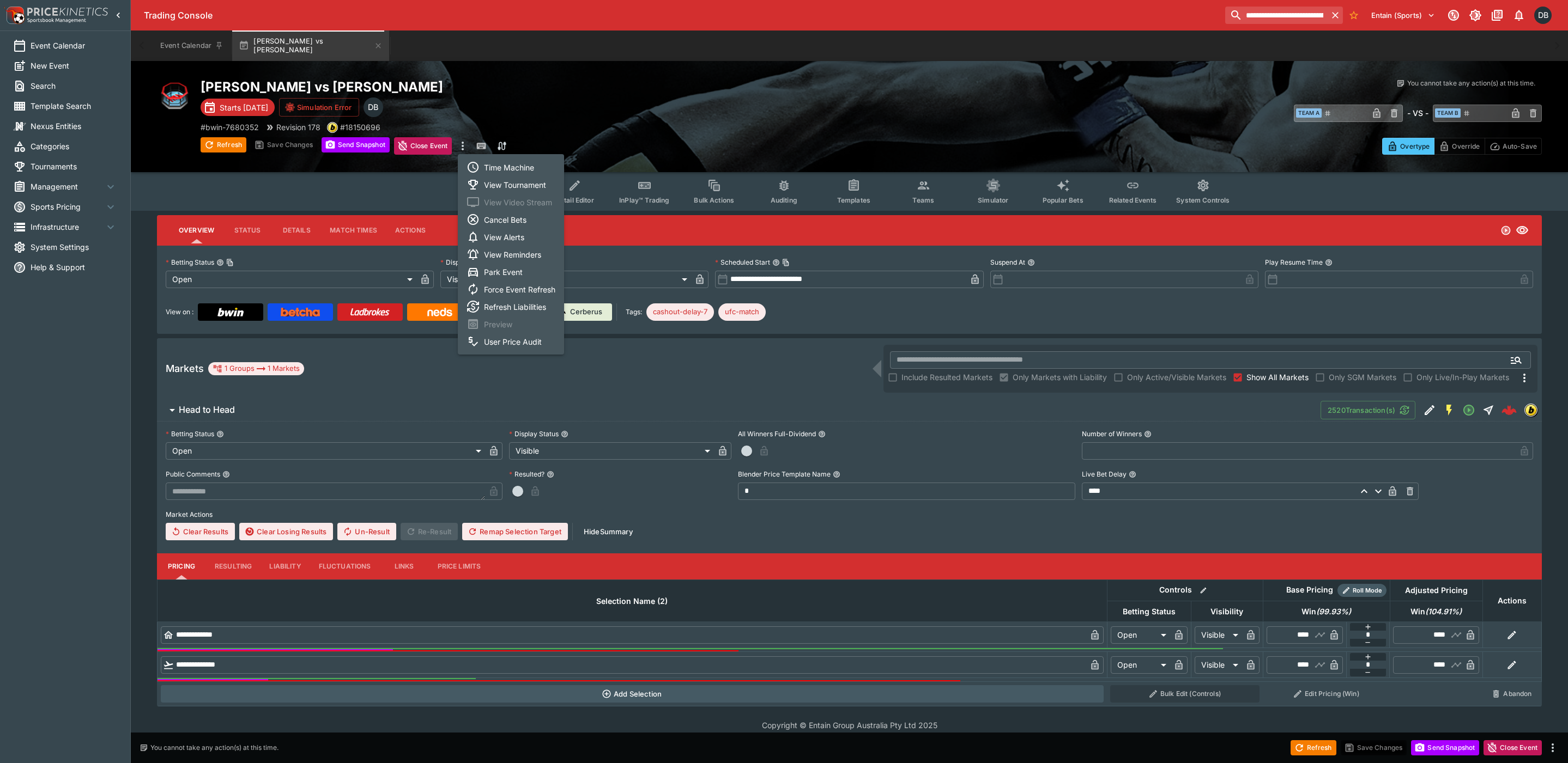
click at [499, 182] on li "View Tournament" at bounding box center [511, 184] width 107 height 18
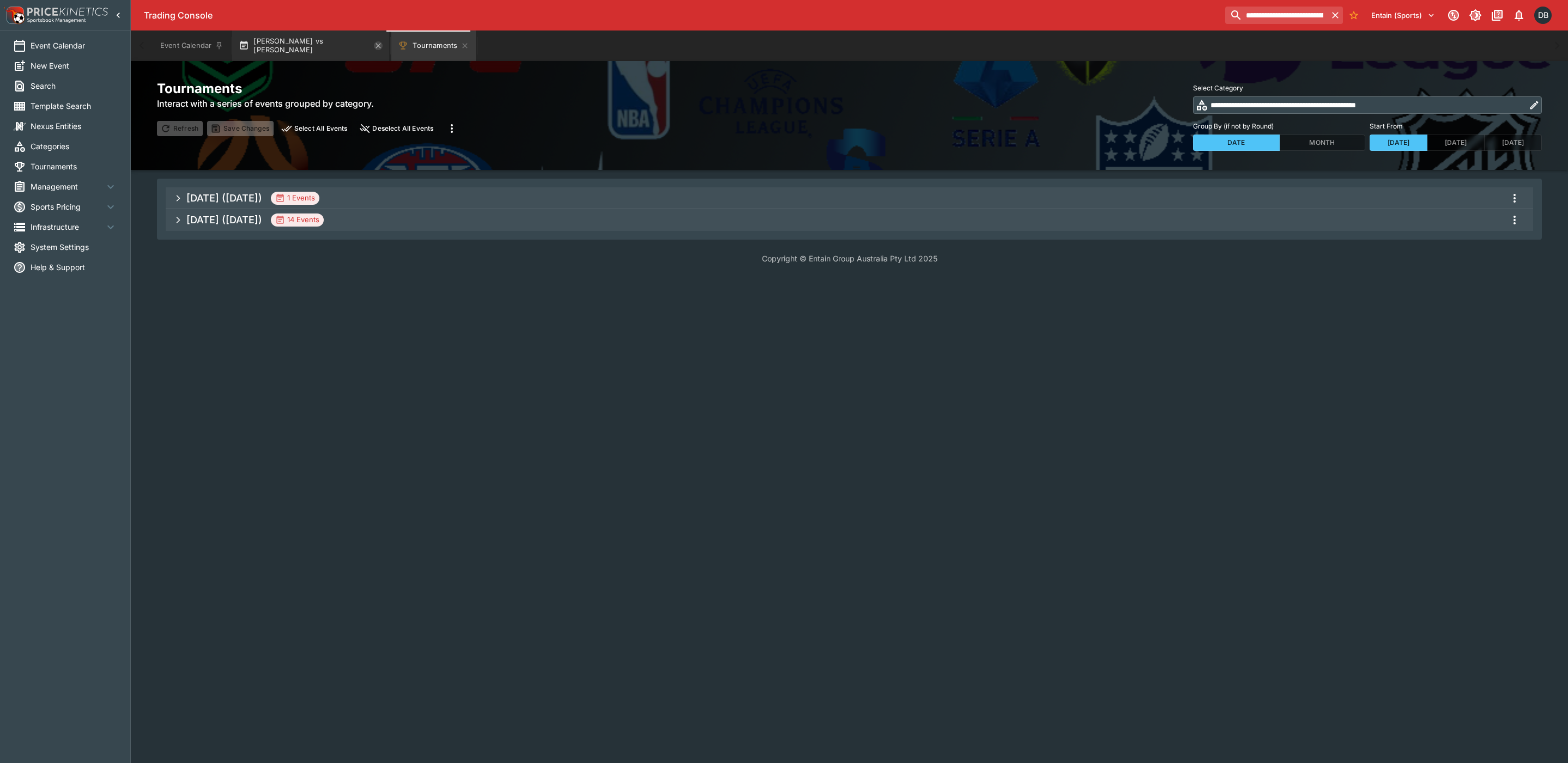
click at [374, 46] on icon "button" at bounding box center [378, 46] width 9 height 9
click at [396, 224] on span "[DATE] ([DATE]) 14 Events" at bounding box center [855, 220] width 1338 height 19
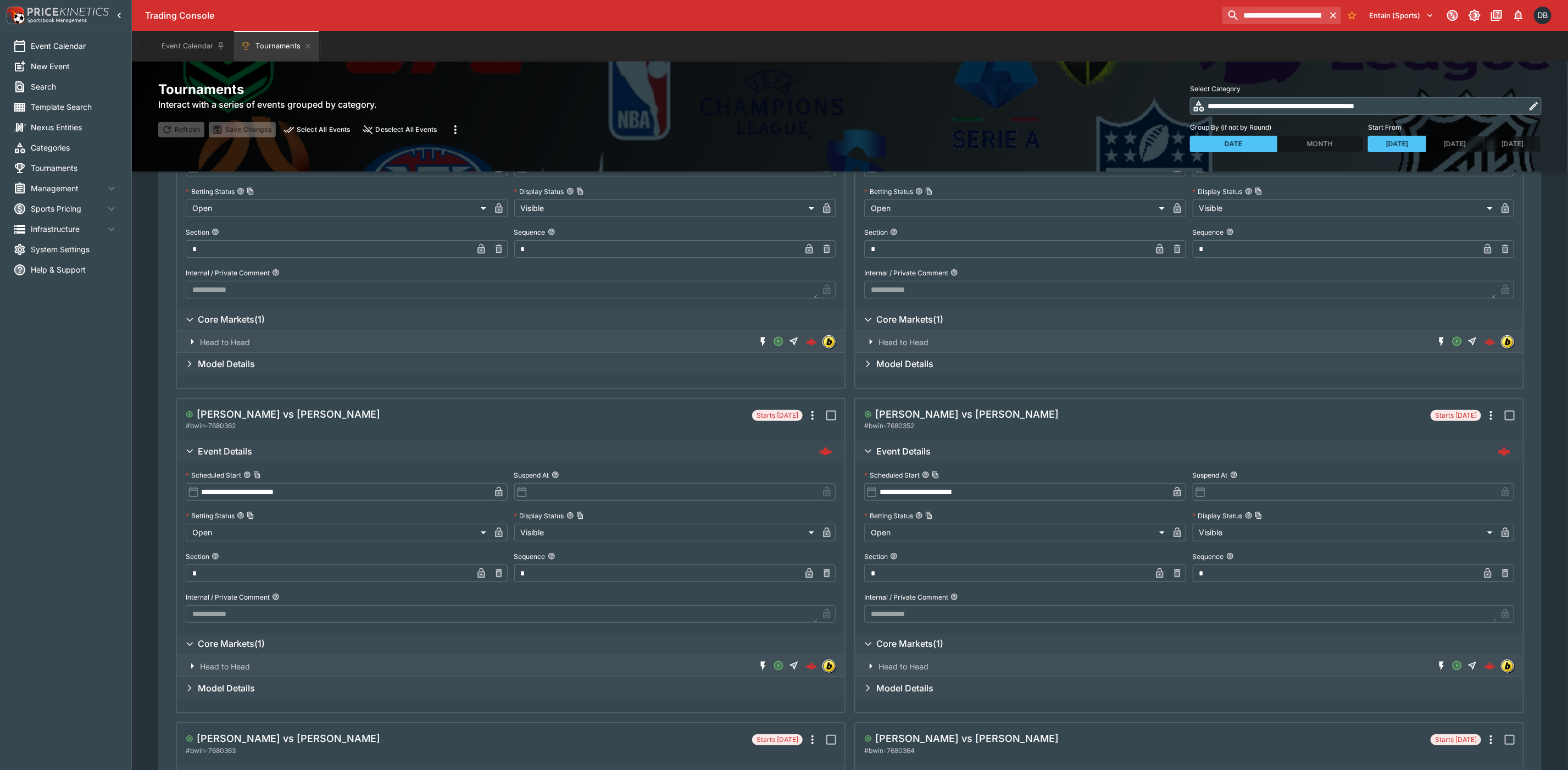
scroll to position [165, 0]
click at [925, 413] on h5 "[PERSON_NAME] vs [PERSON_NAME]" at bounding box center [967, 413] width 183 height 13
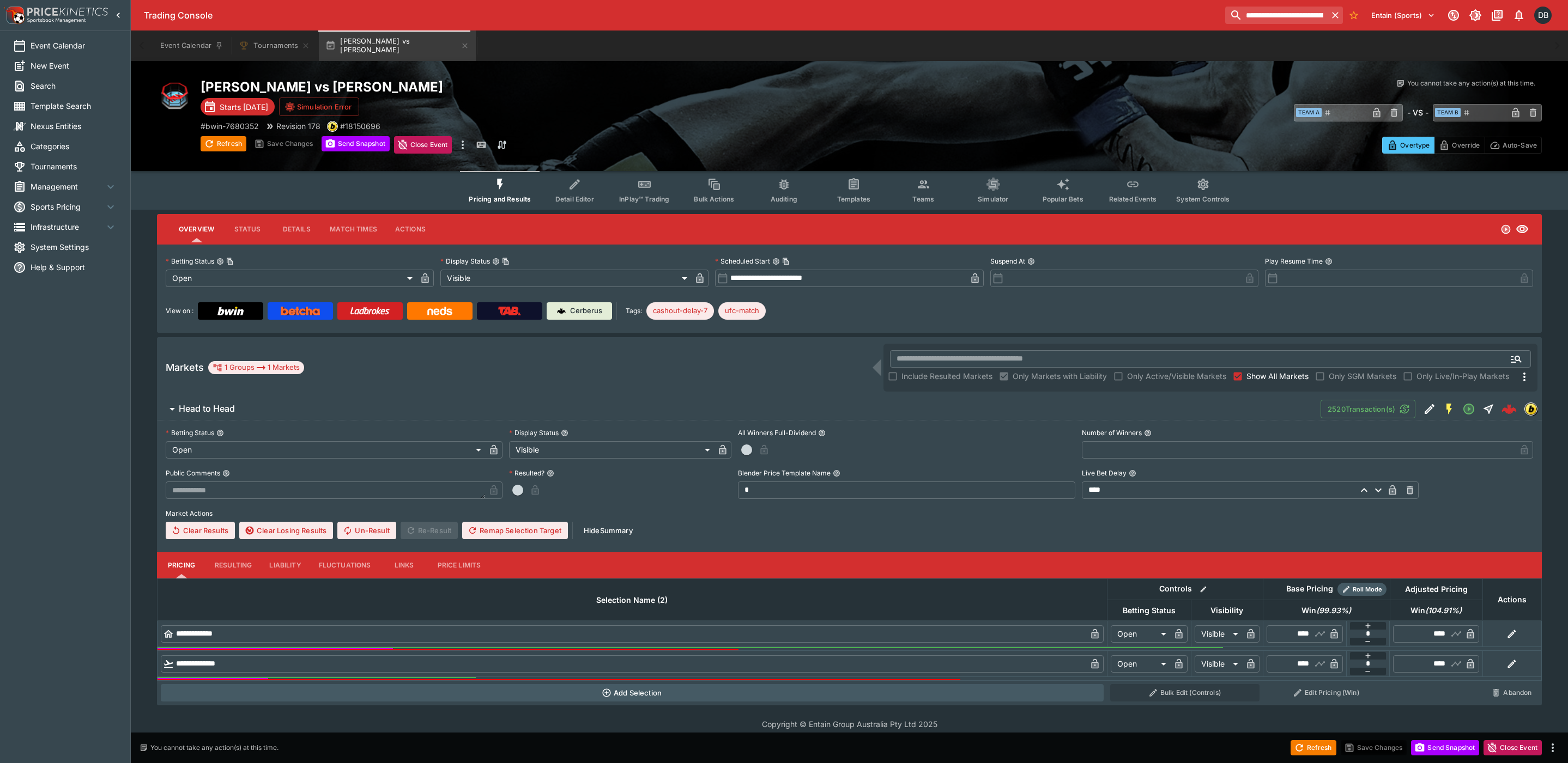
click at [565, 185] on button "Detail Editor" at bounding box center [574, 190] width 70 height 39
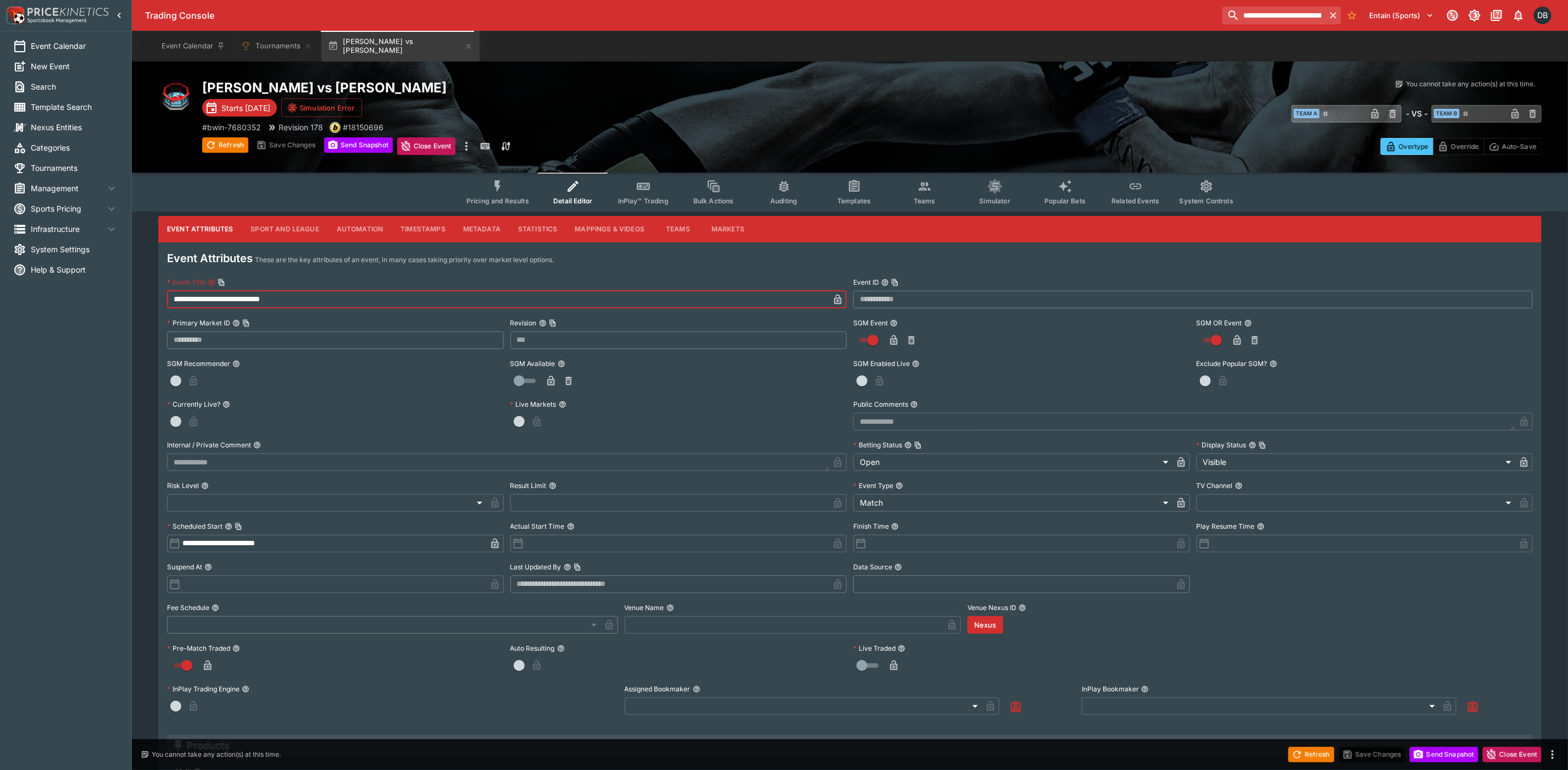
click at [327, 299] on input "**********" at bounding box center [498, 300] width 662 height 18
drag, startPoint x: 349, startPoint y: 301, endPoint x: 292, endPoint y: 300, distance: 57.0
click at [292, 300] on input "**********" at bounding box center [498, 300] width 662 height 18
type input "**********"
click at [834, 298] on icon "button" at bounding box center [838, 300] width 11 height 11
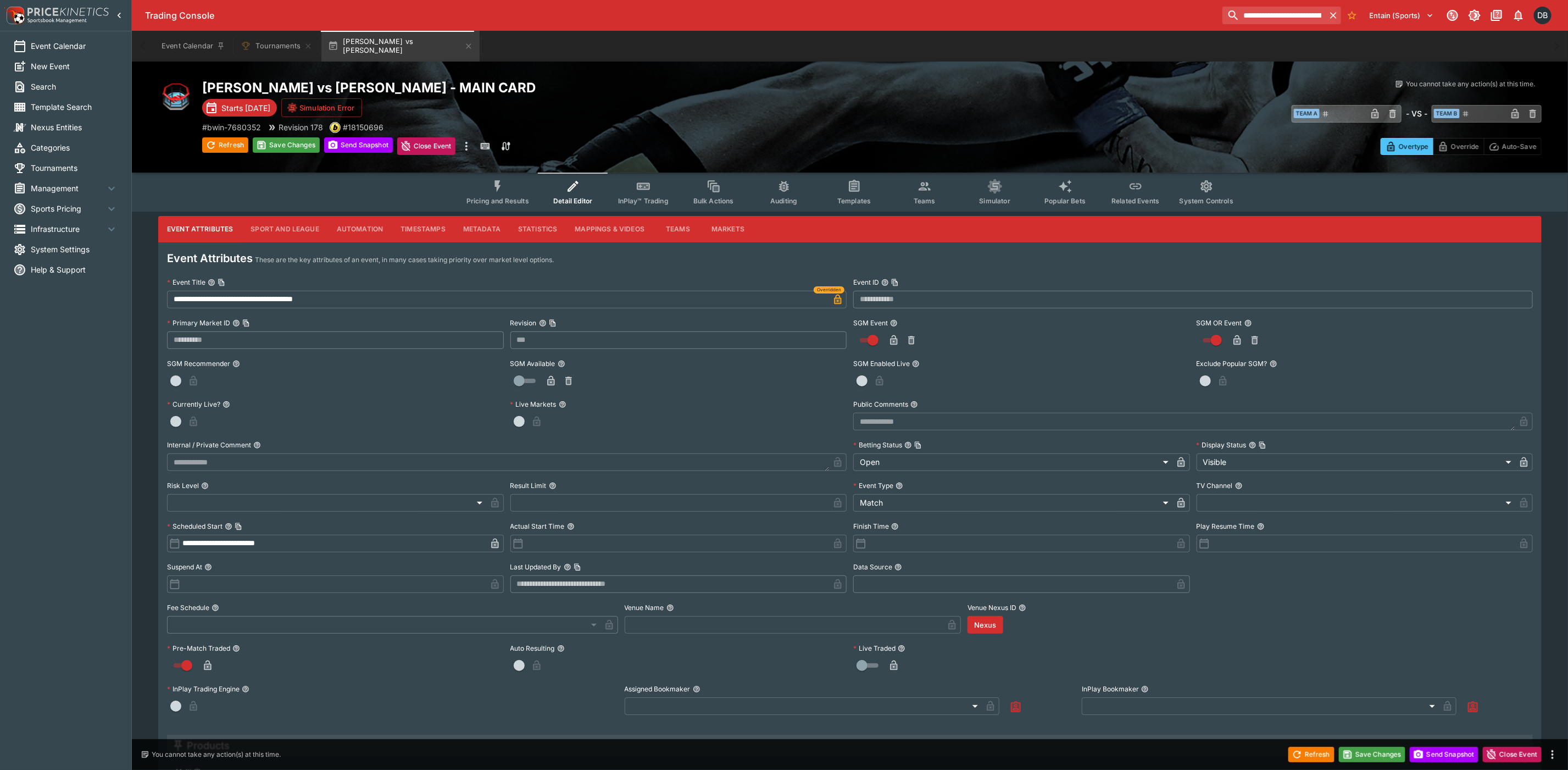
click at [1553, 480] on div "**********" at bounding box center [850, 613] width 1437 height 795
click at [1384, 759] on button "Save Changes" at bounding box center [1372, 755] width 67 height 15
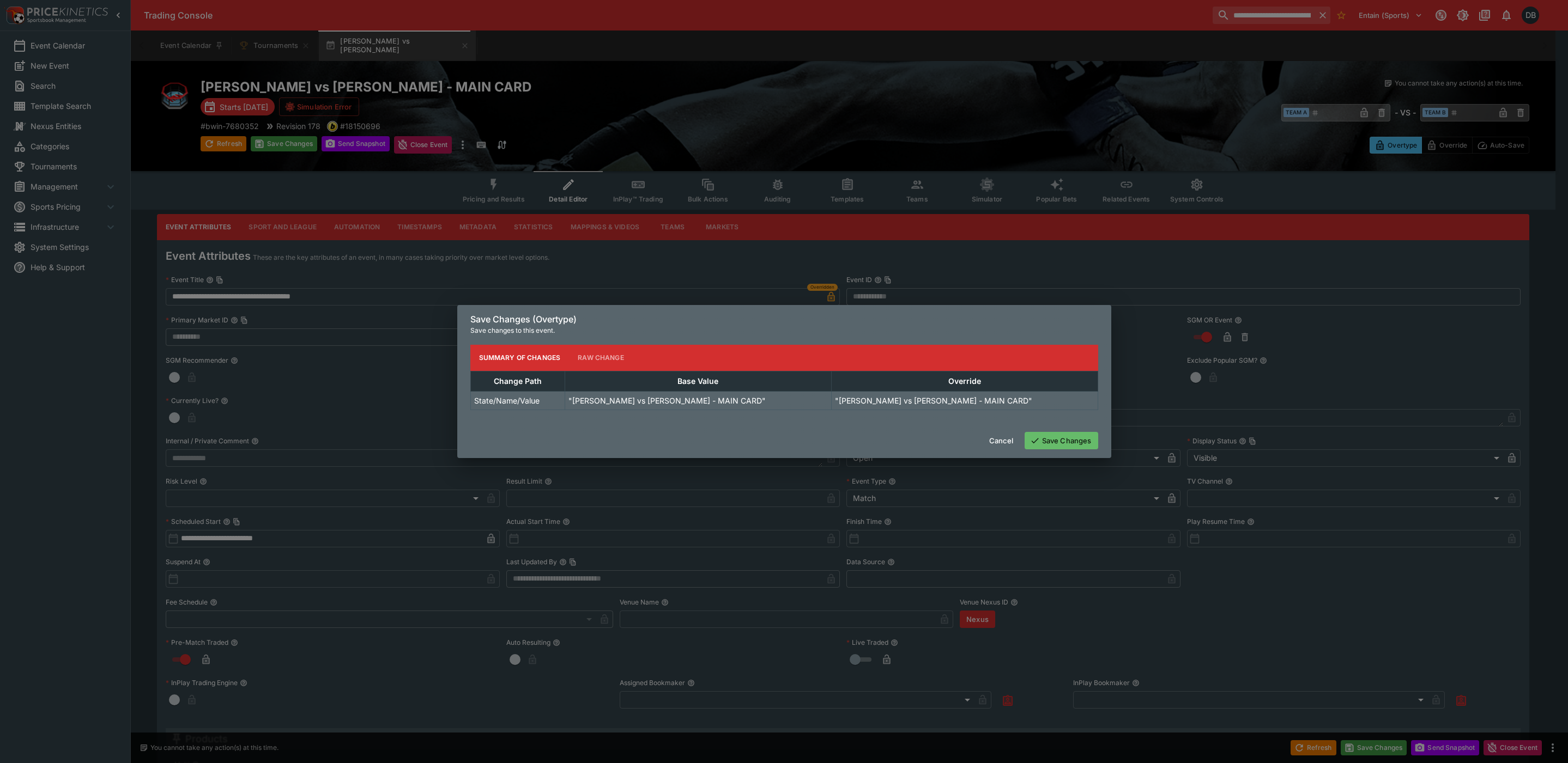
click at [1076, 444] on button "Save Changes" at bounding box center [1061, 441] width 74 height 18
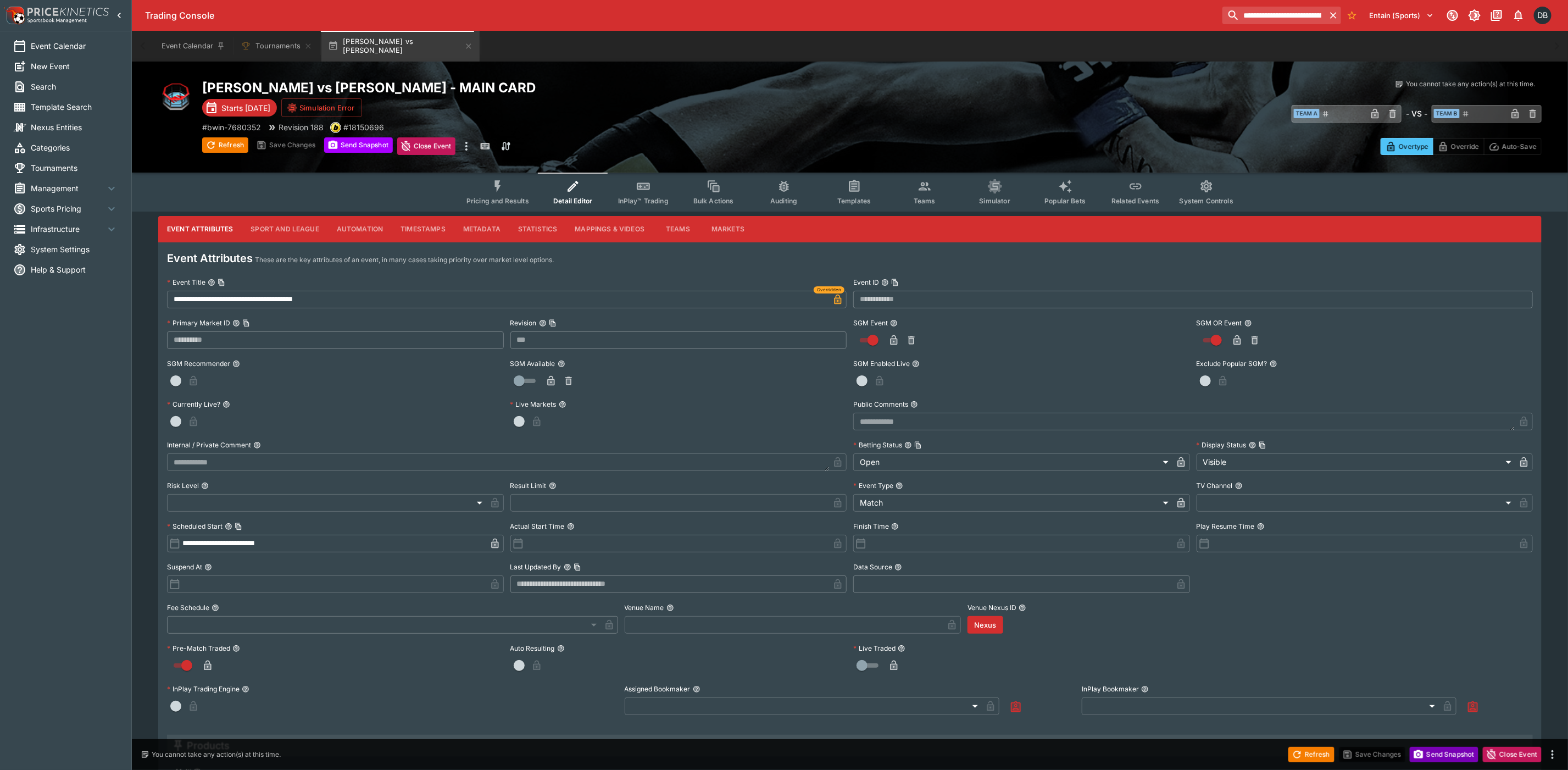
click at [1442, 759] on button "Send Snapshot" at bounding box center [1445, 755] width 69 height 15
click at [276, 42] on button "Tournaments" at bounding box center [276, 46] width 85 height 31
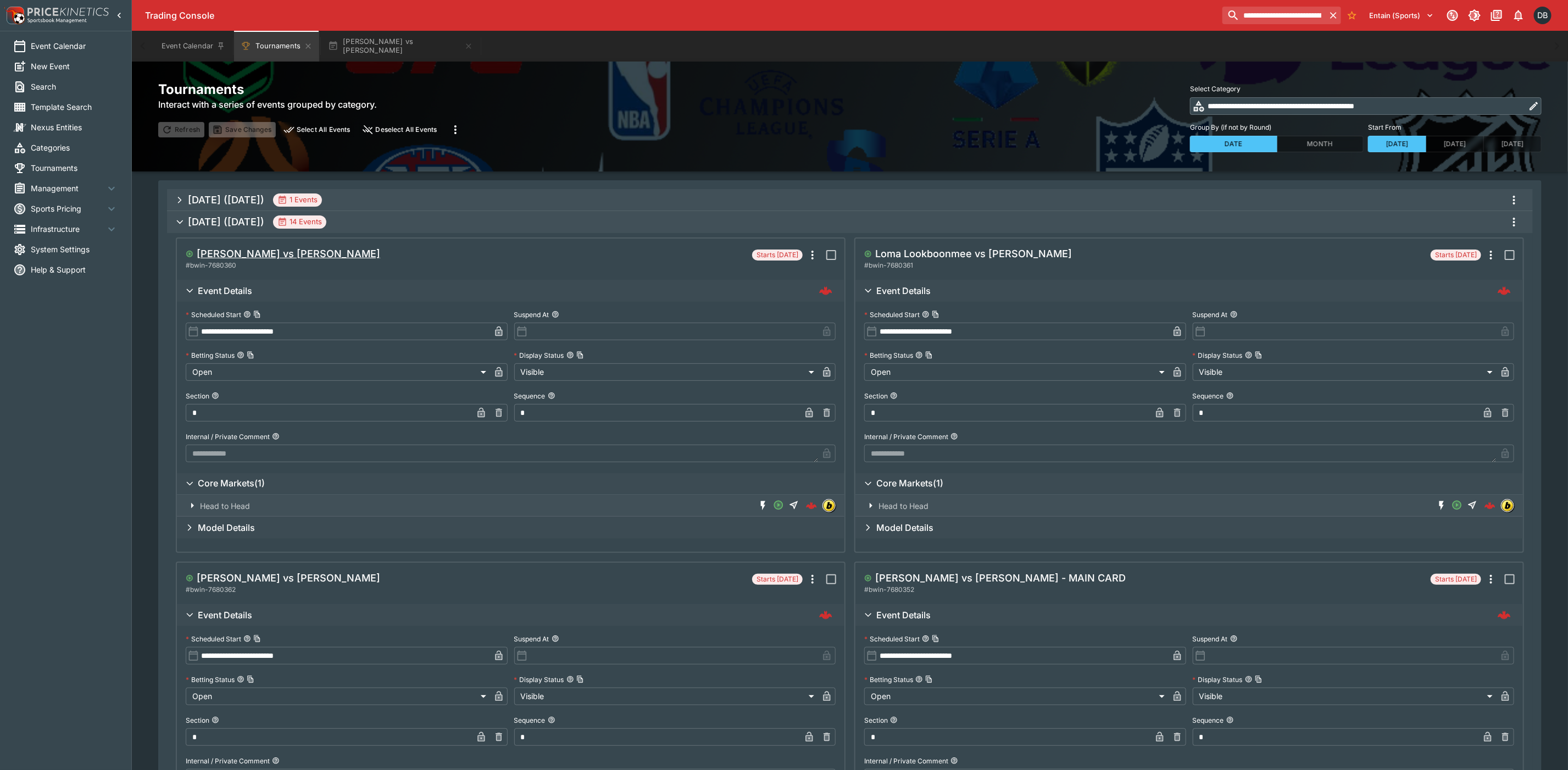
click at [276, 254] on h5 "[PERSON_NAME] vs [PERSON_NAME]" at bounding box center [288, 254] width 183 height 13
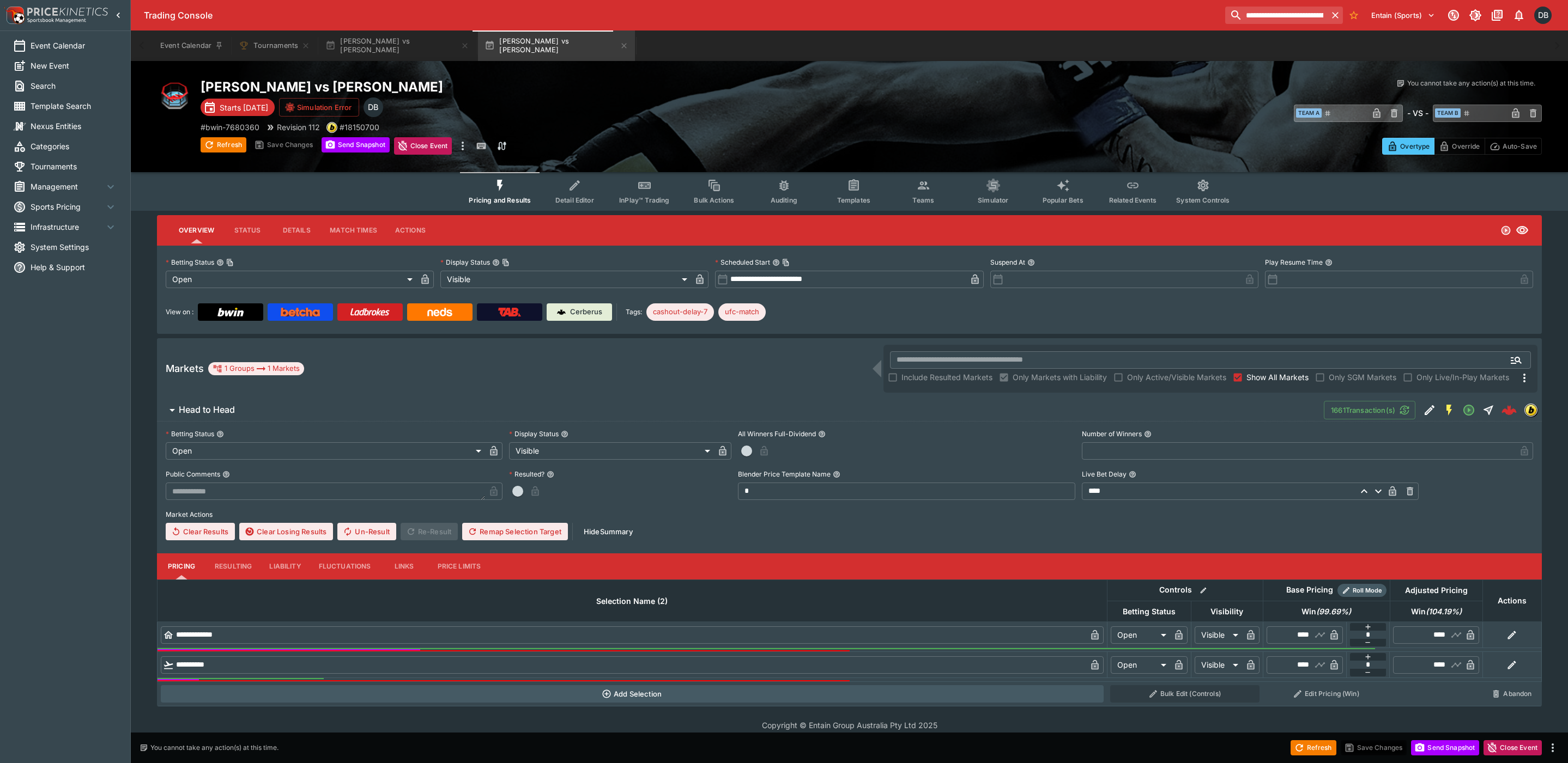
drag, startPoint x: 572, startPoint y: 195, endPoint x: 551, endPoint y: 203, distance: 22.5
click at [572, 196] on span "Detail Editor" at bounding box center [575, 200] width 39 height 8
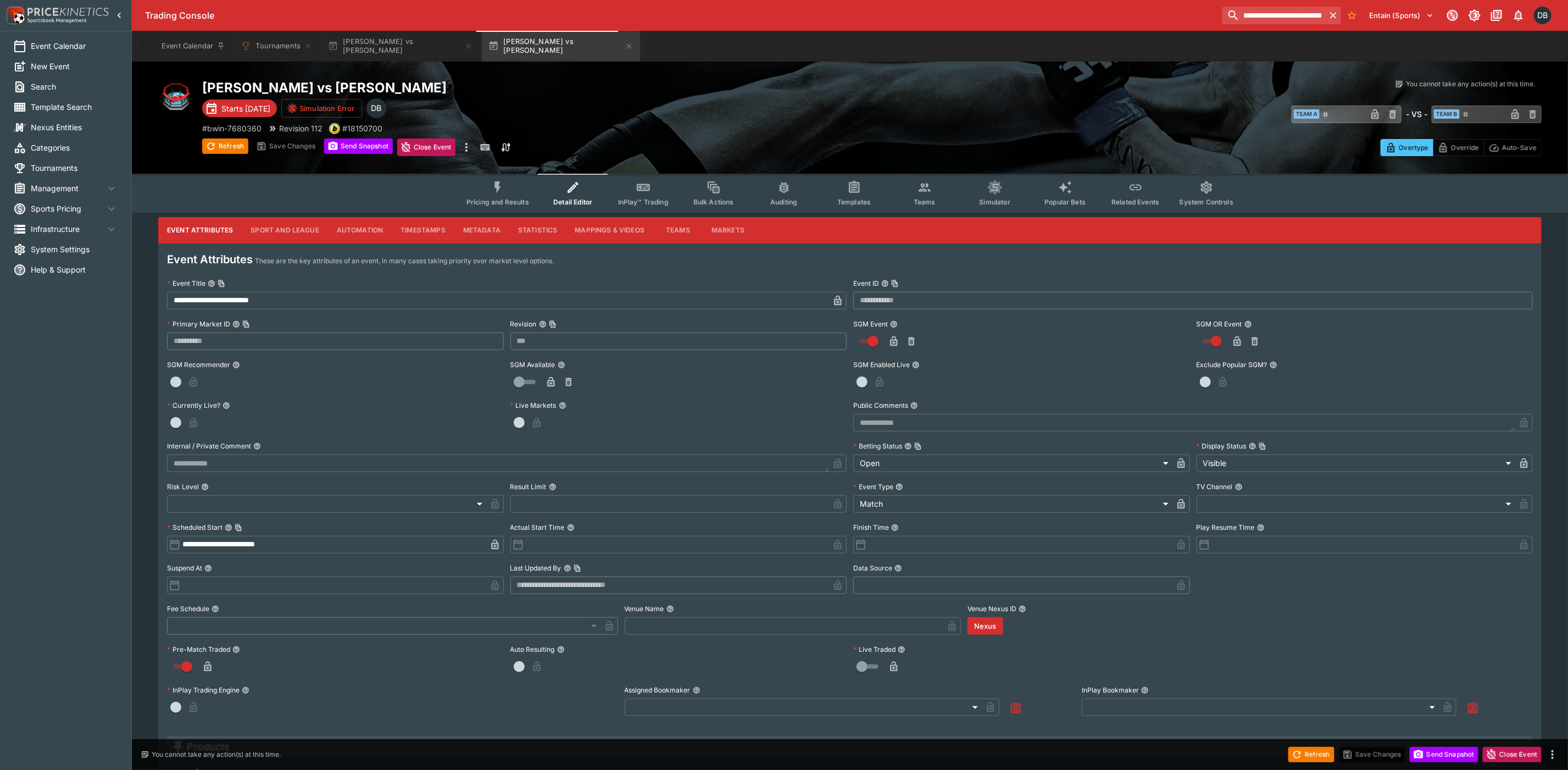
click at [308, 308] on input "**********" at bounding box center [498, 300] width 662 height 18
paste input "**********"
type input "**********"
click at [835, 297] on icon "button" at bounding box center [838, 301] width 11 height 11
click at [1377, 749] on button "Save Changes" at bounding box center [1372, 755] width 67 height 15
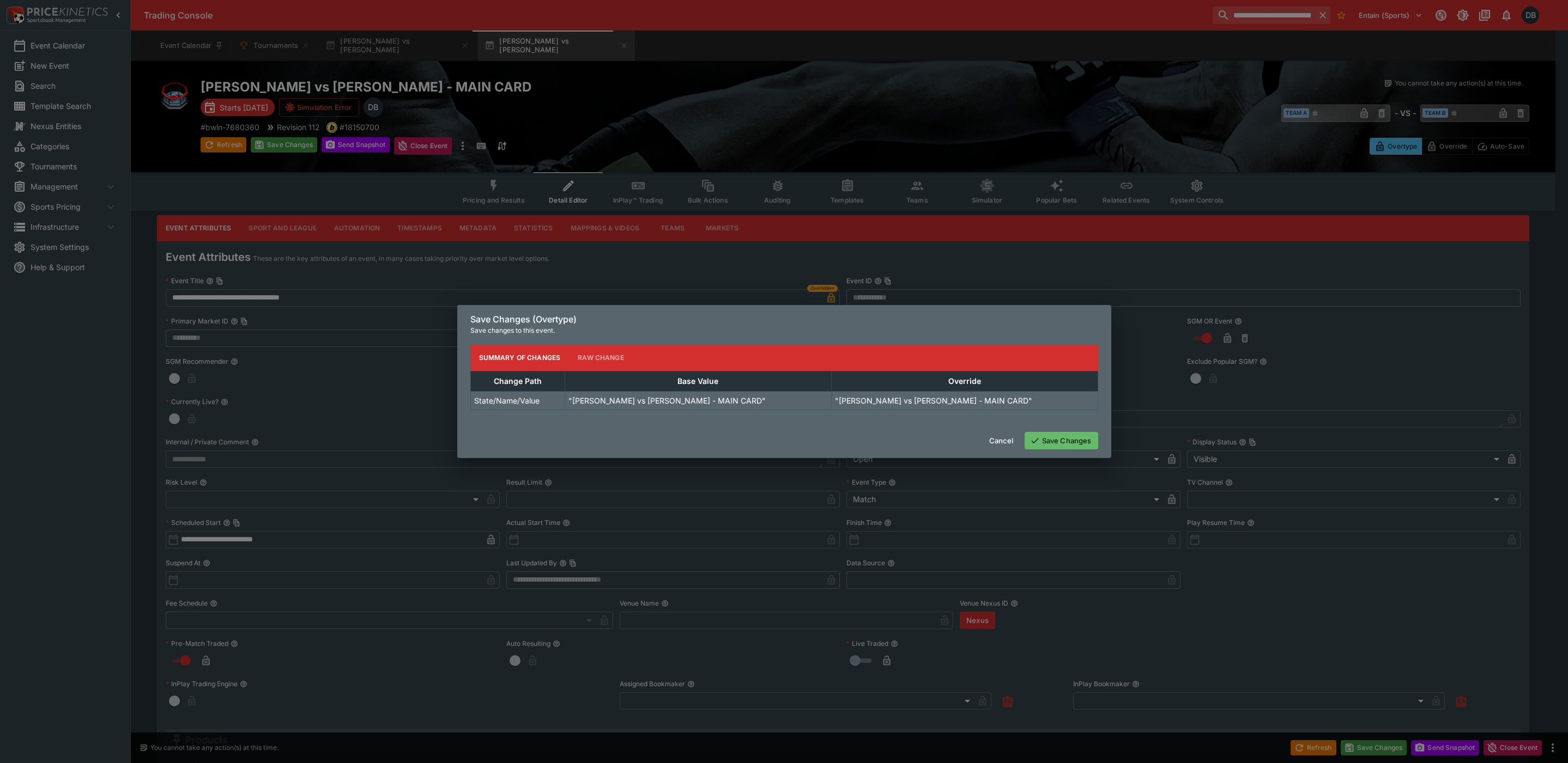
click at [1045, 439] on button "Save Changes" at bounding box center [1061, 441] width 74 height 18
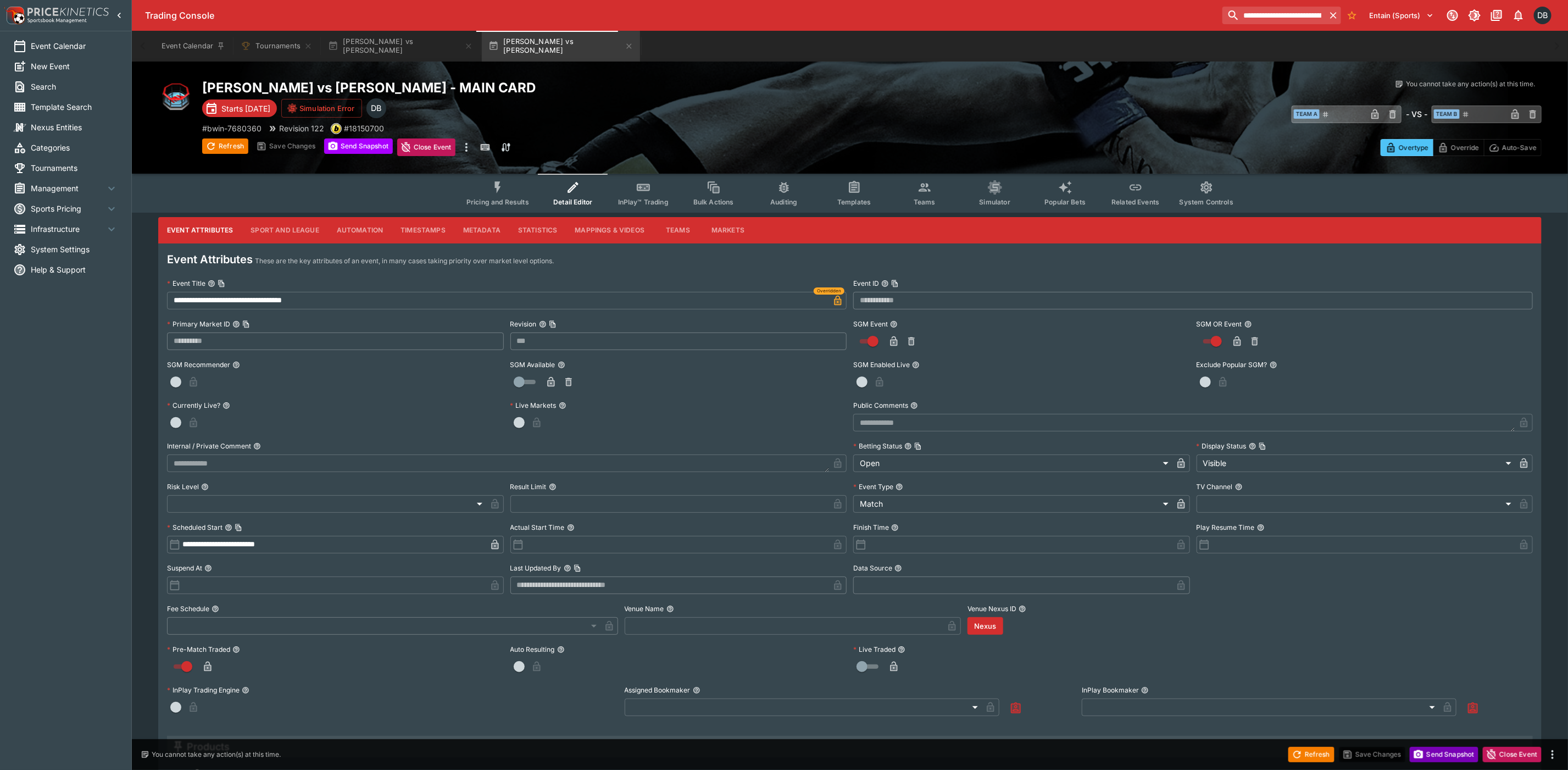
click at [1438, 758] on button "Send Snapshot" at bounding box center [1445, 755] width 69 height 15
click at [625, 45] on icon "button" at bounding box center [629, 46] width 9 height 9
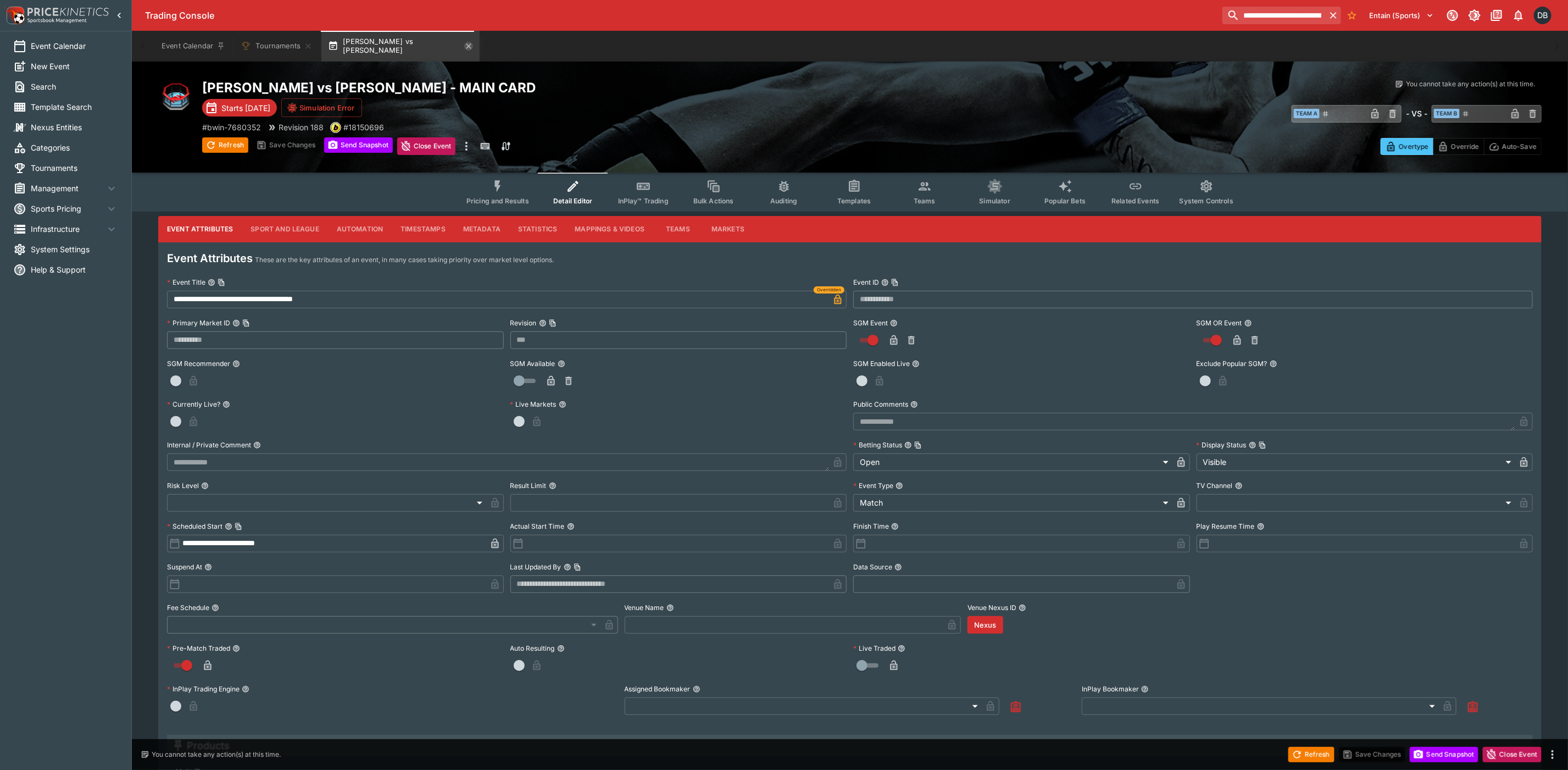
click at [465, 45] on icon "button" at bounding box center [469, 46] width 9 height 9
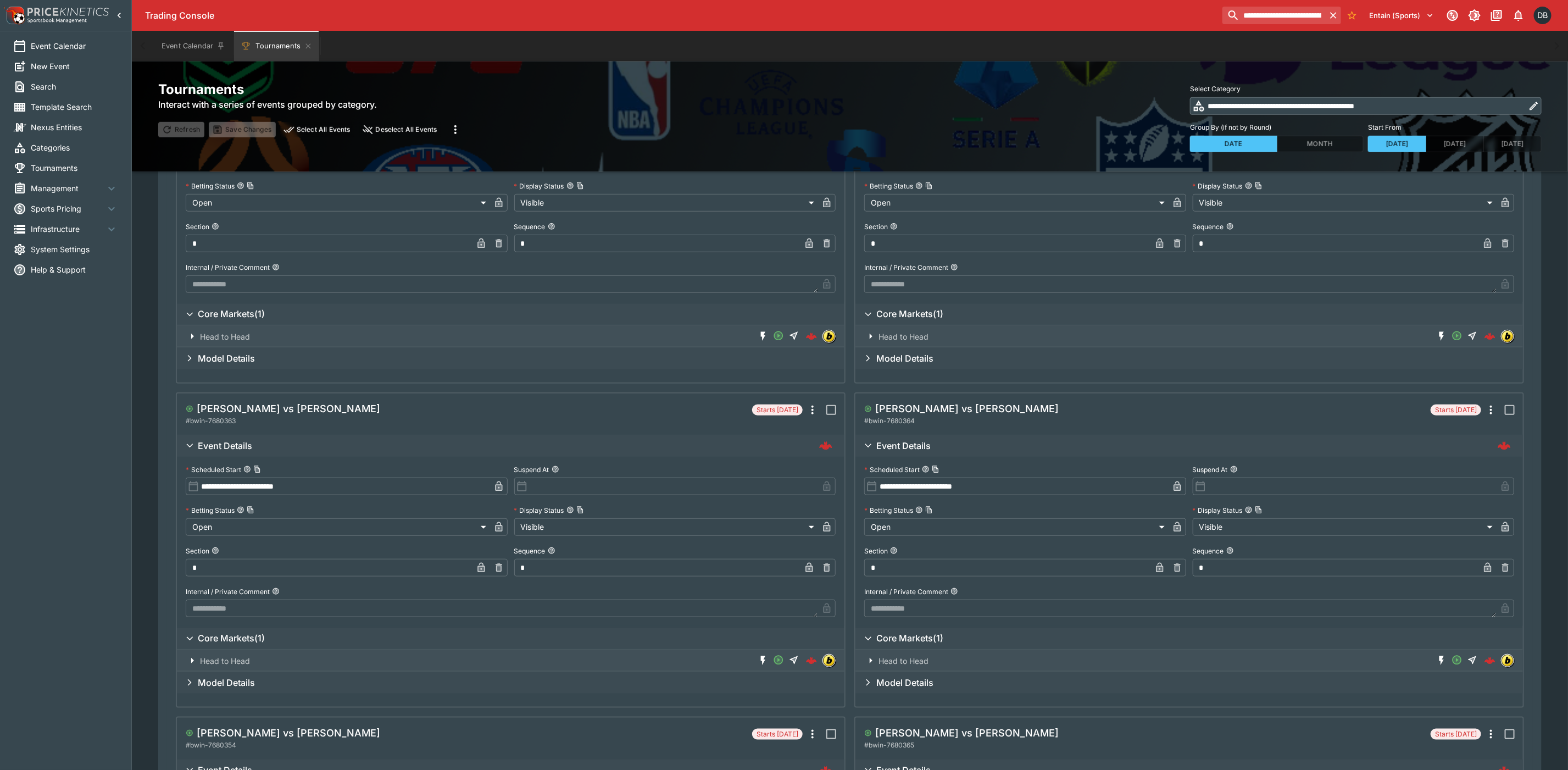
scroll to position [495, 0]
click at [297, 411] on h5 "[PERSON_NAME] vs [PERSON_NAME]" at bounding box center [288, 408] width 183 height 13
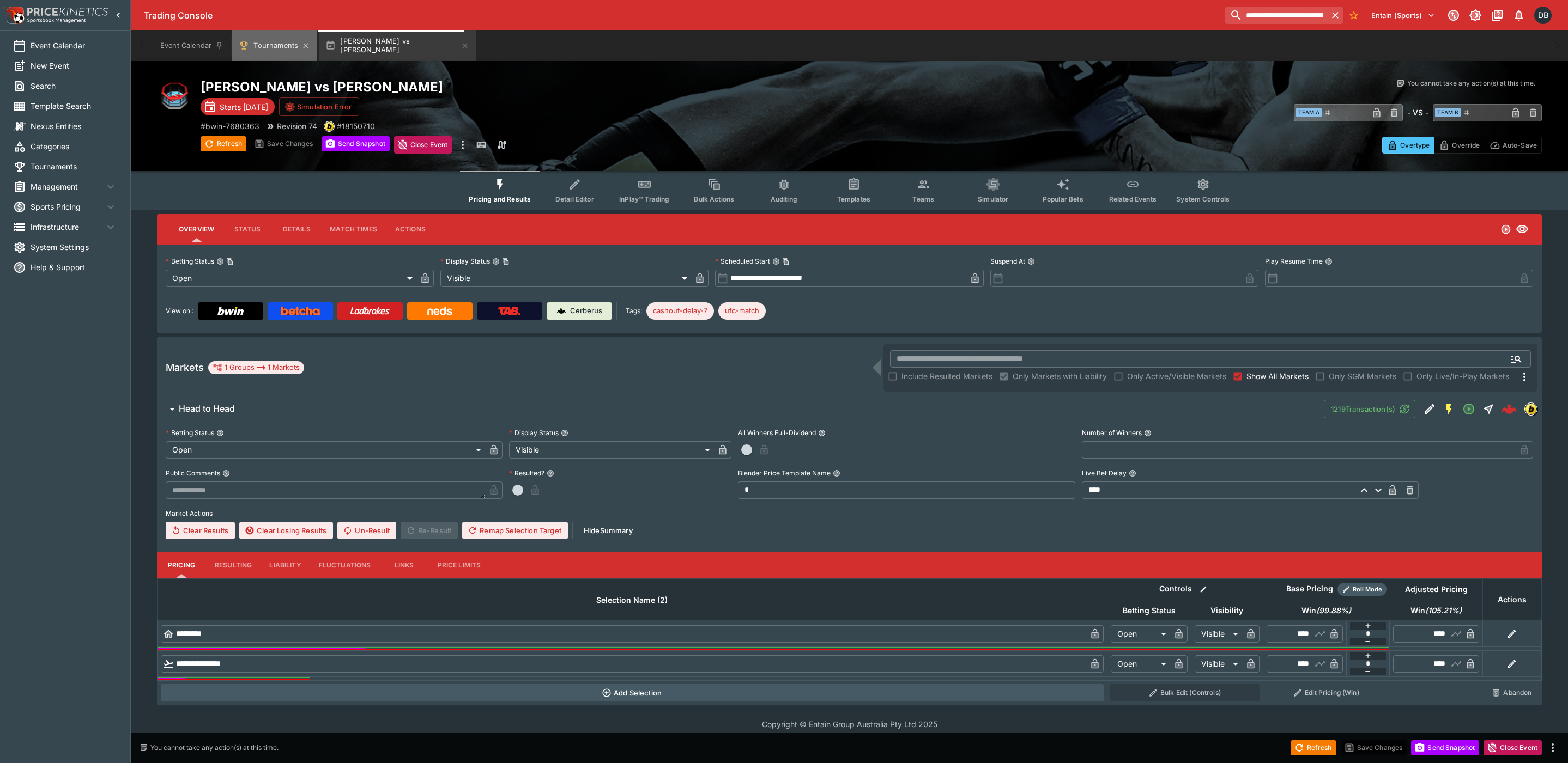
click at [284, 41] on button "Tournaments" at bounding box center [274, 46] width 85 height 30
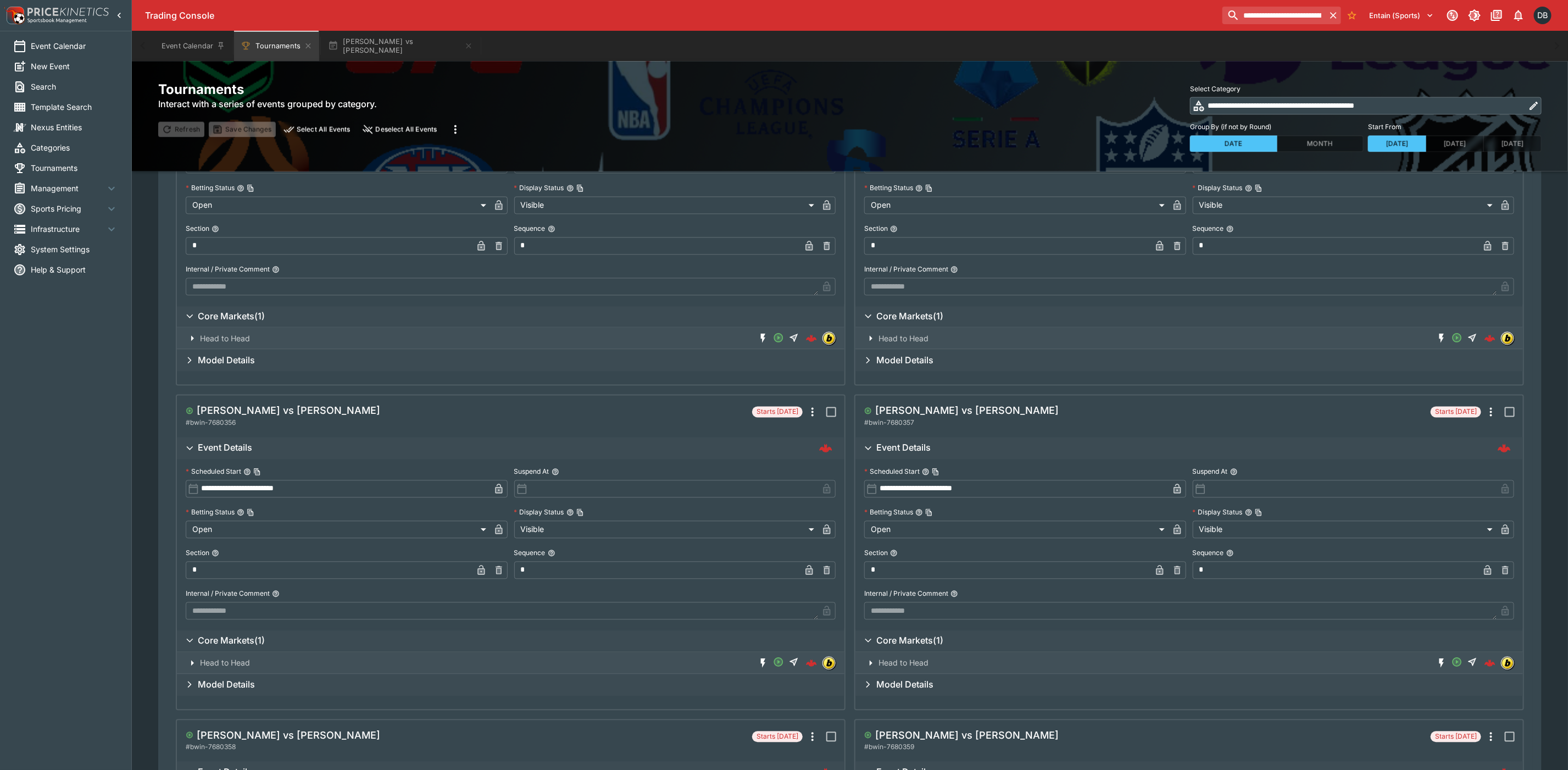
scroll to position [1485, 0]
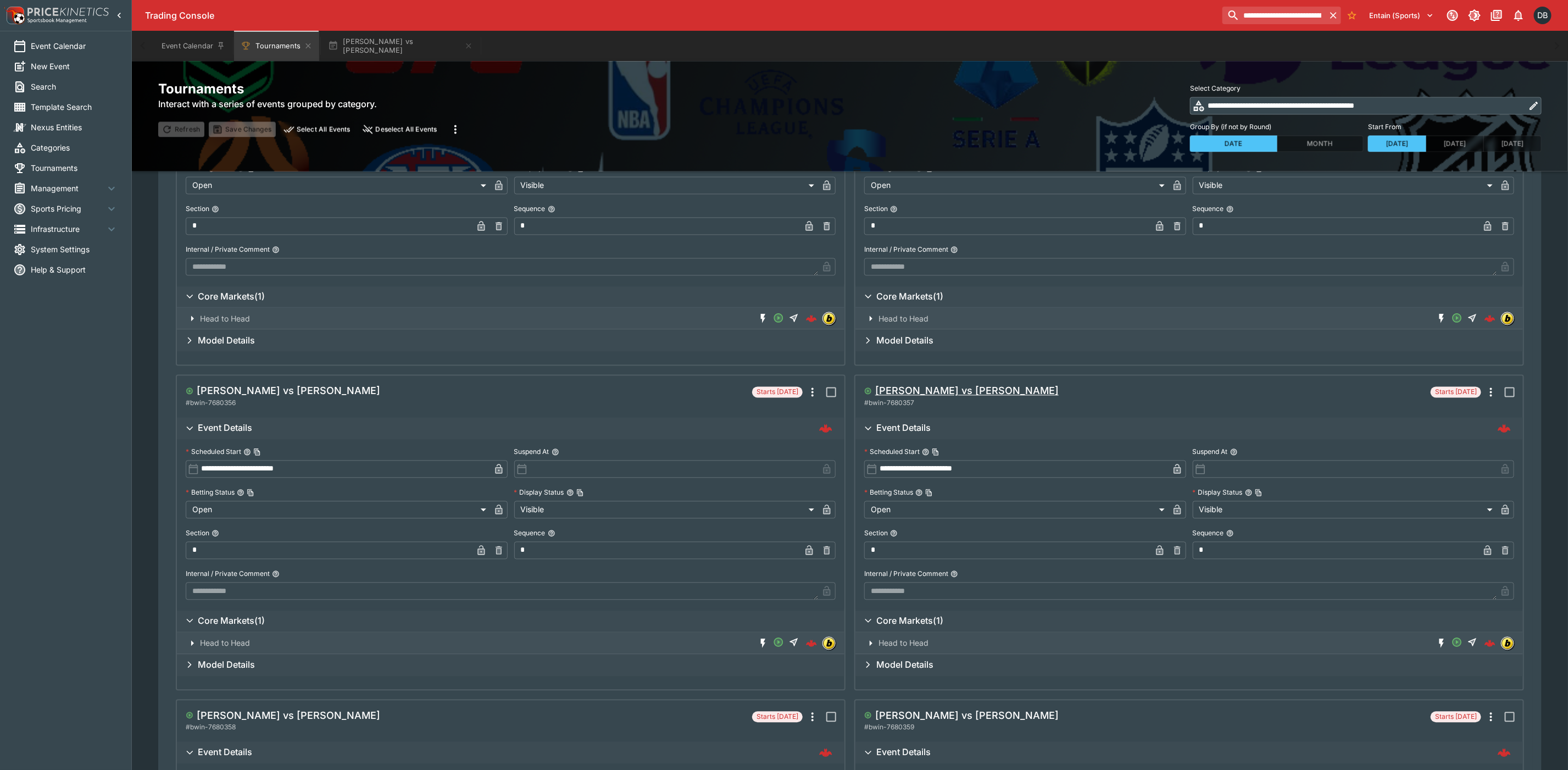
click at [953, 386] on h5 "[PERSON_NAME] vs [PERSON_NAME]" at bounding box center [967, 391] width 183 height 13
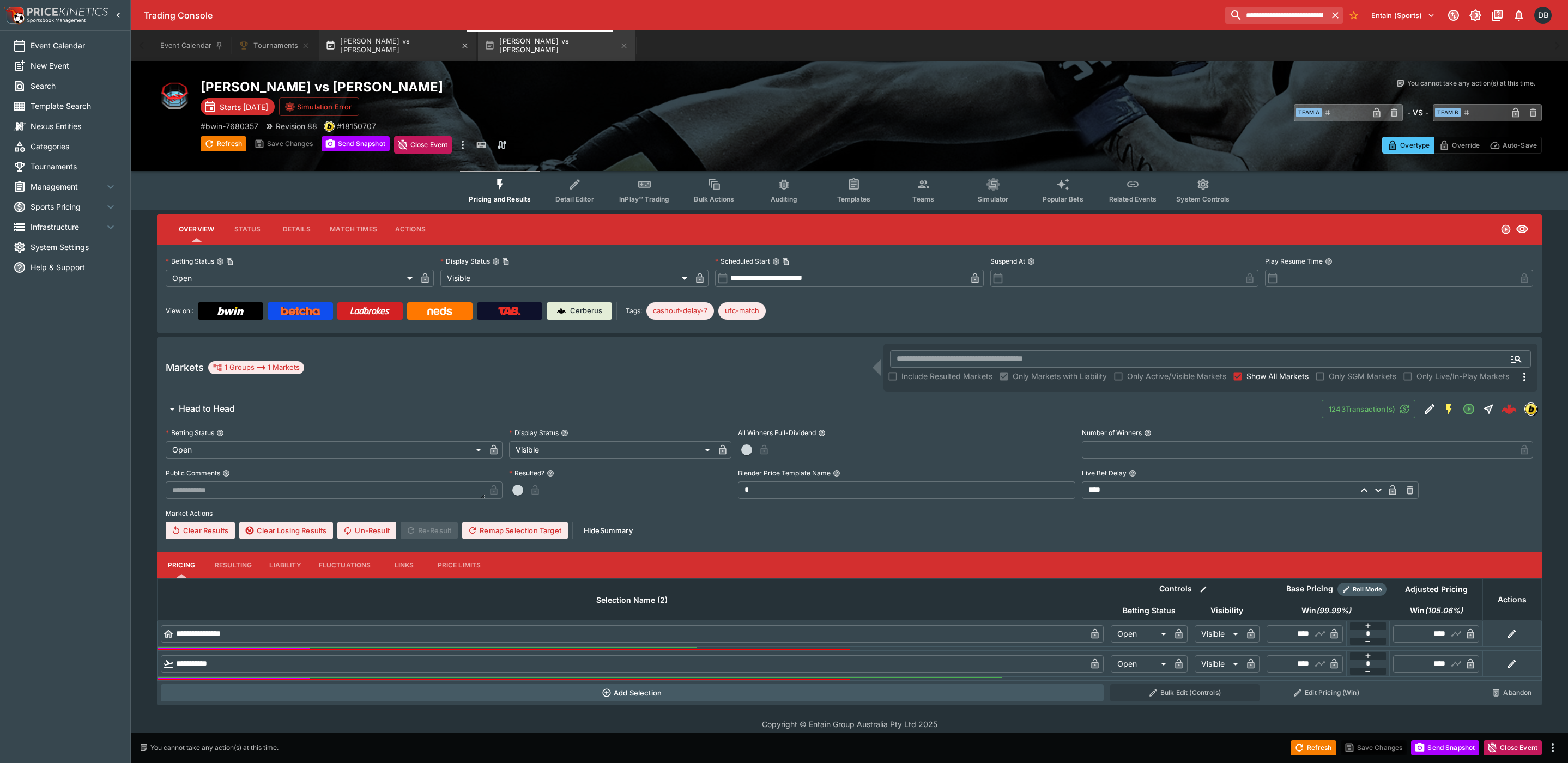
click at [370, 46] on button "[PERSON_NAME] vs [PERSON_NAME]" at bounding box center [397, 46] width 157 height 30
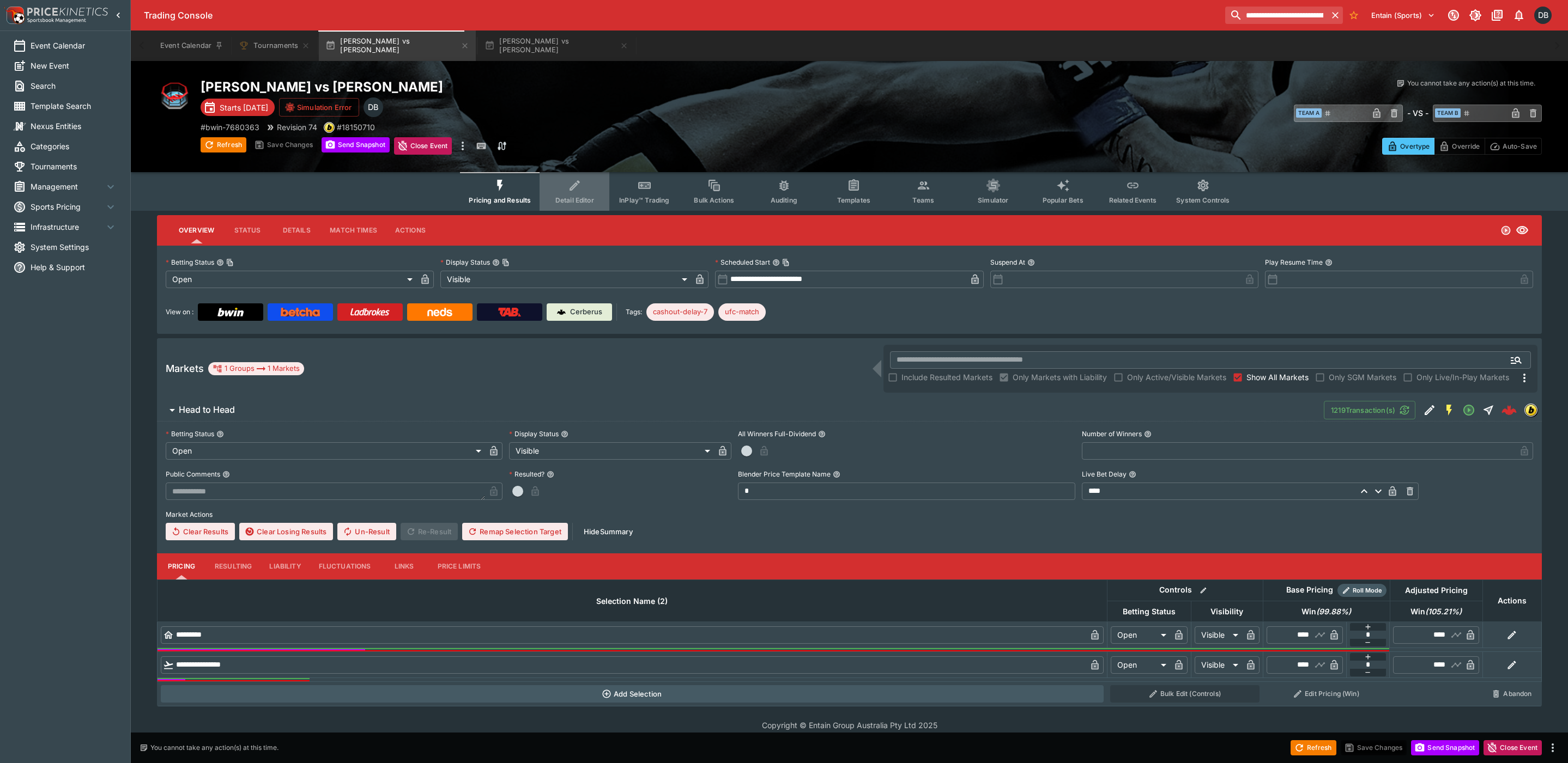
click at [578, 198] on span "Detail Editor" at bounding box center [575, 200] width 39 height 8
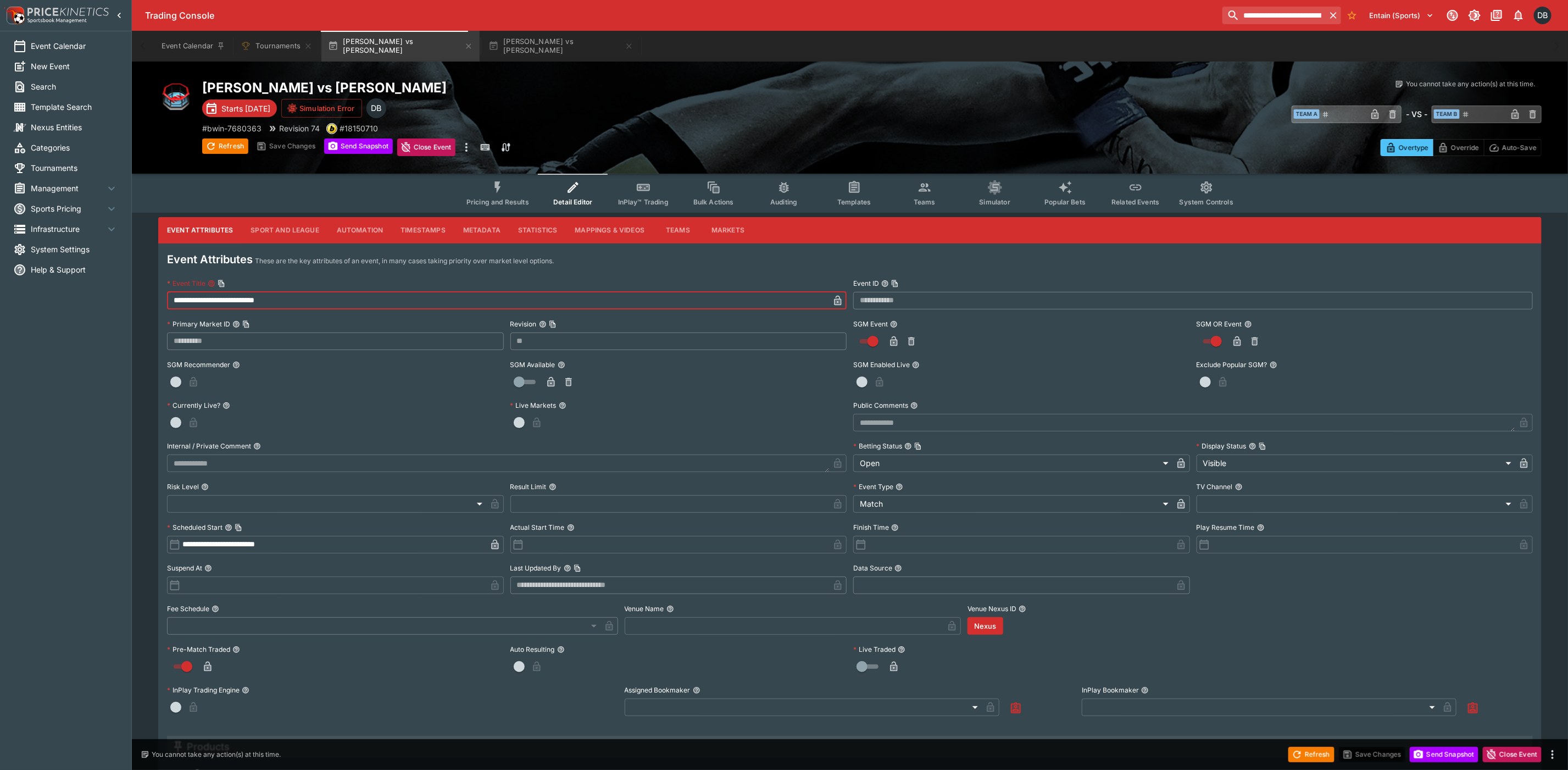
click at [325, 294] on input "**********" at bounding box center [498, 300] width 662 height 18
paste input "**********"
type input "**********"
click at [836, 296] on icon "button" at bounding box center [838, 301] width 7 height 10
click at [1365, 750] on button "Save Changes" at bounding box center [1372, 755] width 67 height 15
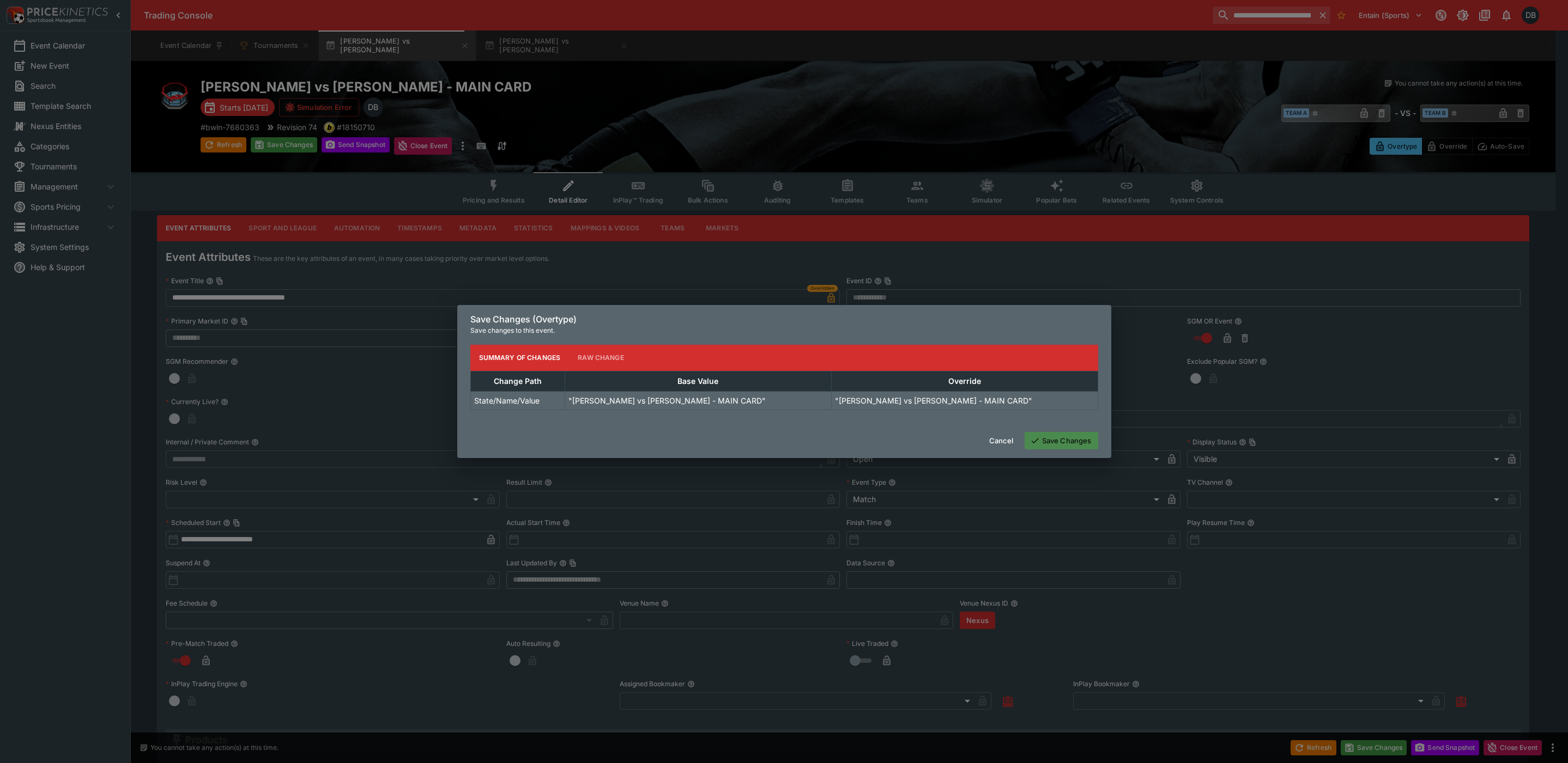
click at [1063, 441] on button "Save Changes" at bounding box center [1061, 441] width 74 height 18
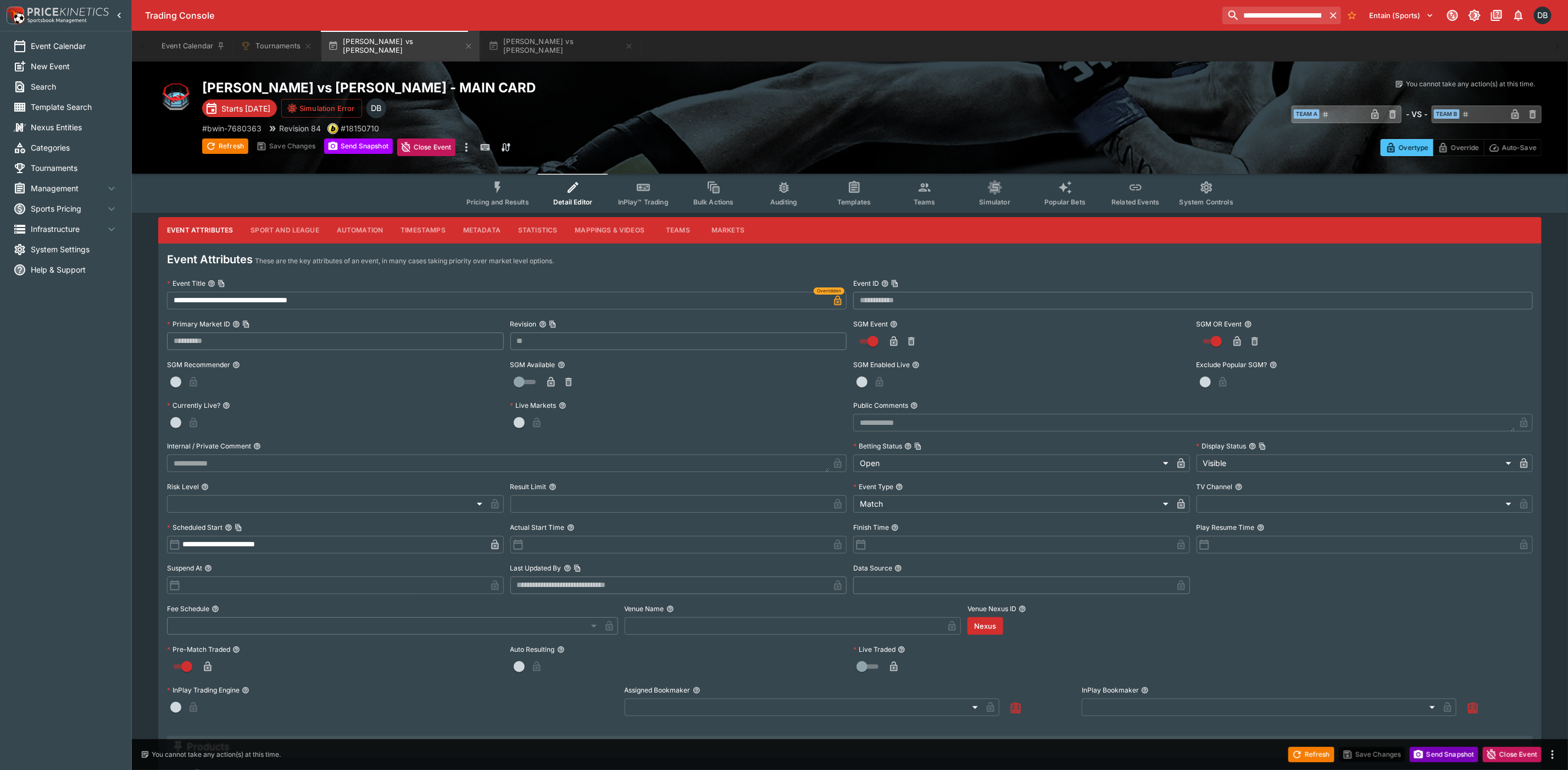
click at [1448, 751] on button "Send Snapshot" at bounding box center [1445, 755] width 69 height 15
click at [465, 45] on icon "button" at bounding box center [469, 46] width 9 height 9
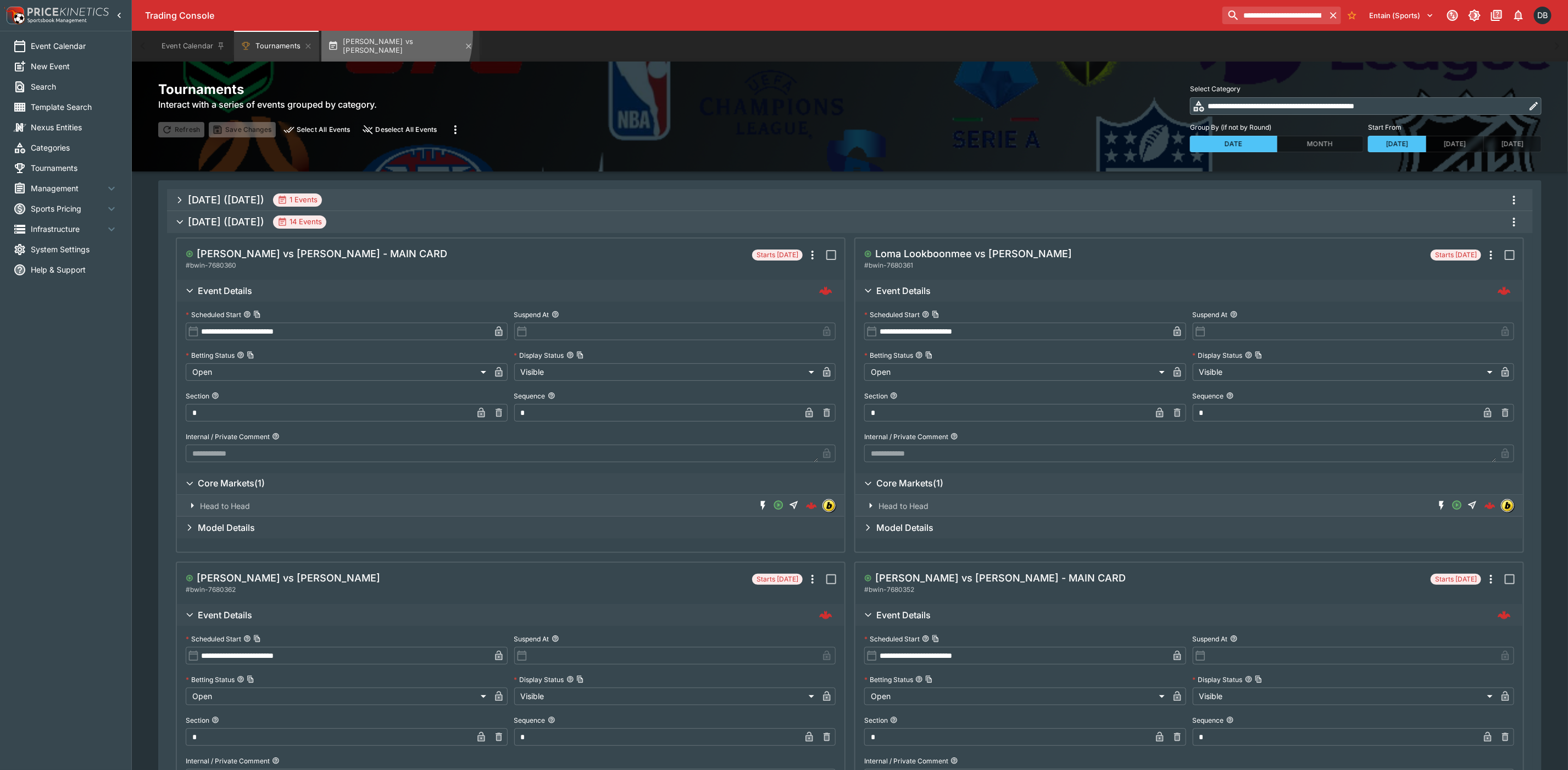
click at [379, 35] on button "[PERSON_NAME] vs [PERSON_NAME]" at bounding box center [401, 46] width 158 height 31
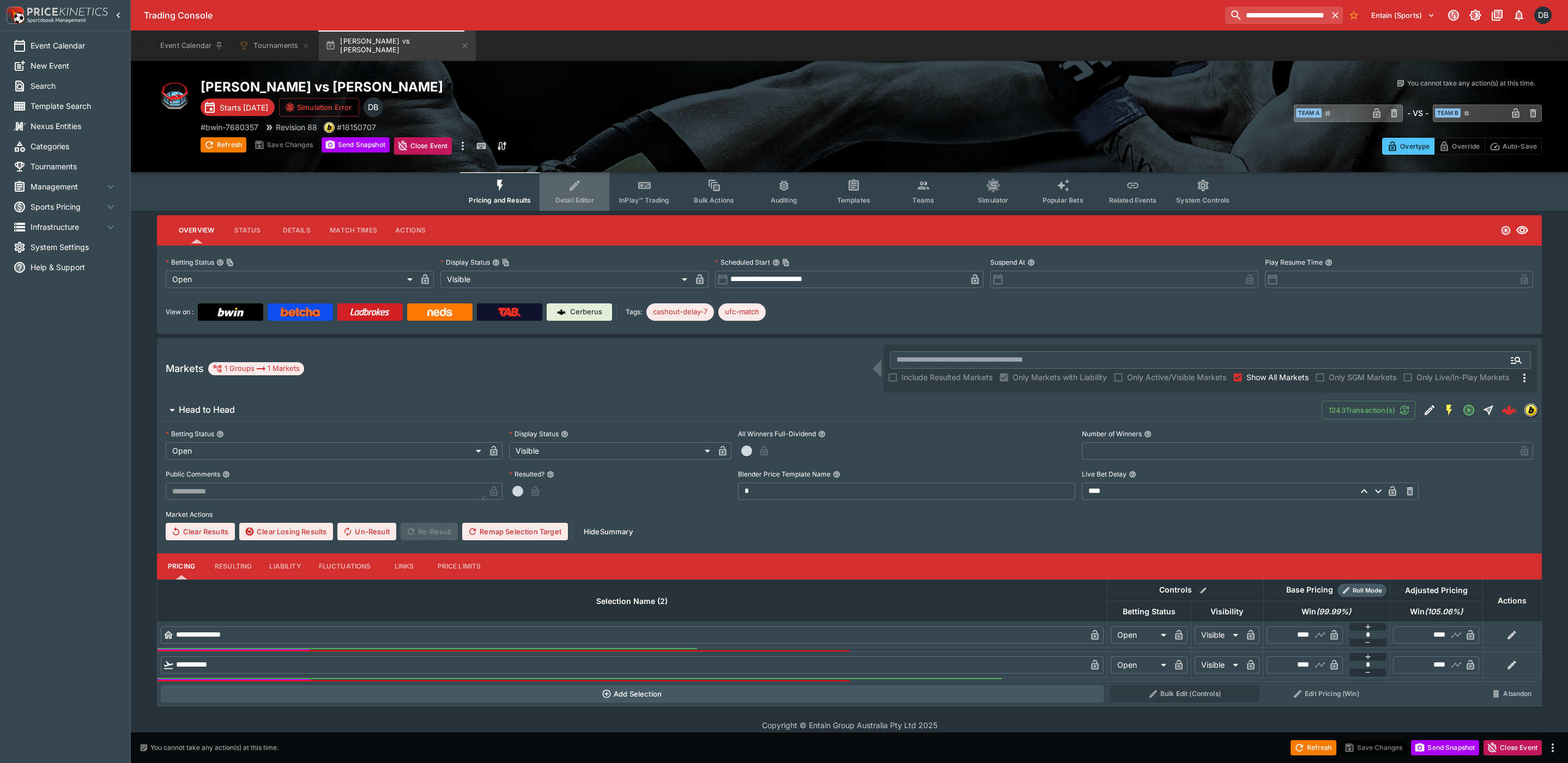
drag, startPoint x: 575, startPoint y: 182, endPoint x: 564, endPoint y: 211, distance: 31.0
click at [575, 182] on icon "Event type filters" at bounding box center [575, 186] width 14 height 14
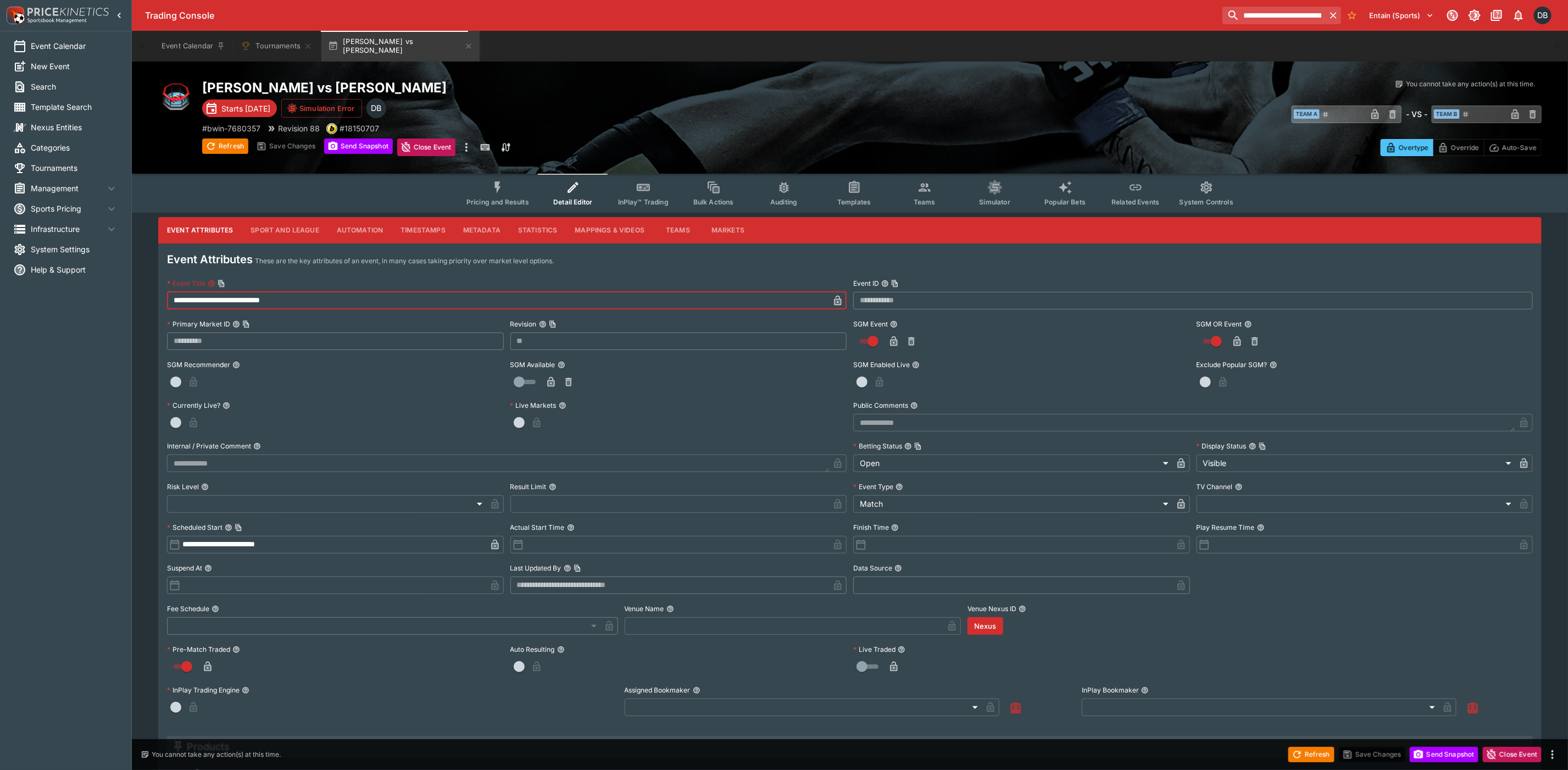
click at [310, 308] on input "**********" at bounding box center [498, 300] width 662 height 18
paste input "**********"
type input "**********"
click at [839, 300] on icon "button" at bounding box center [838, 301] width 6 height 4
click at [1375, 750] on button "Save Changes" at bounding box center [1372, 755] width 67 height 15
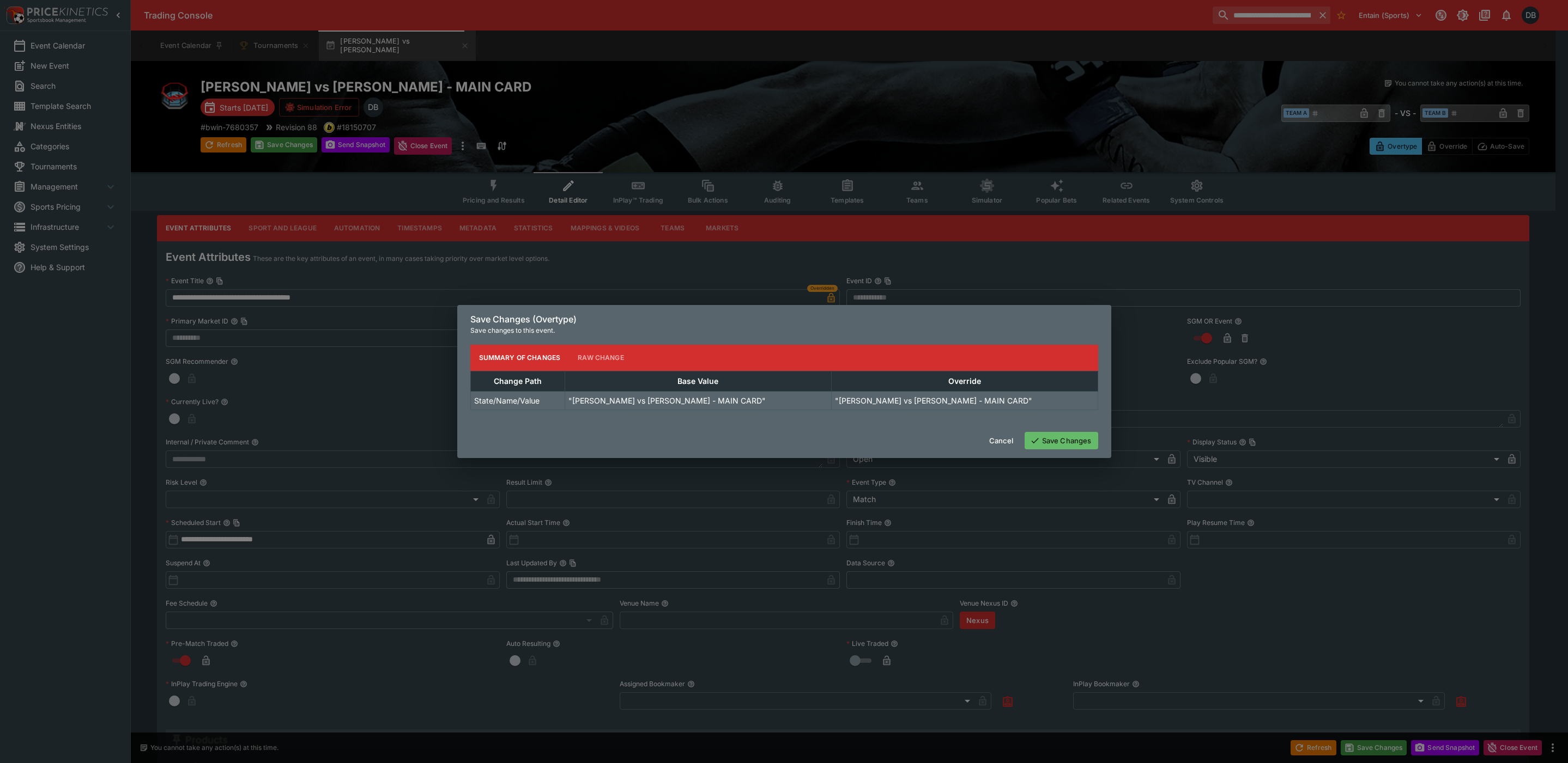
click at [1045, 445] on button "Save Changes" at bounding box center [1061, 441] width 74 height 18
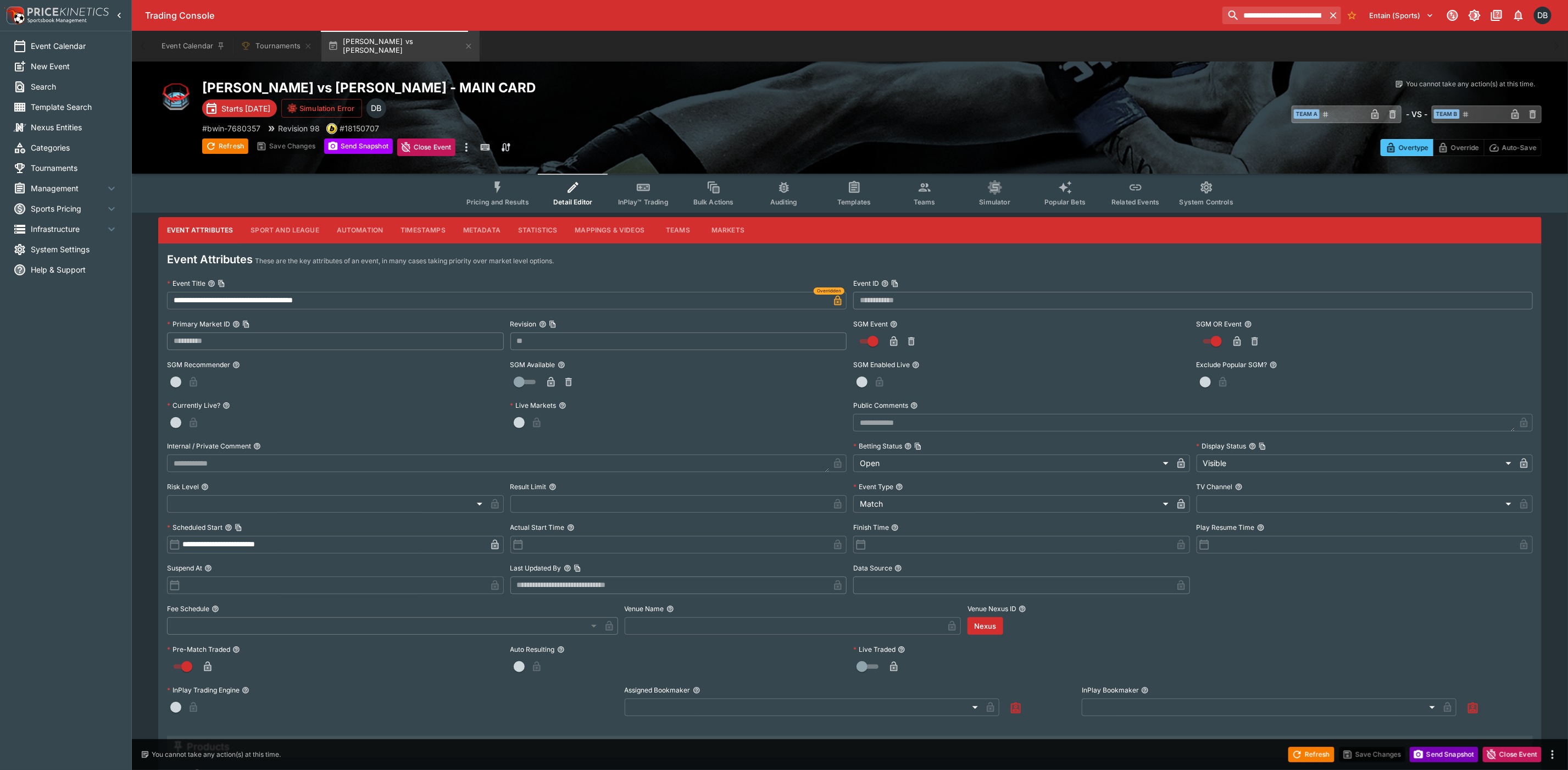
click at [1421, 754] on icon "button" at bounding box center [1419, 754] width 9 height 8
click at [466, 48] on icon "button" at bounding box center [469, 46] width 5 height 5
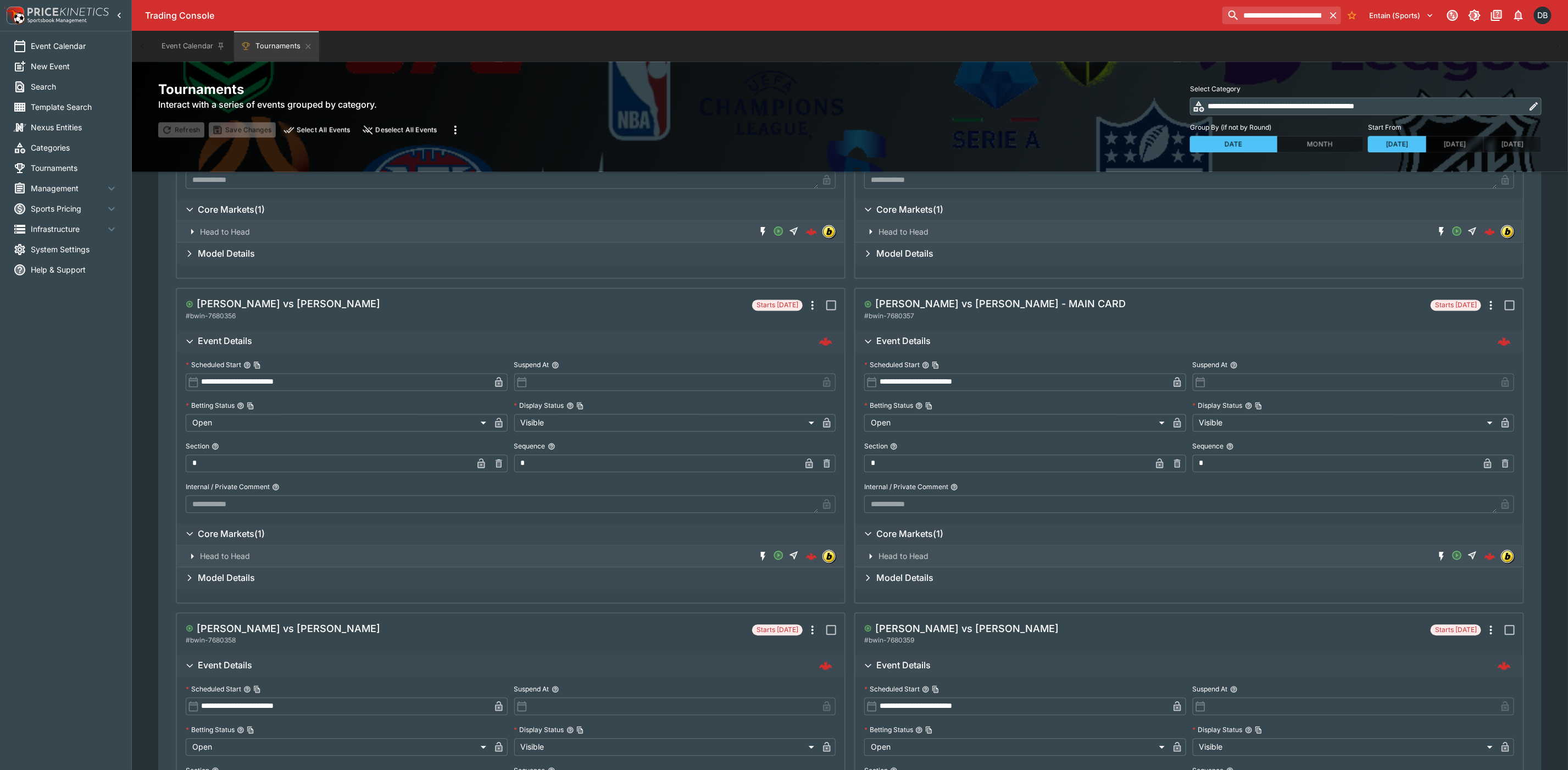
scroll to position [1567, 0]
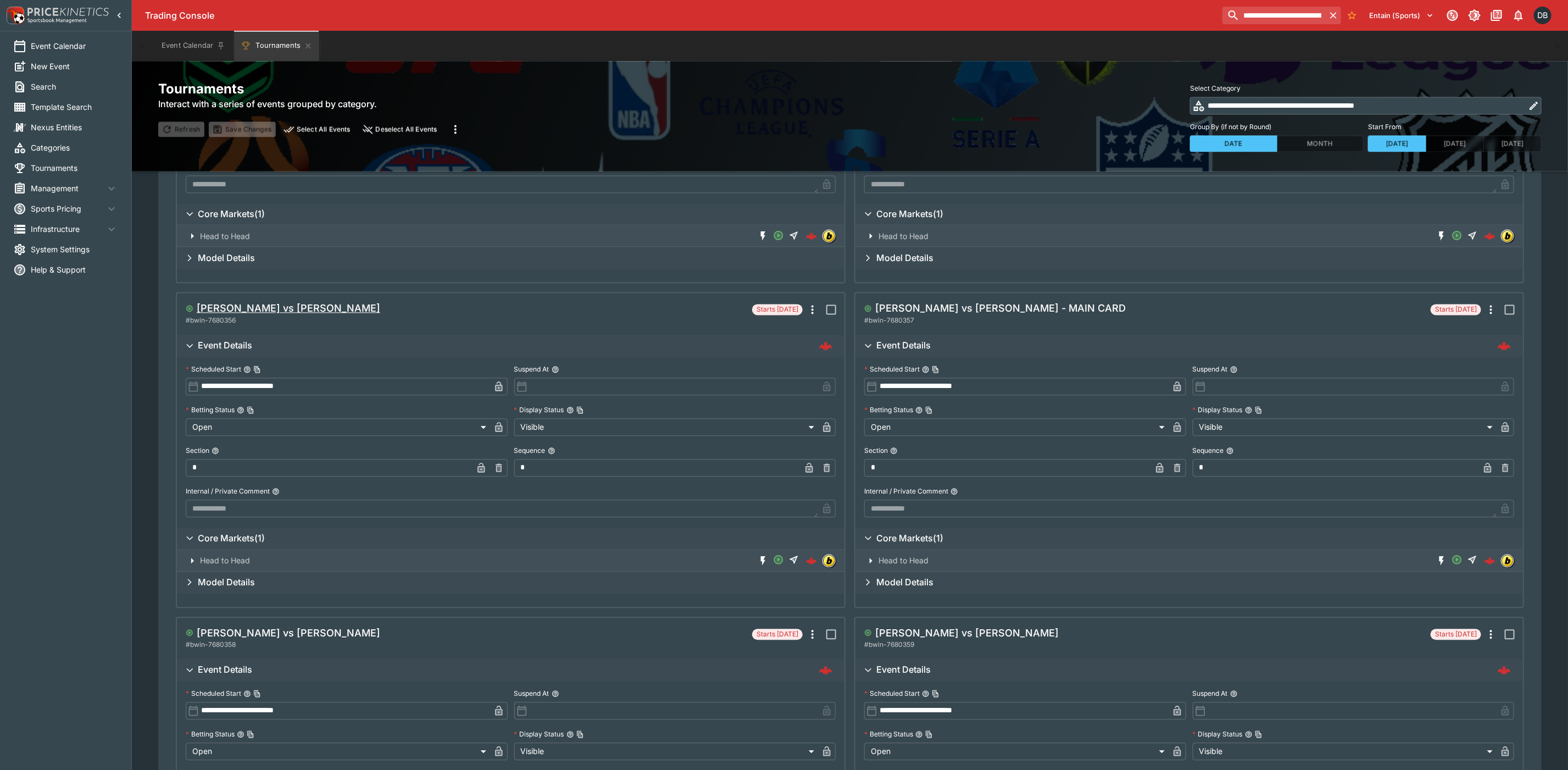
click at [287, 307] on h5 "[PERSON_NAME] vs [PERSON_NAME]" at bounding box center [288, 308] width 183 height 13
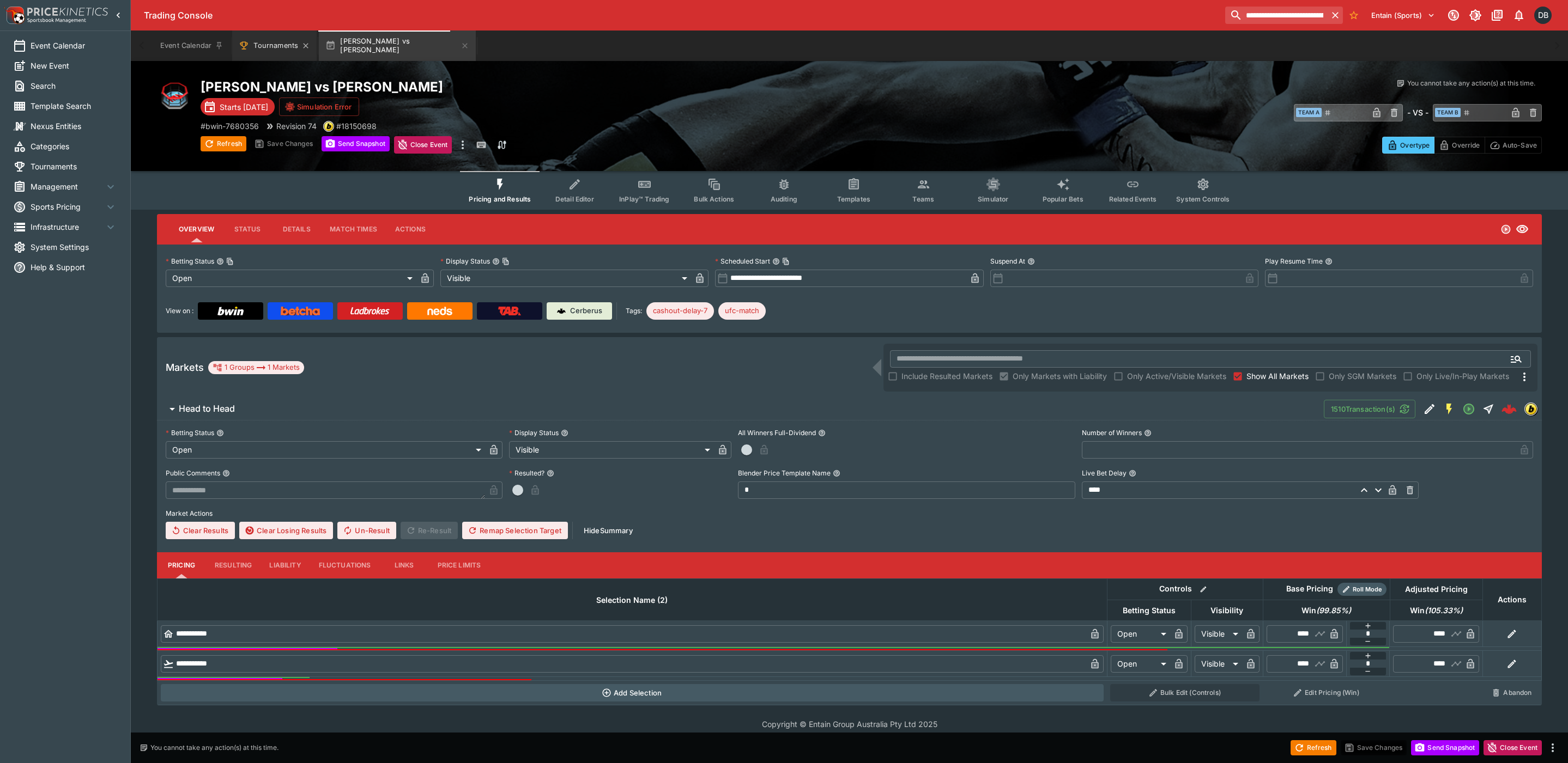
click at [279, 48] on button "Tournaments" at bounding box center [274, 46] width 85 height 30
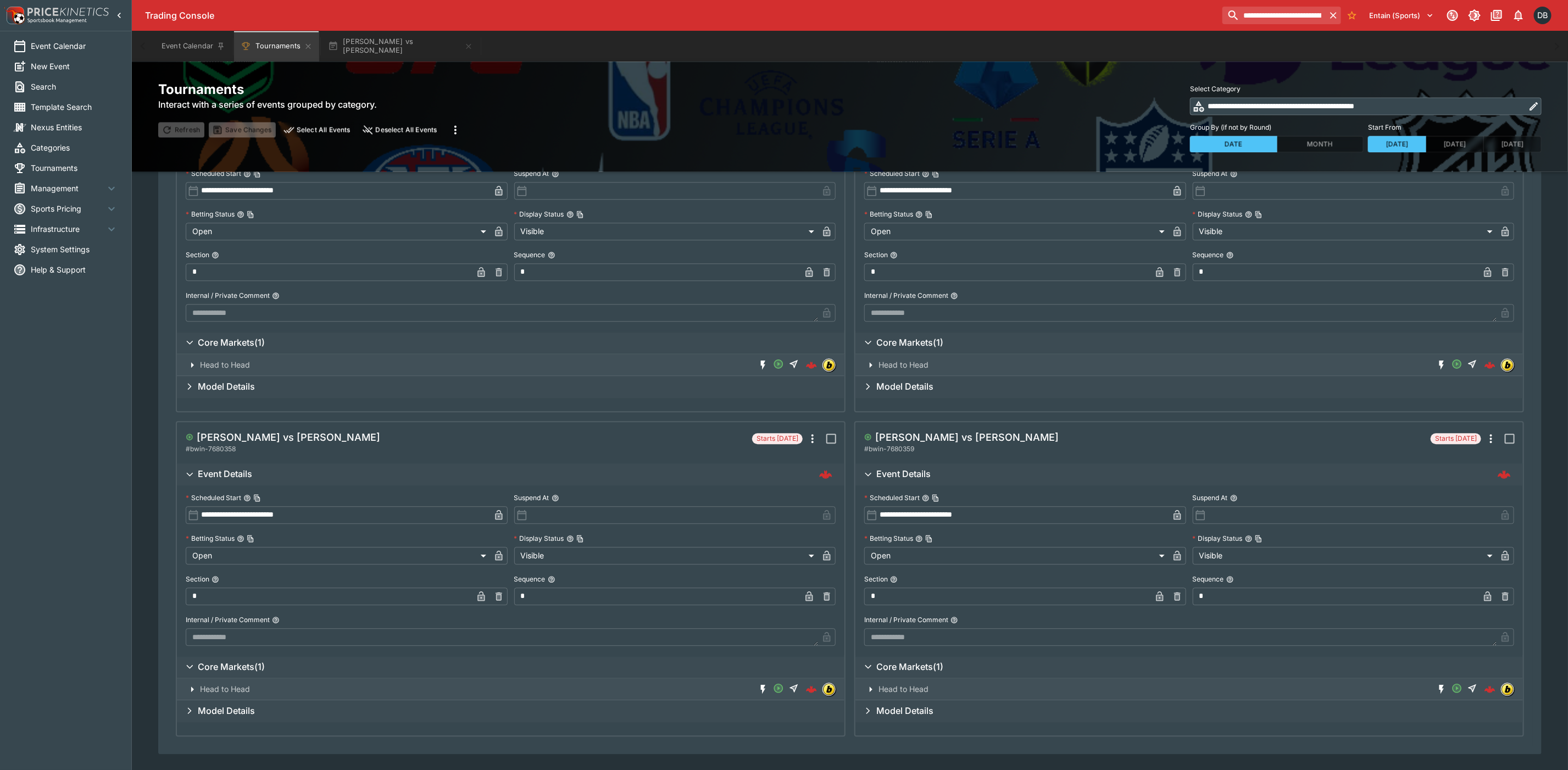
scroll to position [1780, 0]
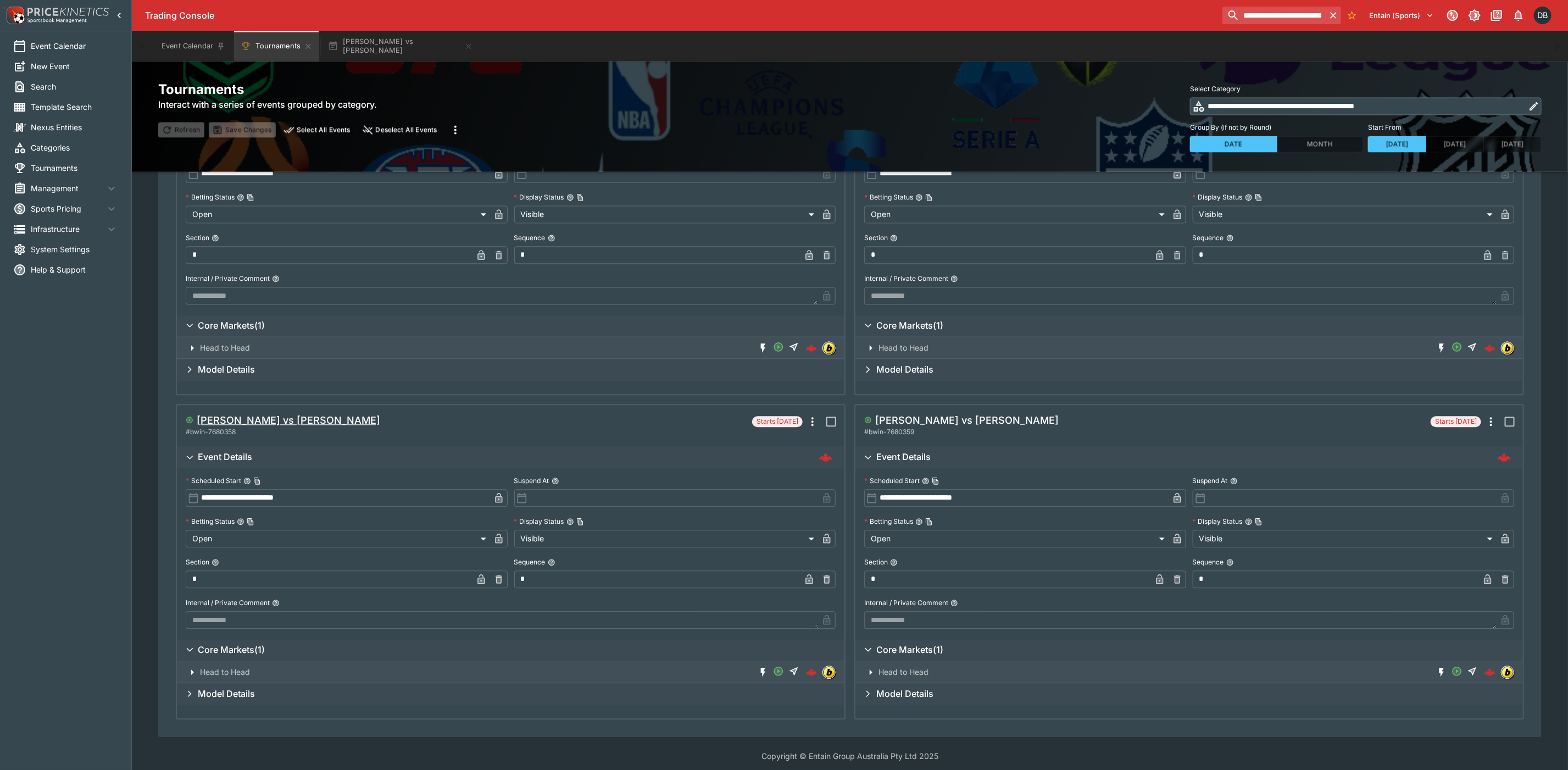
click at [310, 416] on h5 "[PERSON_NAME] vs [PERSON_NAME]" at bounding box center [288, 420] width 183 height 13
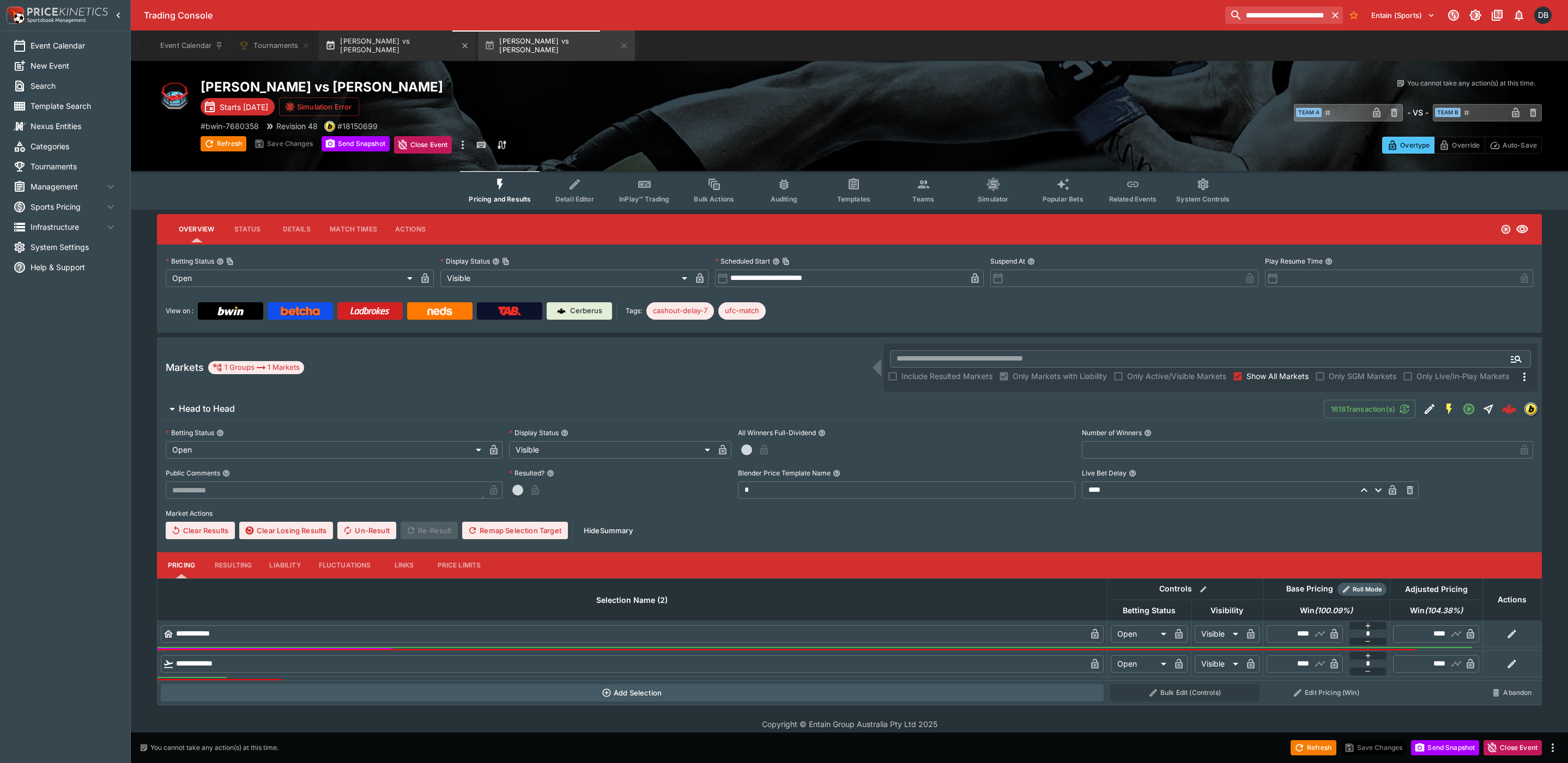
click at [380, 43] on button "[PERSON_NAME] vs [PERSON_NAME]" at bounding box center [397, 46] width 157 height 30
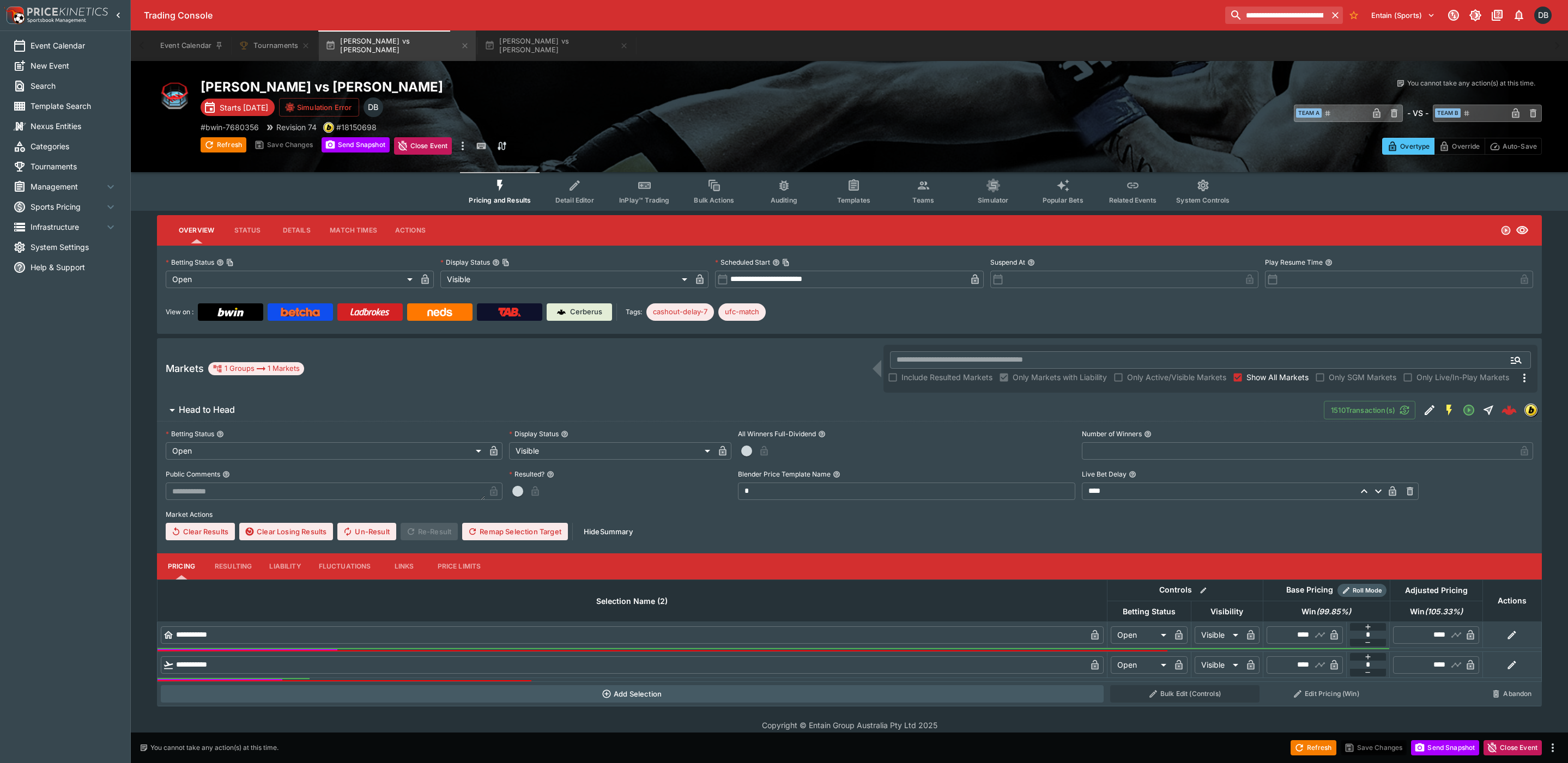
click at [573, 197] on span "Detail Editor" at bounding box center [575, 200] width 39 height 8
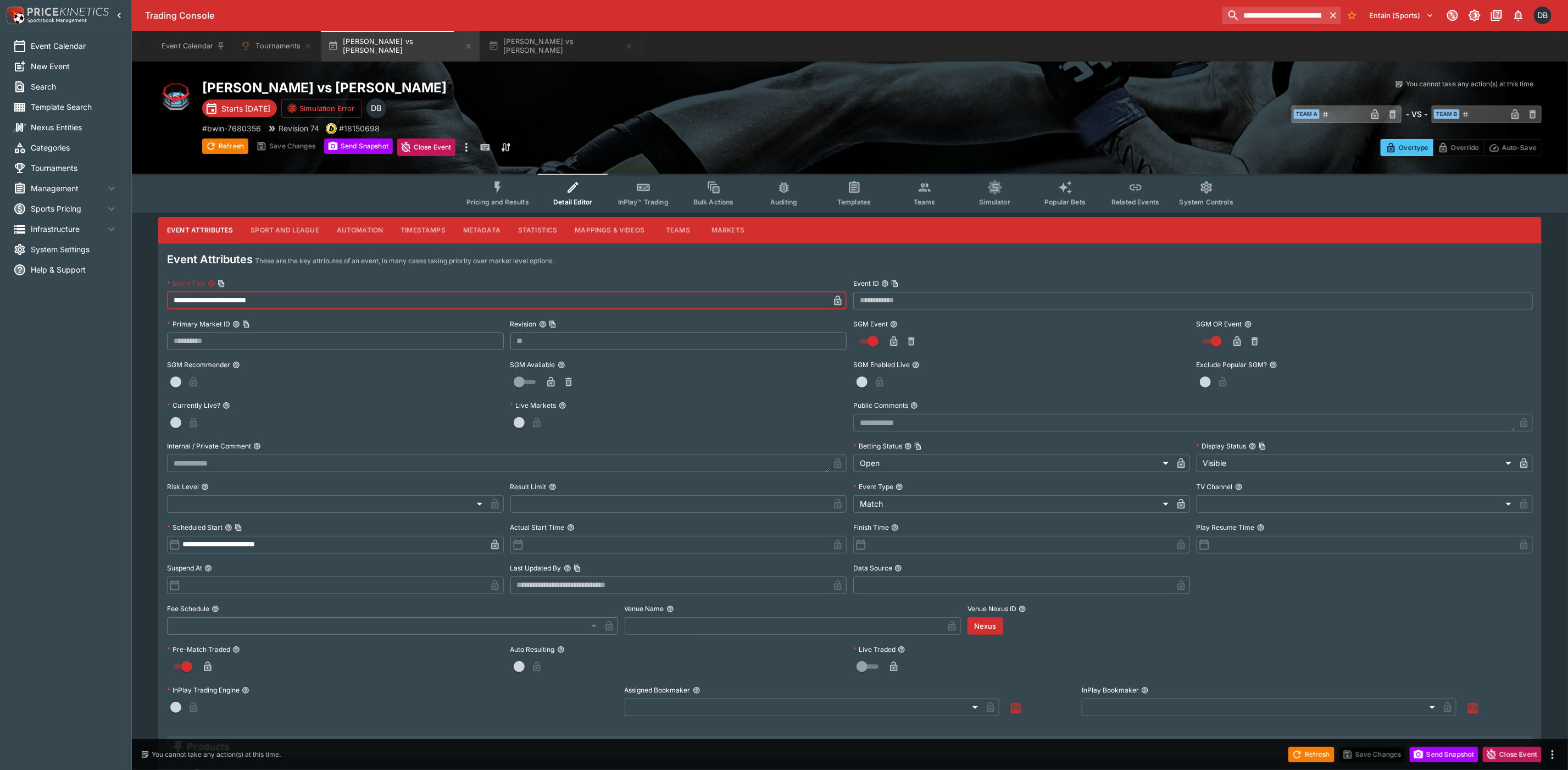
click at [285, 299] on input "**********" at bounding box center [498, 300] width 662 height 18
paste input "**********"
type input "**********"
click at [832, 298] on button "button" at bounding box center [838, 300] width 18 height 18
click at [1369, 754] on button "Save Changes" at bounding box center [1372, 755] width 67 height 15
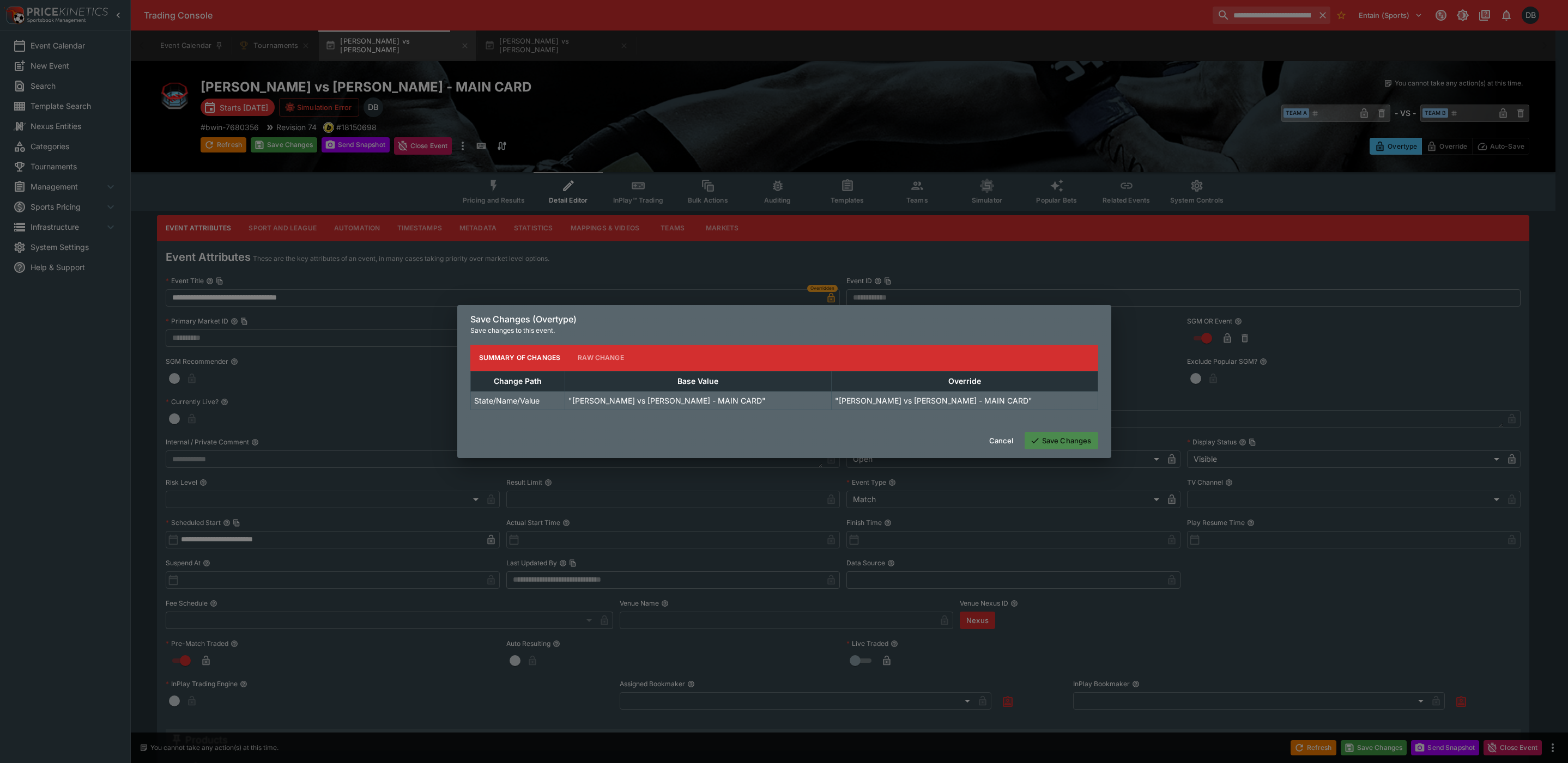
click at [1048, 448] on button "Save Changes" at bounding box center [1061, 441] width 74 height 18
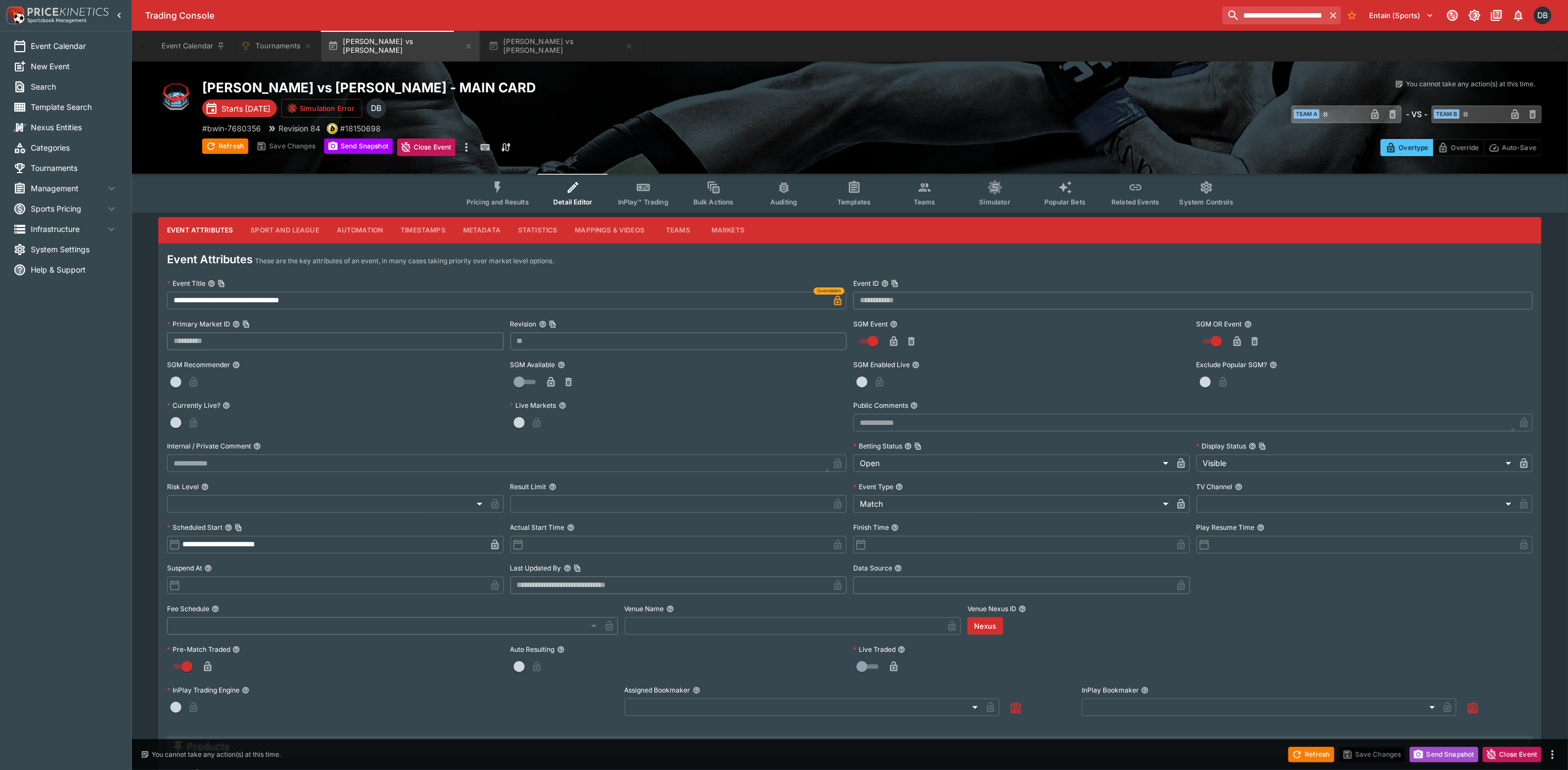
click at [1442, 754] on button "Send Snapshot" at bounding box center [1445, 755] width 69 height 15
click at [523, 53] on button "[PERSON_NAME] vs [PERSON_NAME]" at bounding box center [561, 46] width 158 height 31
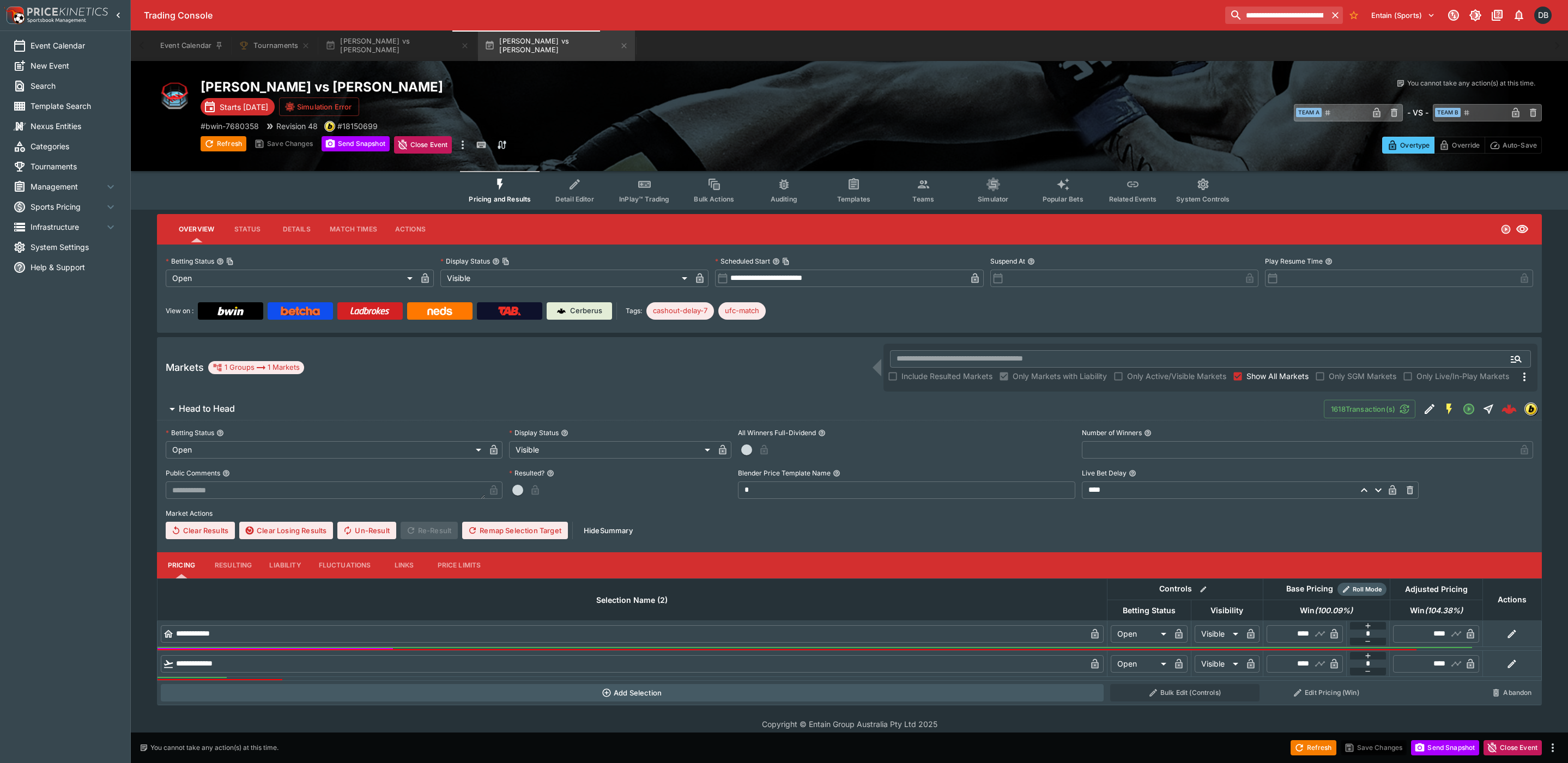
click at [576, 191] on icon "Event type filters" at bounding box center [575, 184] width 14 height 14
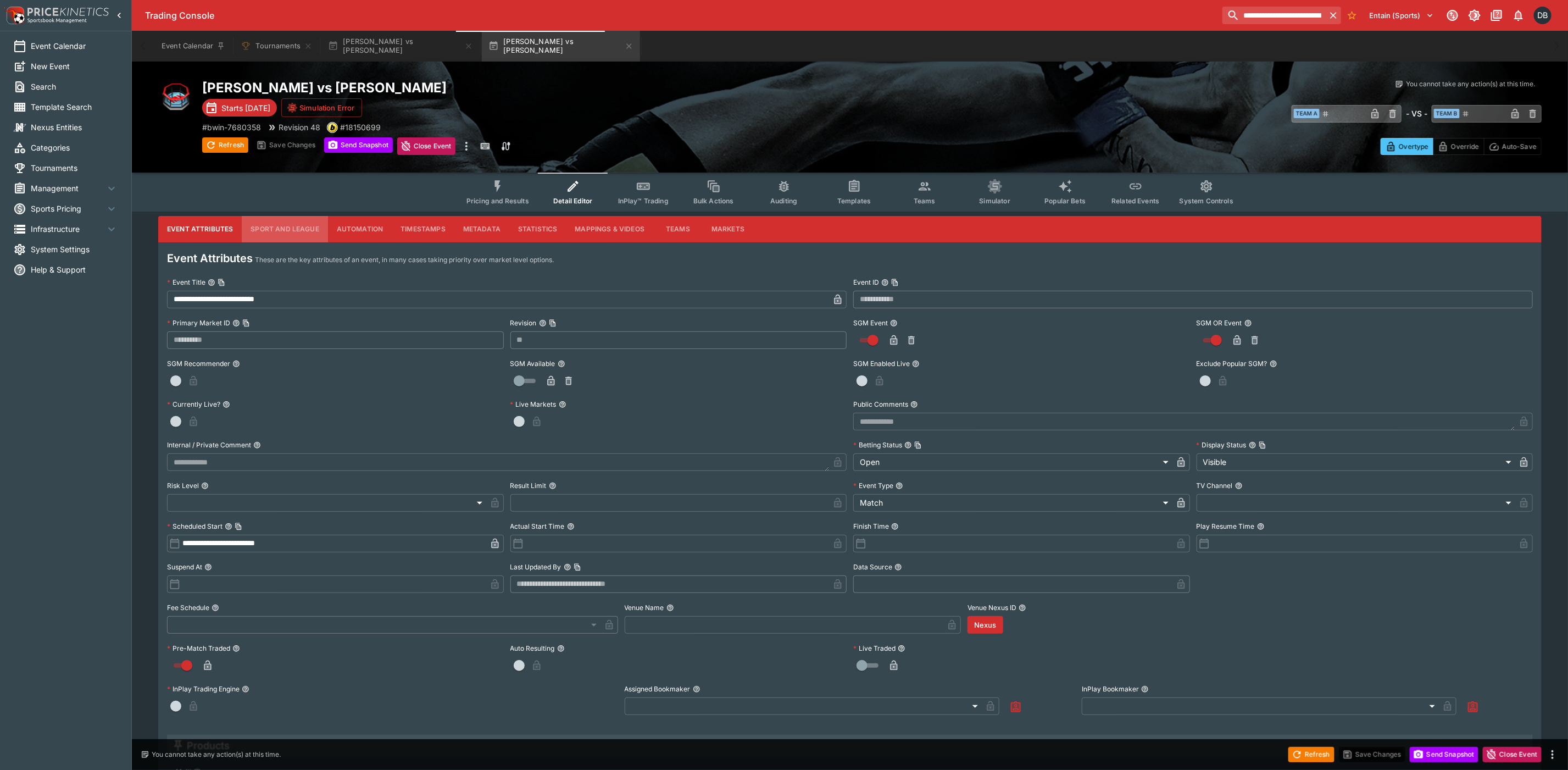
click at [277, 228] on button "Sport and League" at bounding box center [285, 229] width 86 height 26
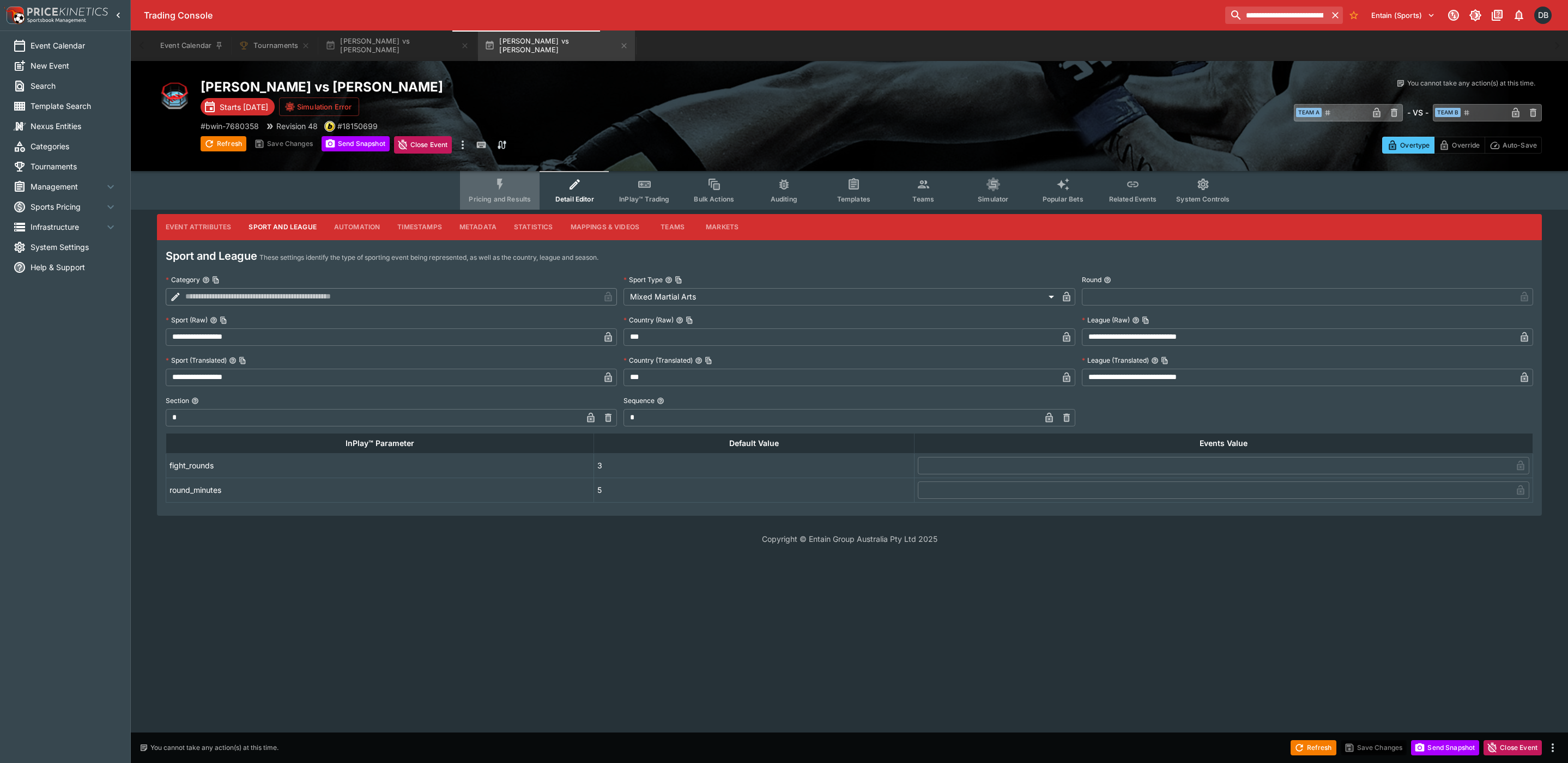
click at [495, 193] on button "Pricing and Results" at bounding box center [500, 190] width 80 height 39
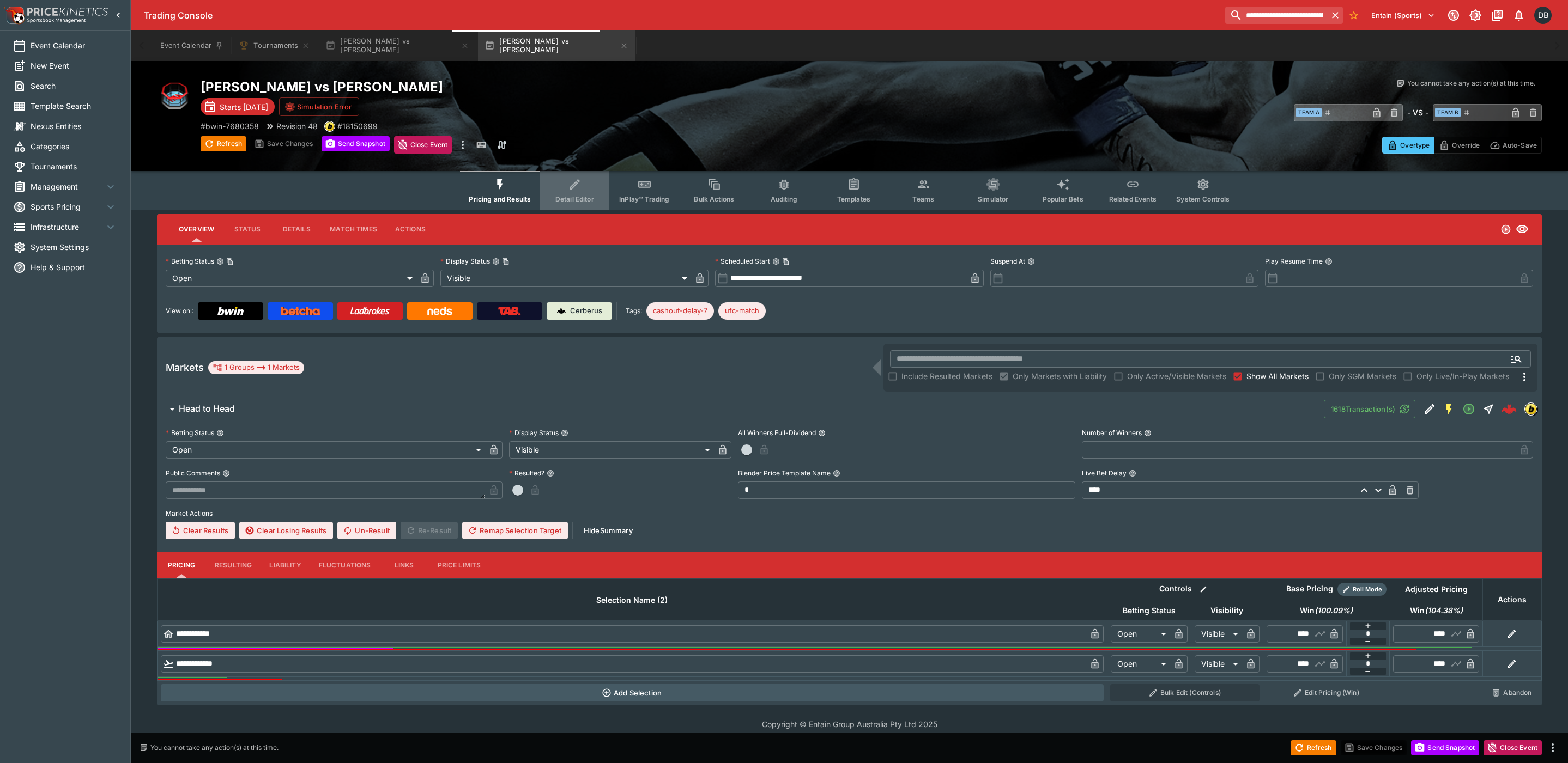
click at [581, 192] on icon "Event type filters" at bounding box center [575, 184] width 14 height 14
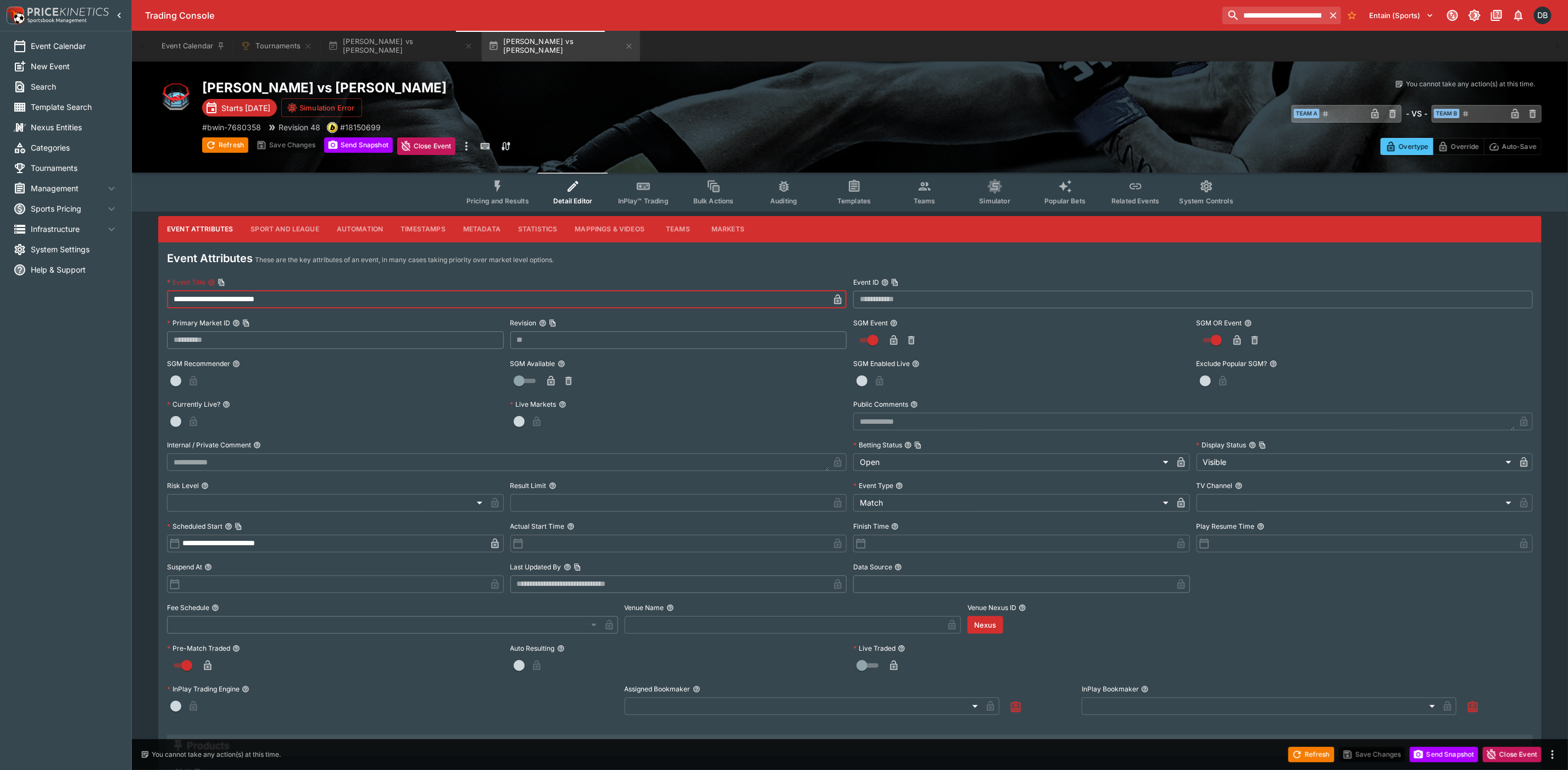
click at [314, 297] on input "**********" at bounding box center [498, 300] width 662 height 18
paste input "**********"
type input "**********"
click at [838, 300] on icon "button" at bounding box center [838, 300] width 6 height 4
click at [1358, 756] on button "Save Changes" at bounding box center [1372, 755] width 67 height 15
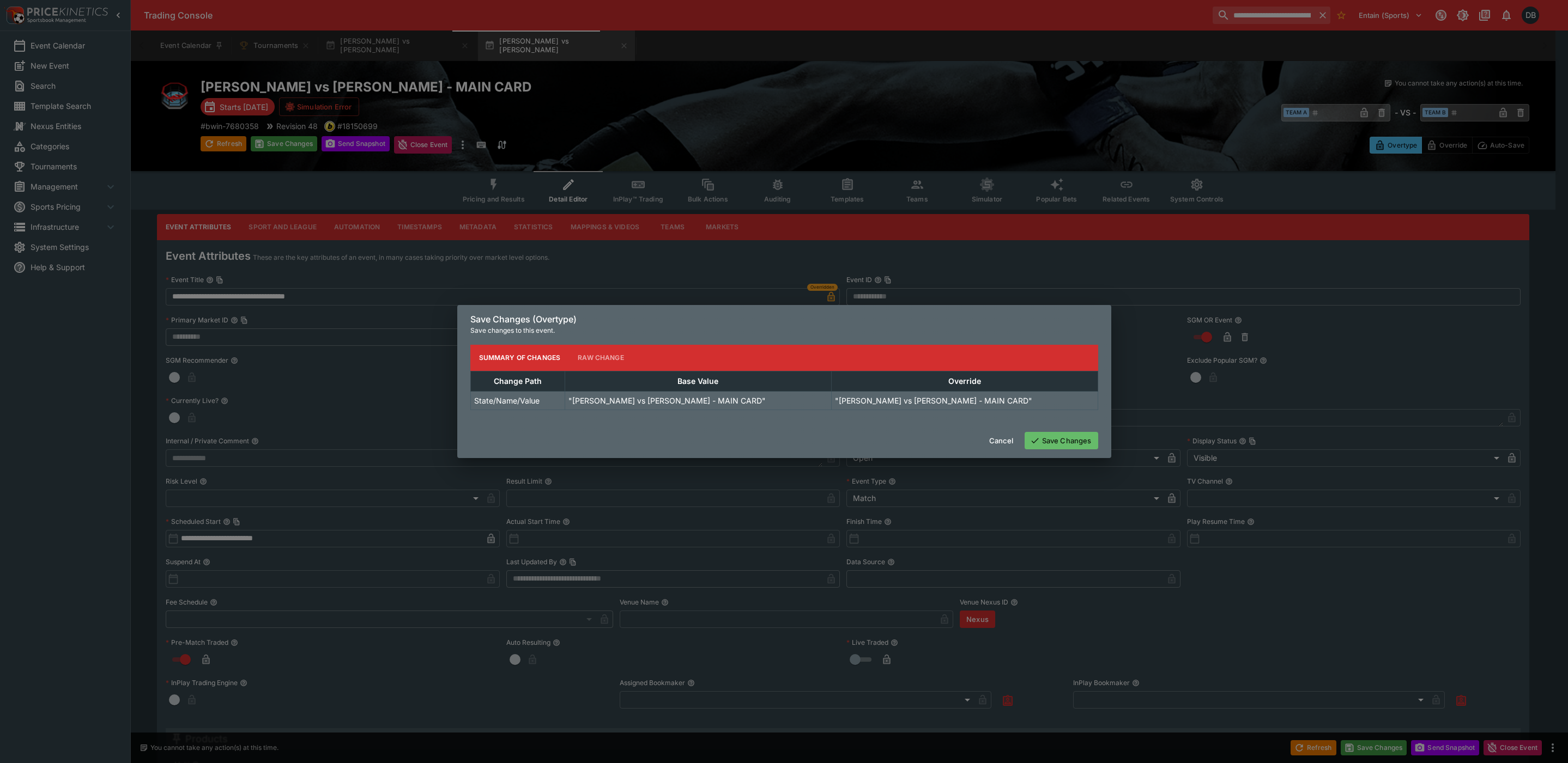
click at [1081, 439] on button "Save Changes" at bounding box center [1061, 441] width 74 height 18
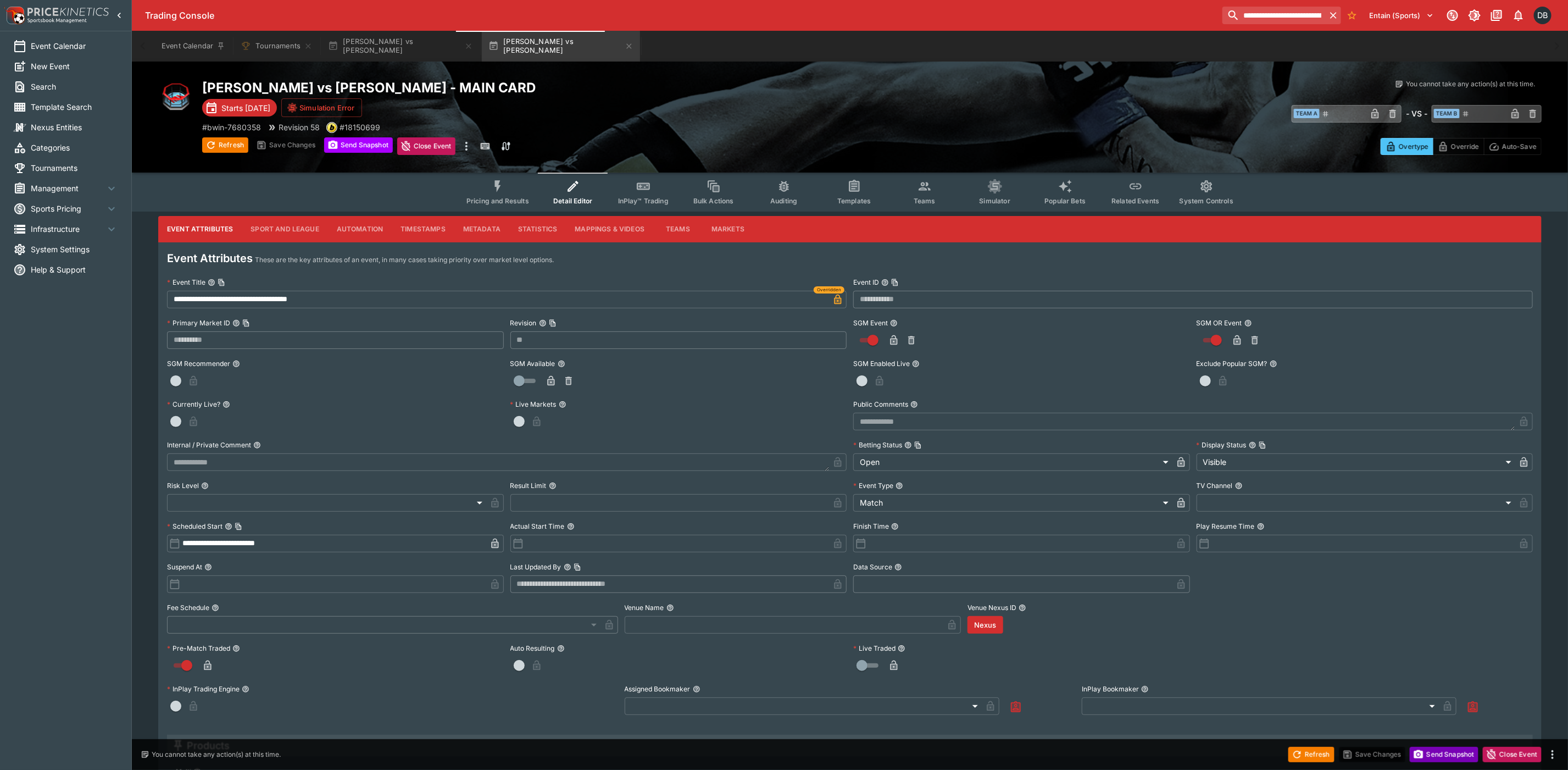
click at [1454, 761] on button "Send Snapshot" at bounding box center [1445, 755] width 69 height 15
